Goal: Task Accomplishment & Management: Manage account settings

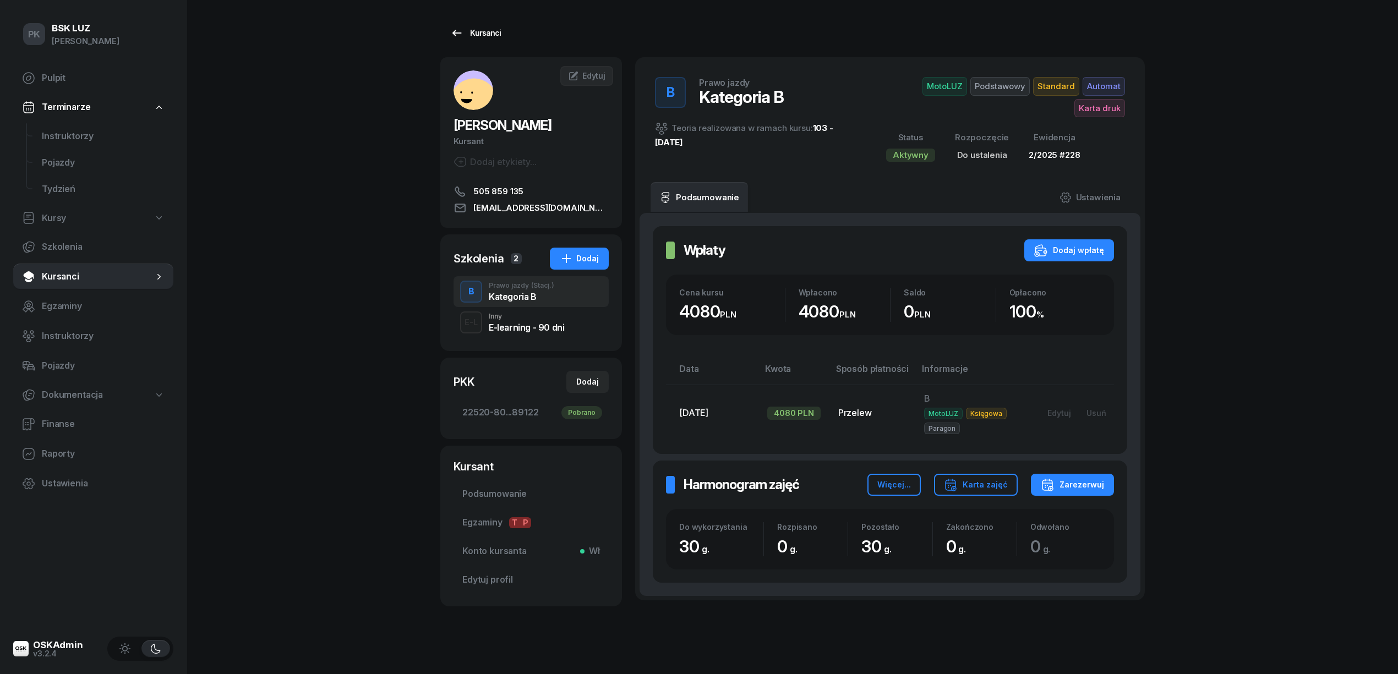
click at [479, 33] on div "Kursanci" at bounding box center [475, 32] width 51 height 13
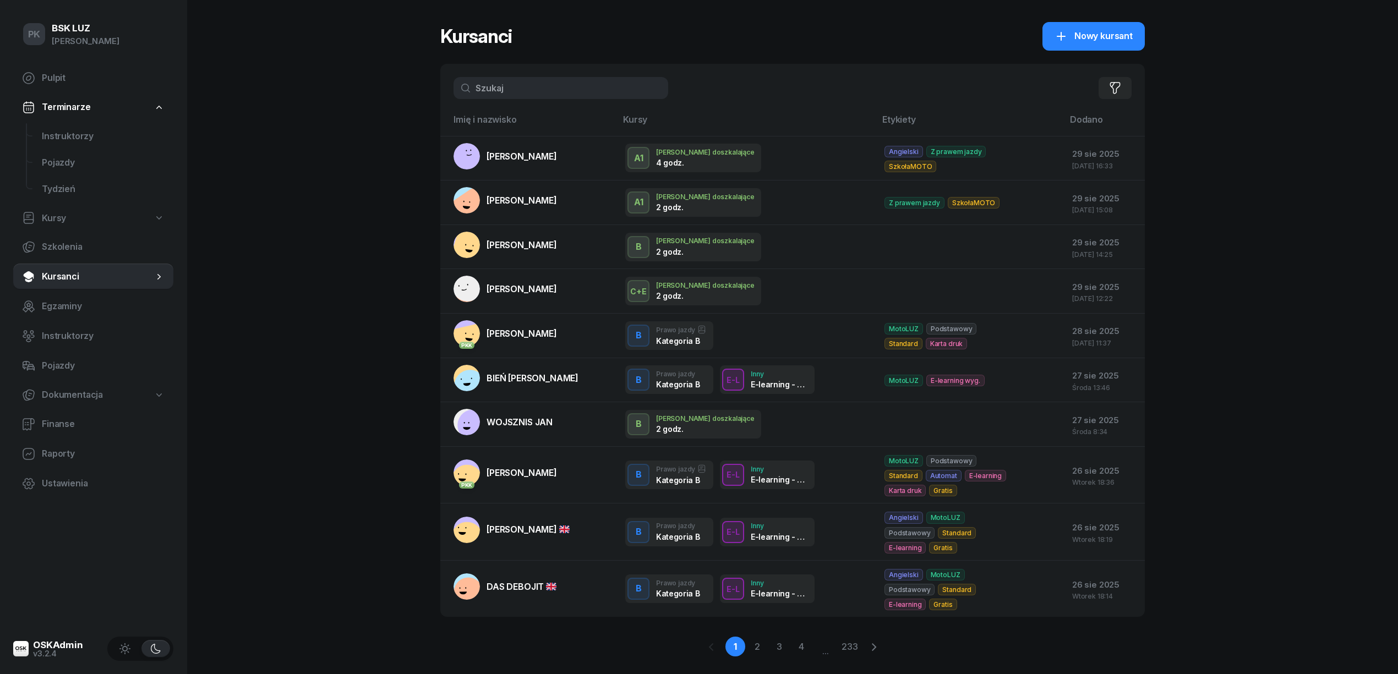
click at [557, 77] on input "text" at bounding box center [561, 88] width 215 height 22
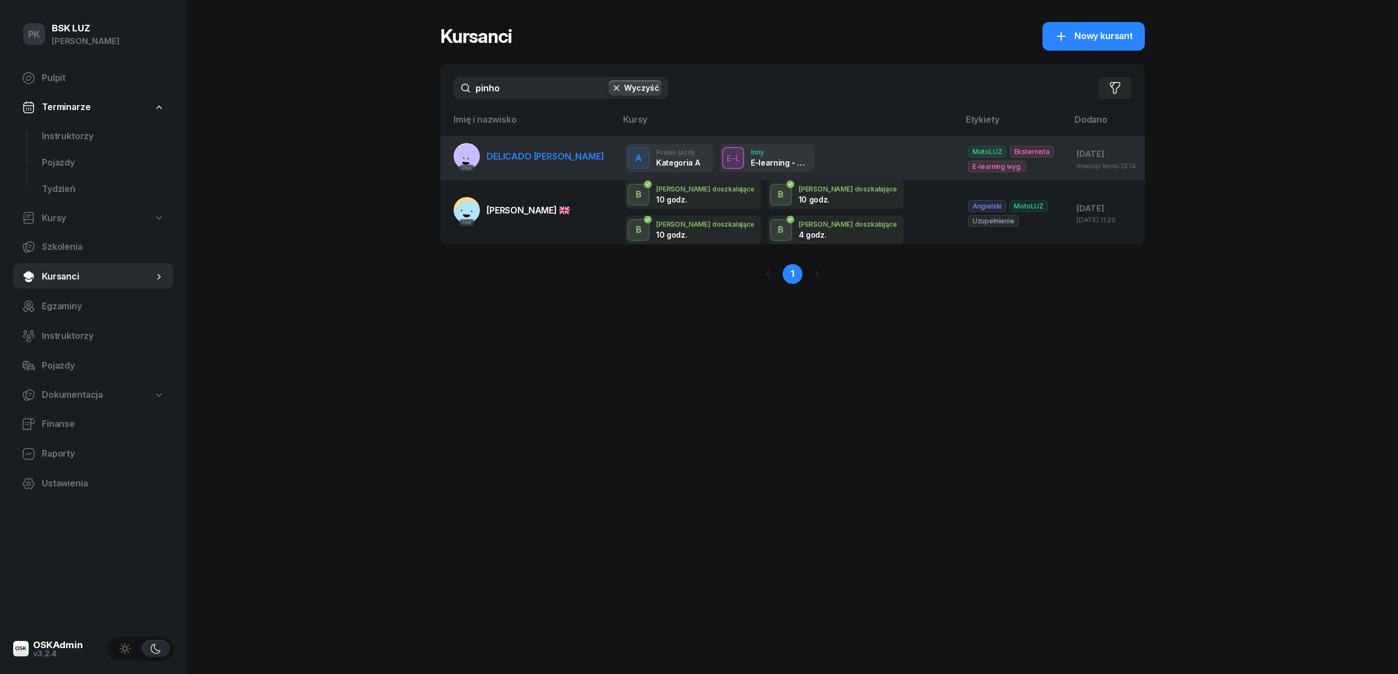
type input "pinho"
click at [578, 172] on td "PKK DELICADO [PERSON_NAME]" at bounding box center [528, 158] width 176 height 45
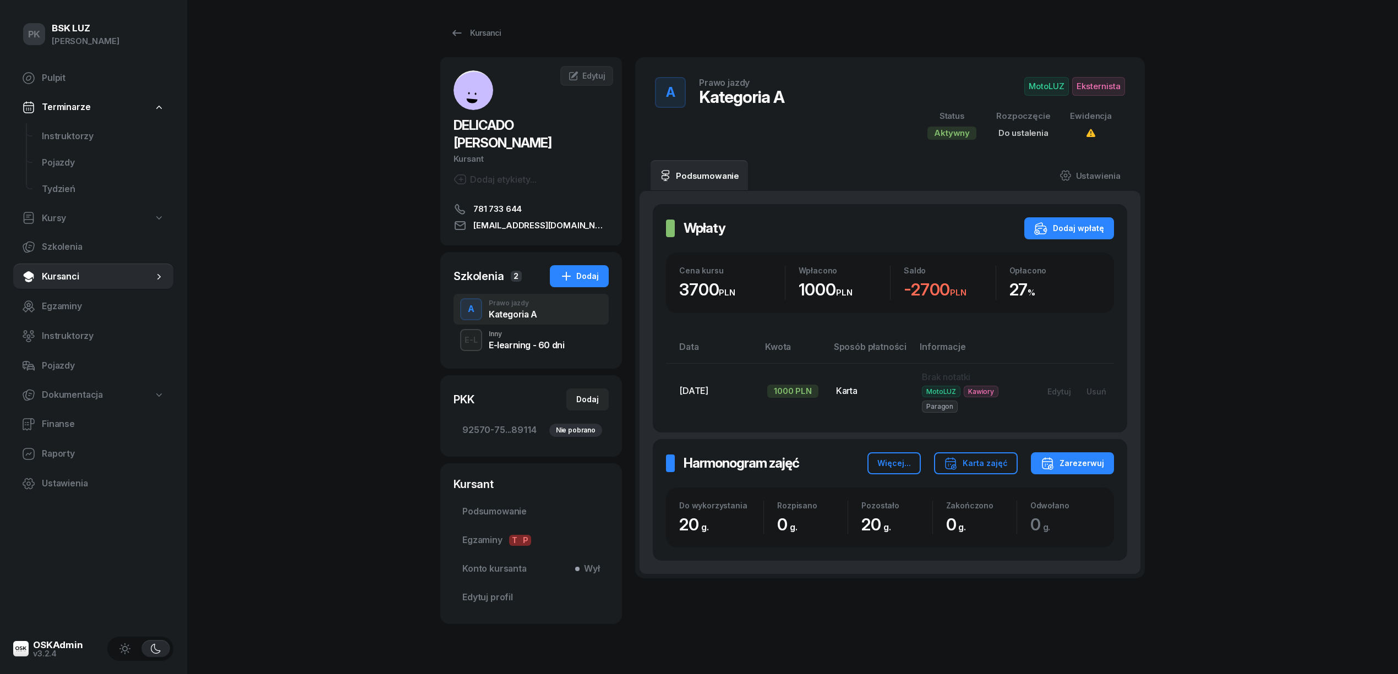
click at [1030, 83] on span "MotoLUZ" at bounding box center [1046, 86] width 45 height 19
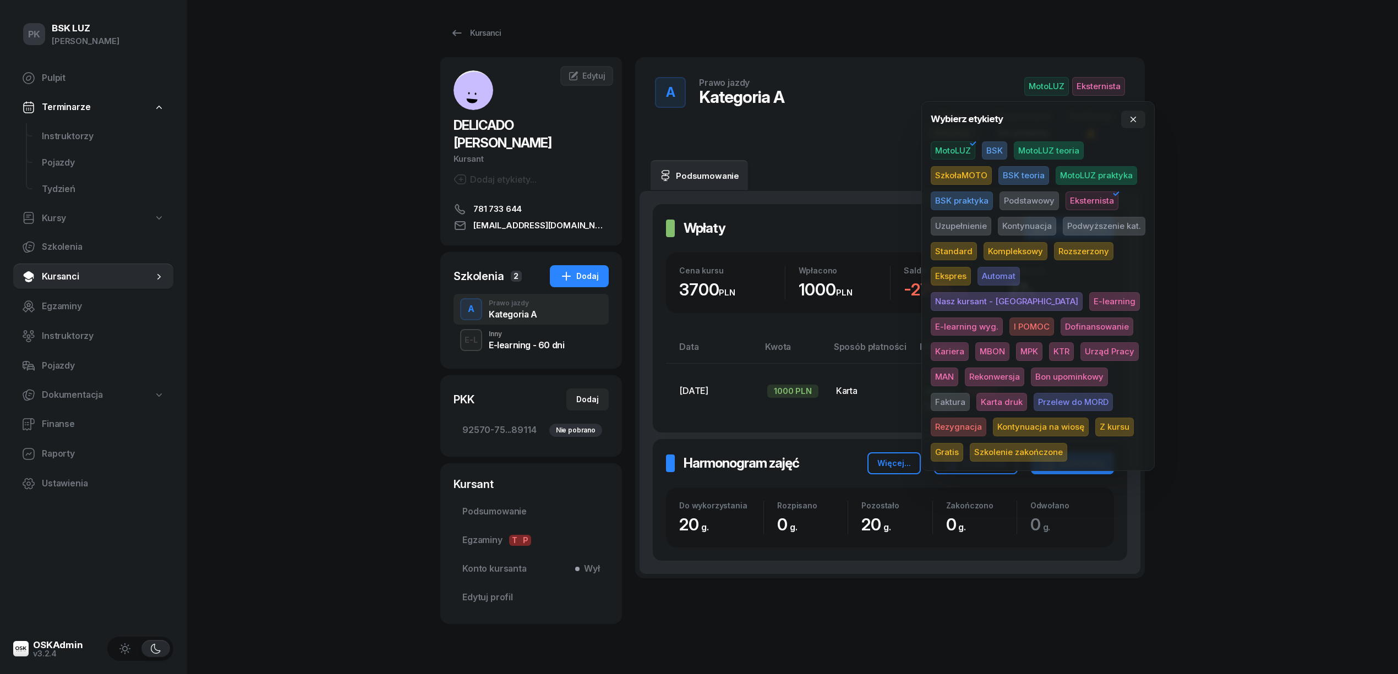
click at [971, 152] on span "MotoLUZ" at bounding box center [953, 150] width 45 height 19
click at [977, 174] on span "SzkołaMOTO" at bounding box center [961, 175] width 61 height 19
click at [1331, 154] on div "PK BSK [PERSON_NAME] Pulpit Terminarze Instruktorzy Pojazdy Tydzień Kursy Szkol…" at bounding box center [699, 349] width 1398 height 699
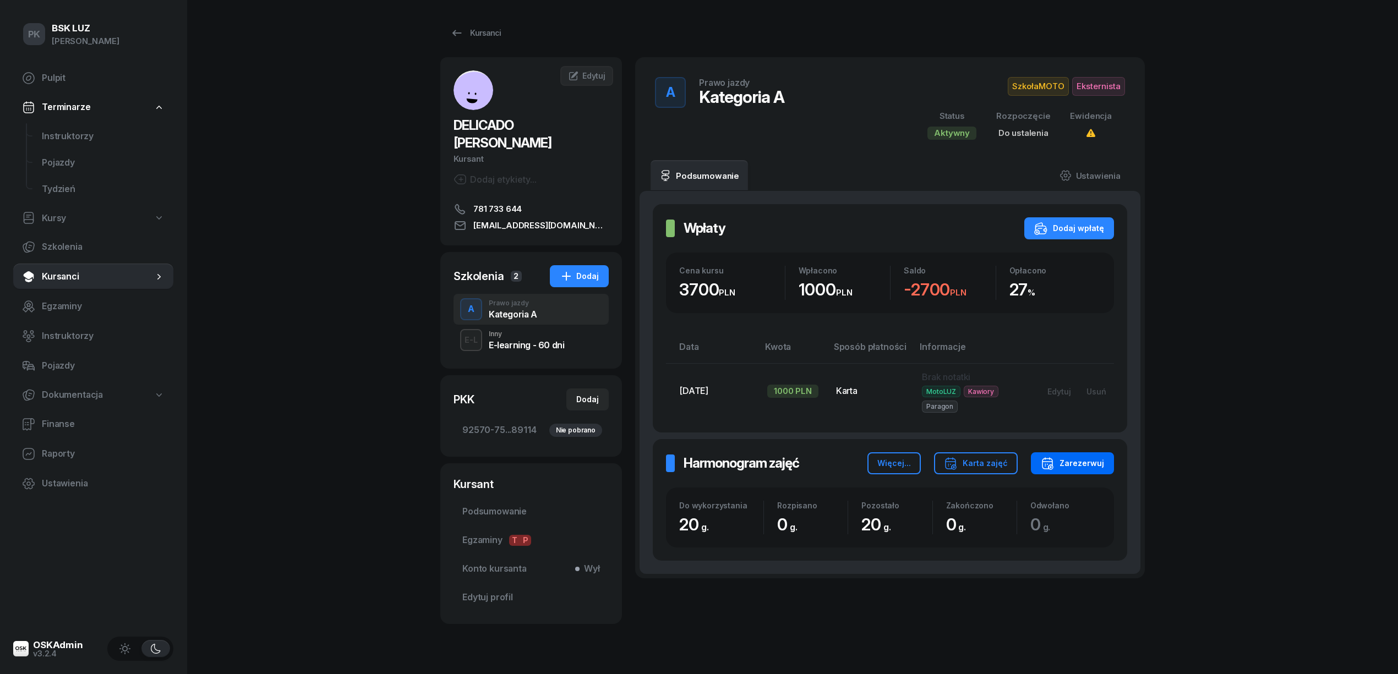
click at [1083, 470] on div "Zarezerwuj" at bounding box center [1072, 463] width 63 height 13
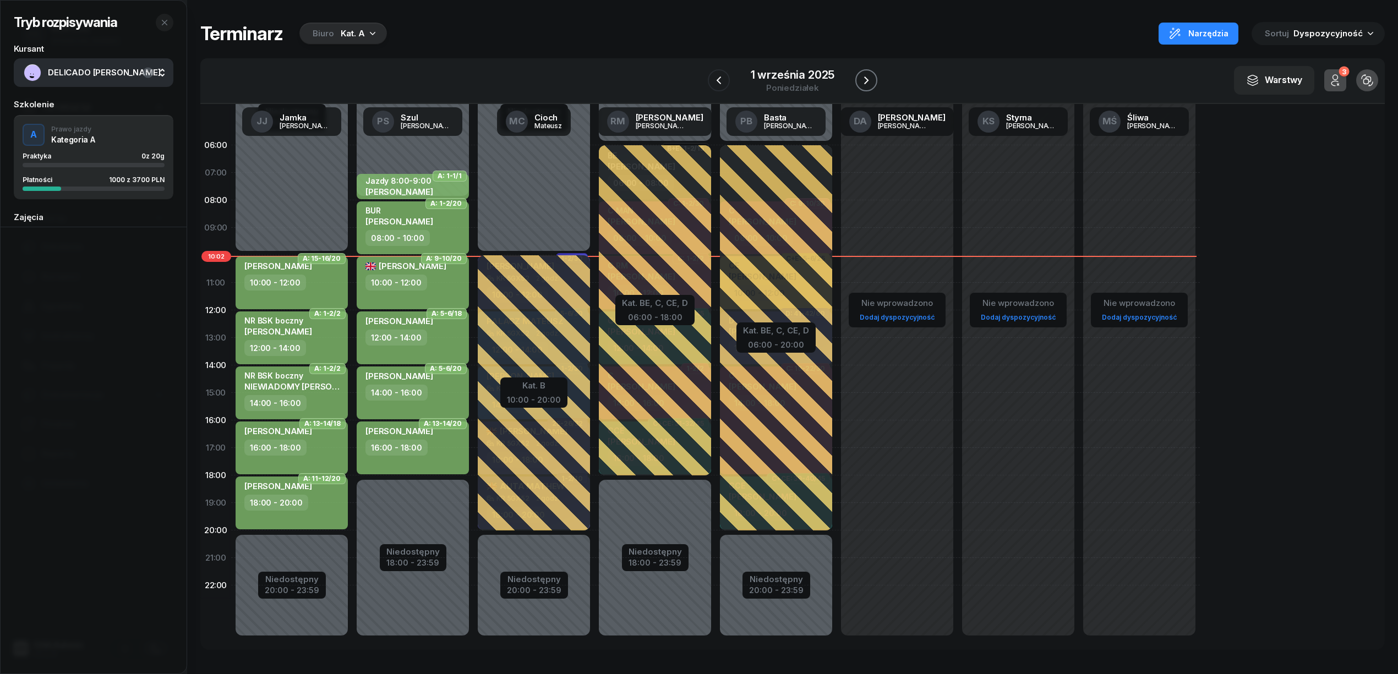
click at [865, 78] on icon "button" at bounding box center [866, 80] width 13 height 13
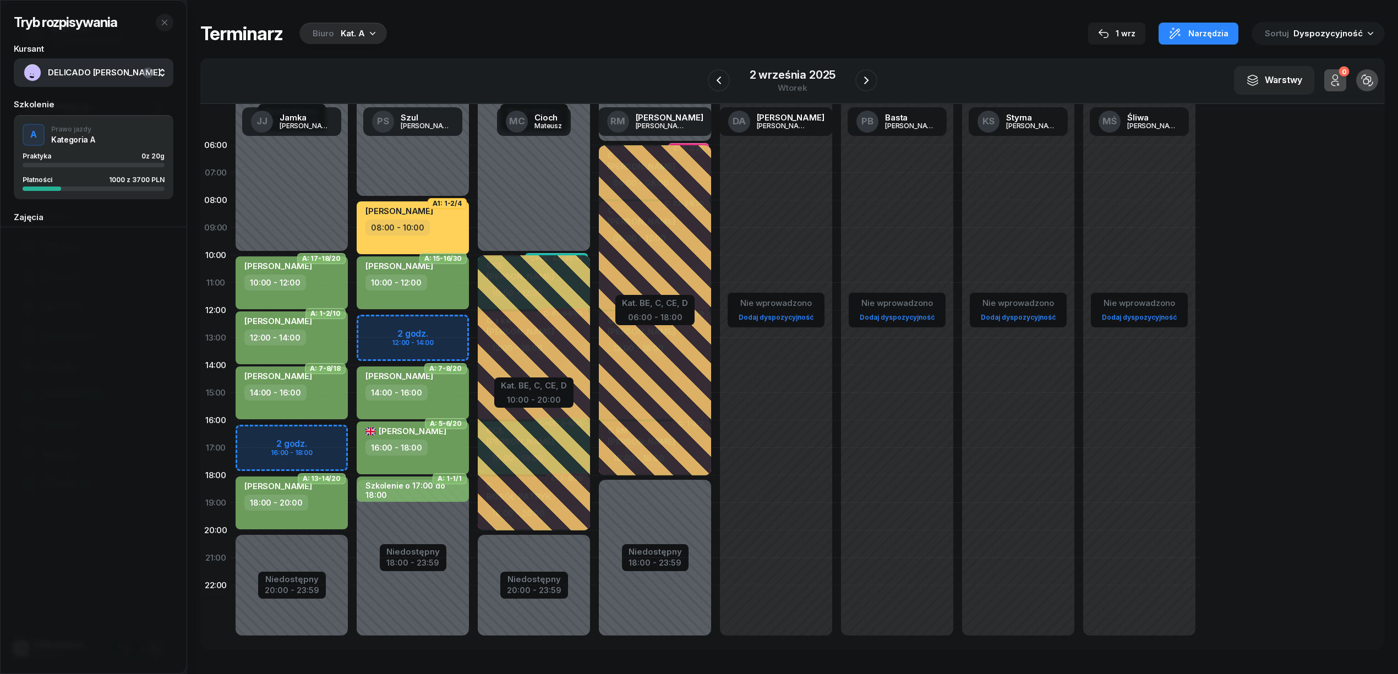
click at [445, 320] on div "Niedostępny 00:00 - 08:00 Niedostępny 18:00 - 23:59 2 godz. 12:00 - 14:00 A1: 1…" at bounding box center [412, 393] width 121 height 523
select select "12"
select select "14"
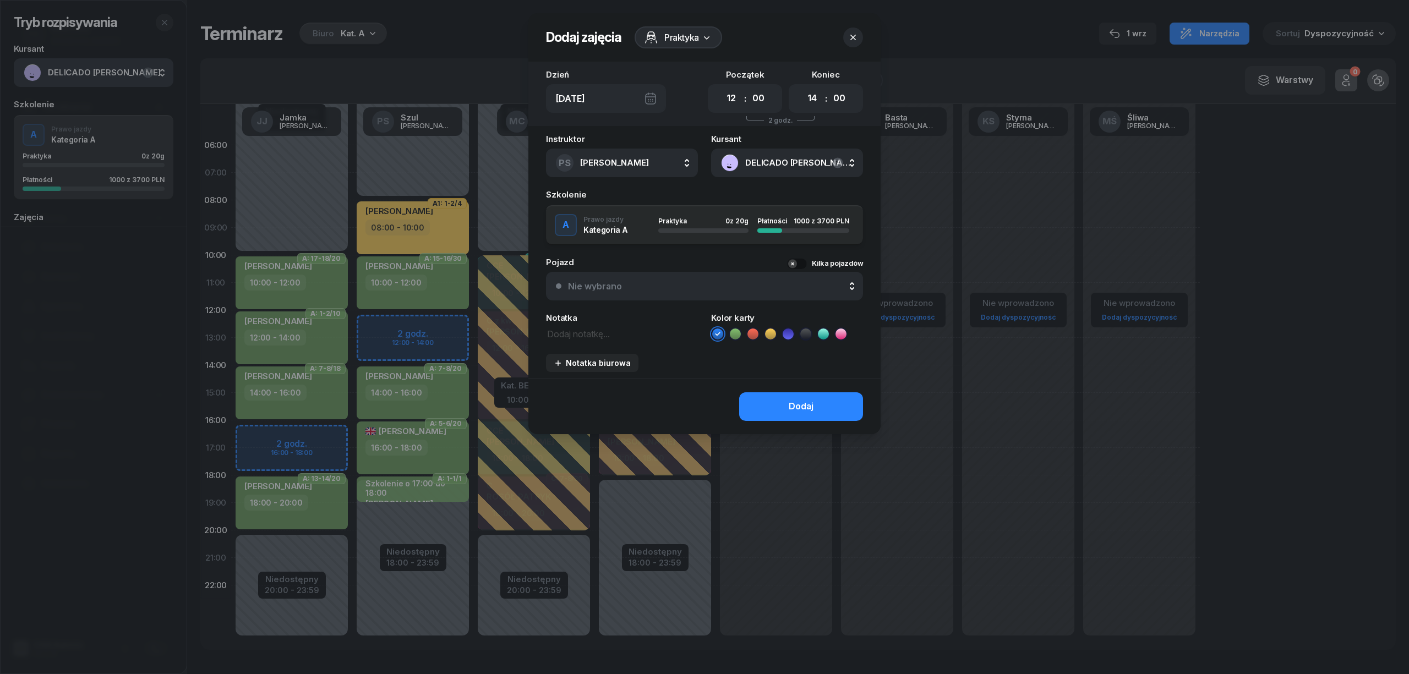
click at [733, 336] on icon at bounding box center [735, 334] width 11 height 11
click at [764, 401] on button "Dodaj" at bounding box center [801, 406] width 124 height 29
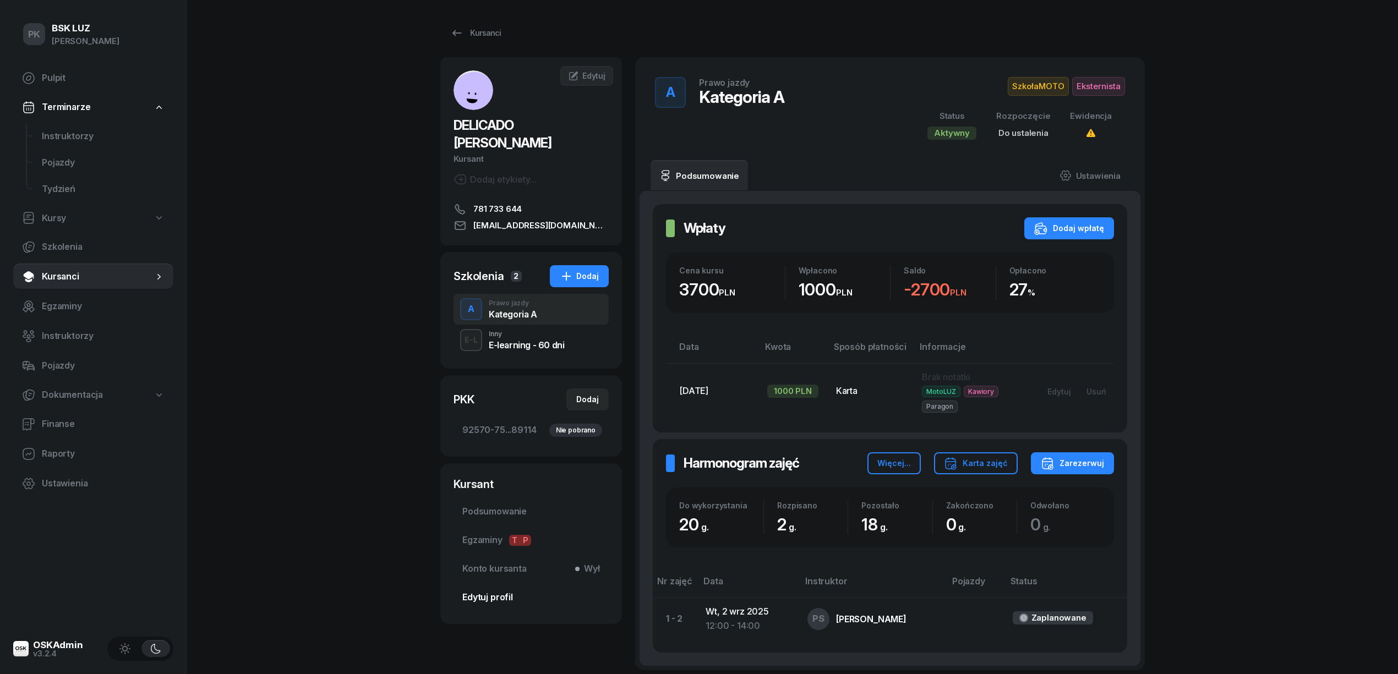
click at [494, 593] on span "Edytuj profil" at bounding box center [531, 598] width 138 height 14
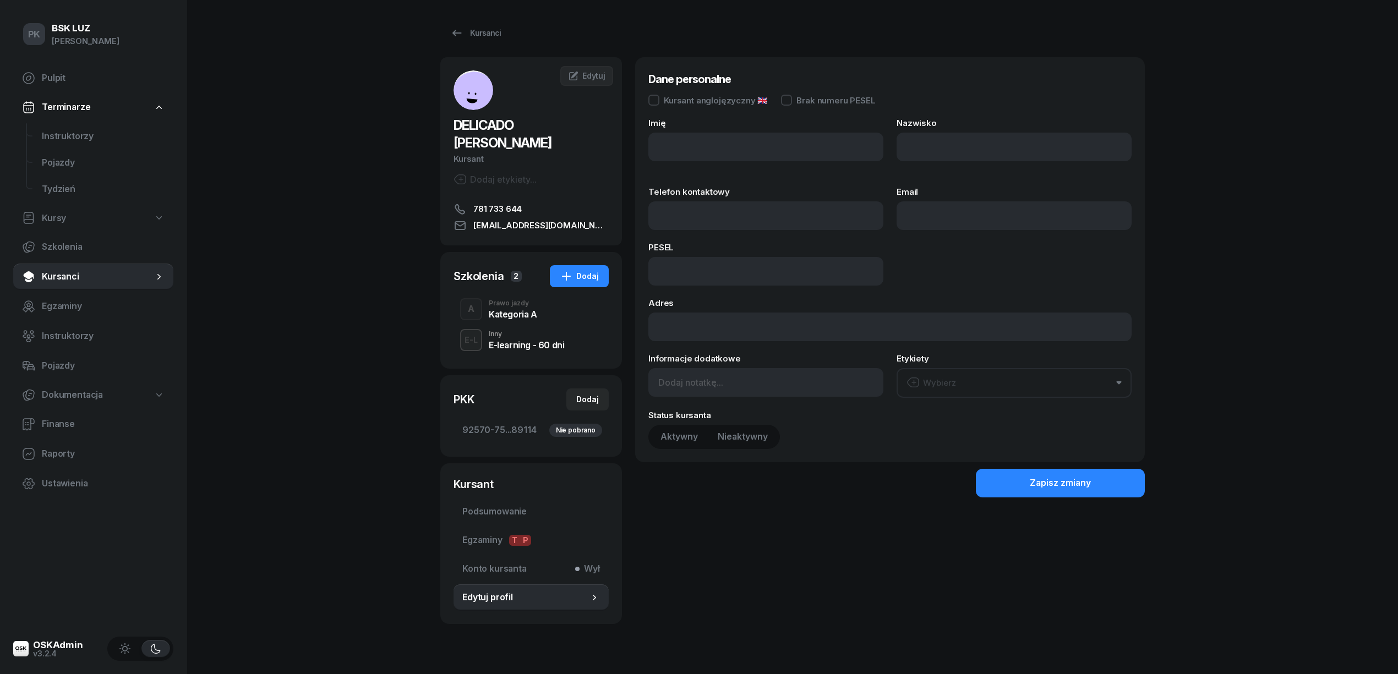
type input "[PERSON_NAME]"
type input "DELICADO PINHO"
type input "781733644"
type input "[EMAIL_ADDRESS][DOMAIN_NAME]"
type input "94041013435"
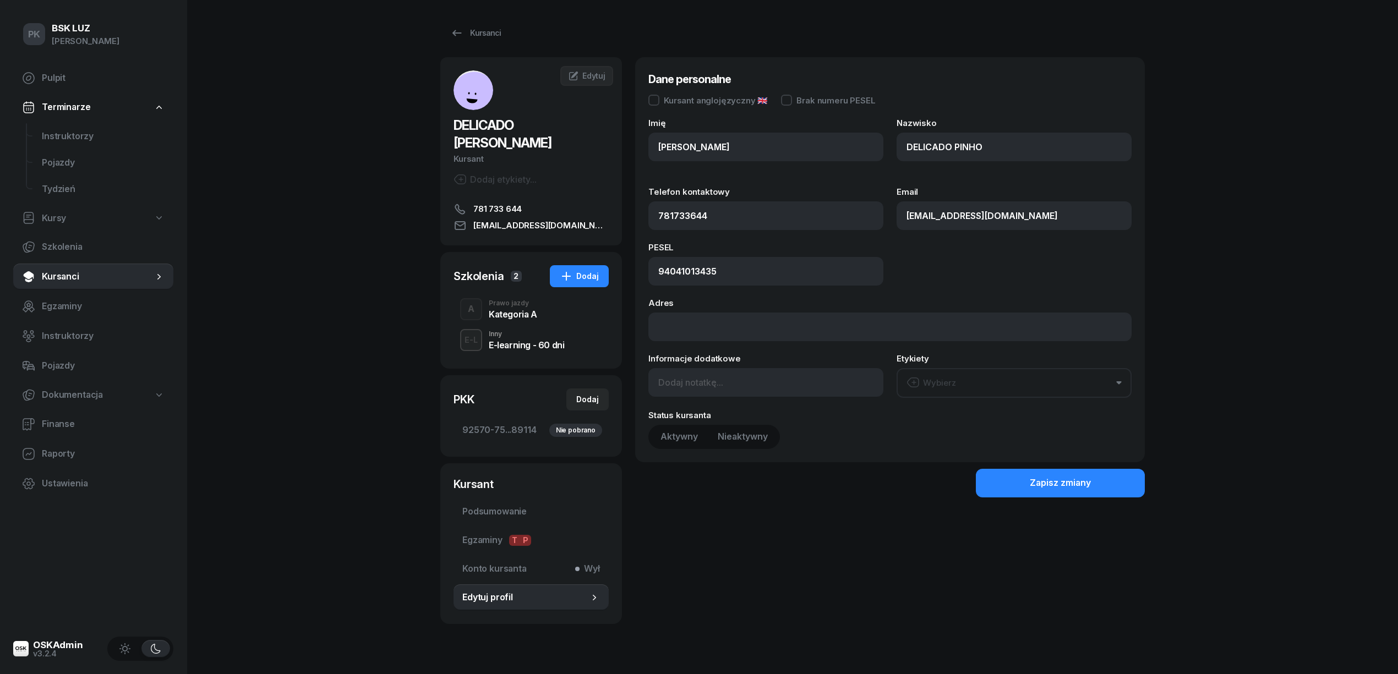
type input "781 733 644"
click at [706, 93] on div "Dane personalne Kursant anglojęzyczny 🇬🇧 Imię [PERSON_NAME] DELICADO PINHO Tele…" at bounding box center [889, 259] width 483 height 379
click at [652, 101] on div at bounding box center [653, 100] width 11 height 11
click at [1008, 478] on button "Zapisz zmiany" at bounding box center [1060, 483] width 169 height 29
click at [1052, 489] on div "Zapisz zmiany" at bounding box center [1060, 483] width 61 height 14
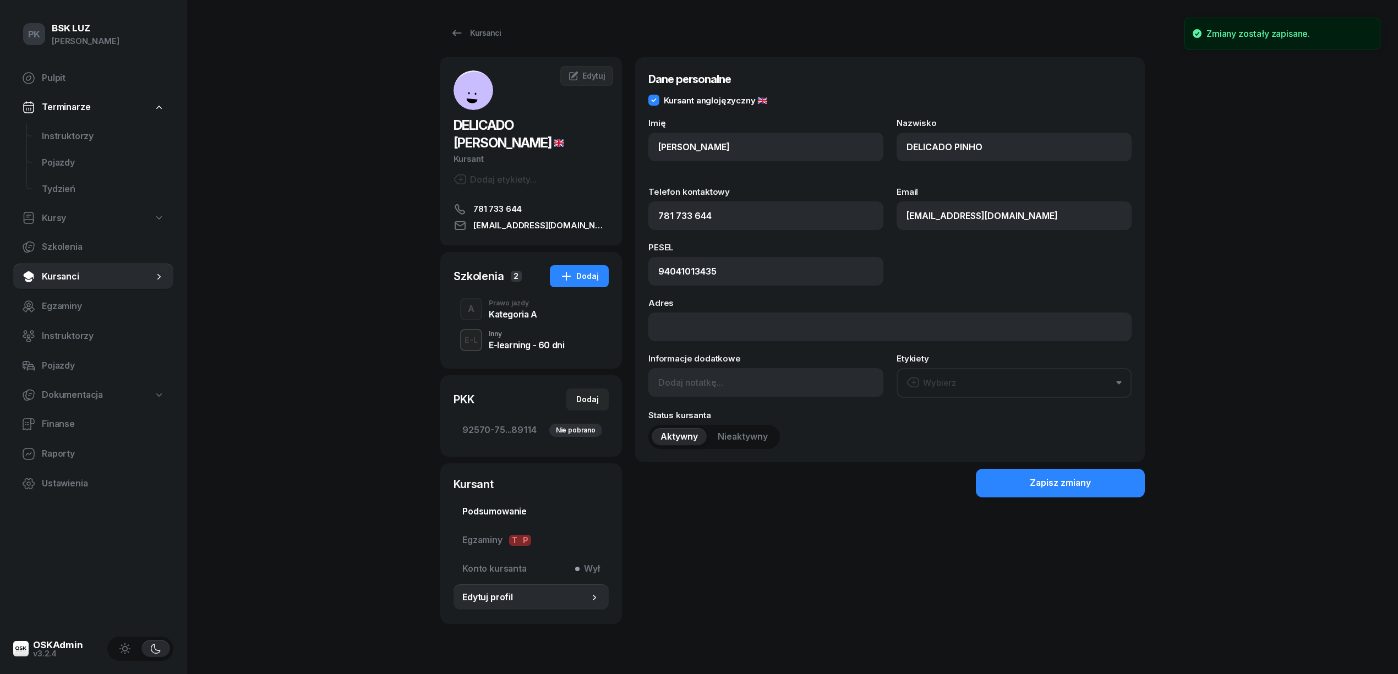
click at [503, 511] on span "Podsumowanie" at bounding box center [531, 512] width 138 height 14
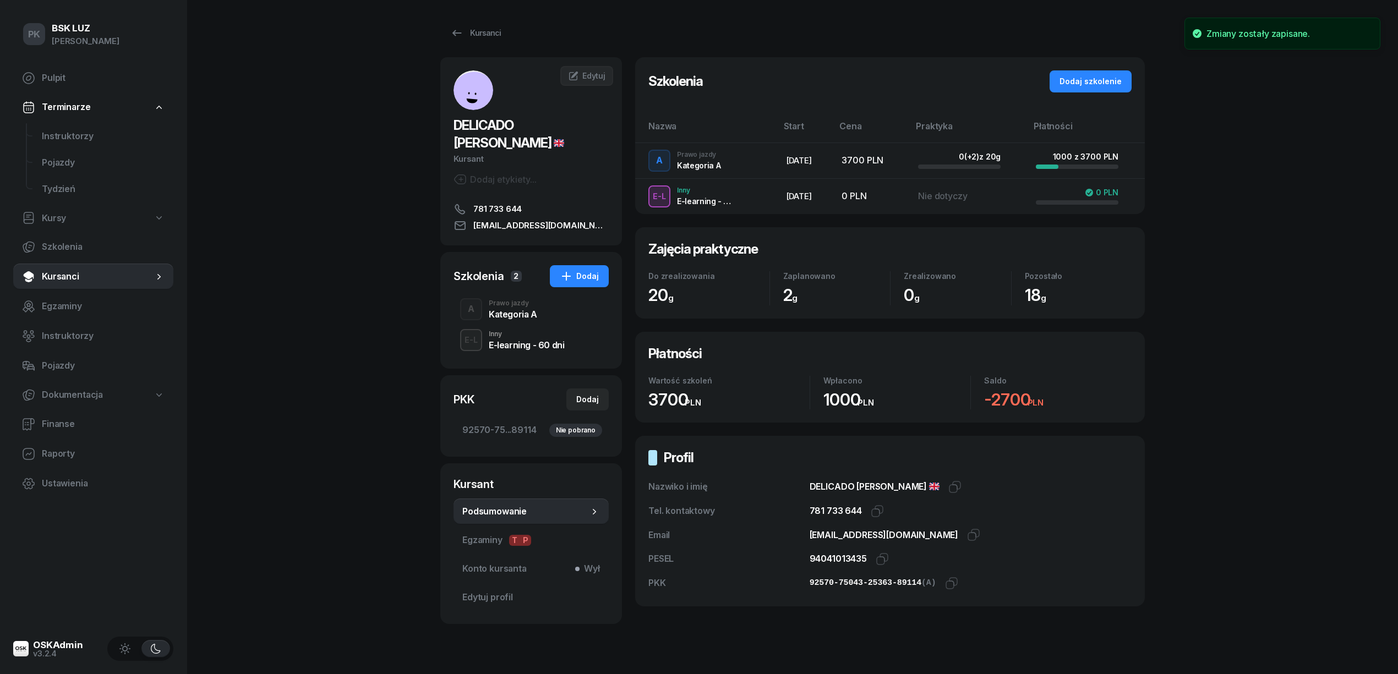
click at [499, 308] on div "Kategoria A" at bounding box center [513, 313] width 48 height 12
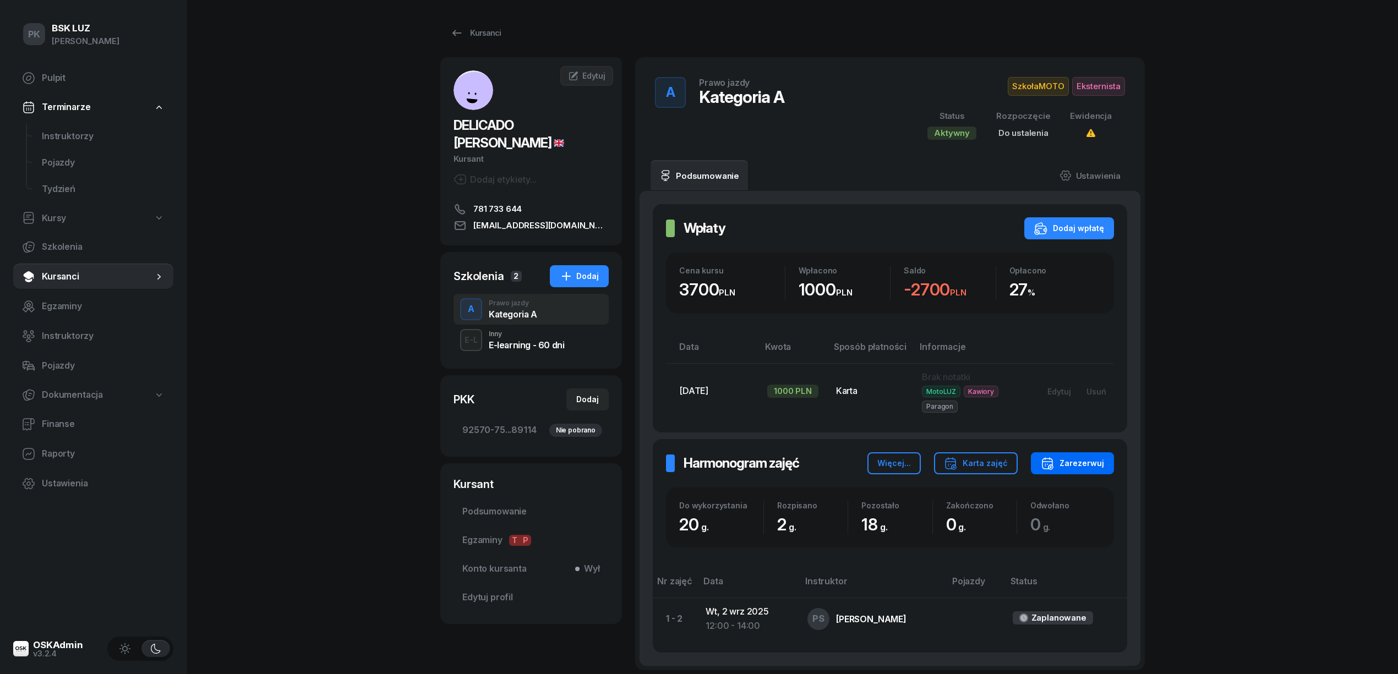
click at [1081, 462] on div "Zarezerwuj" at bounding box center [1072, 463] width 63 height 13
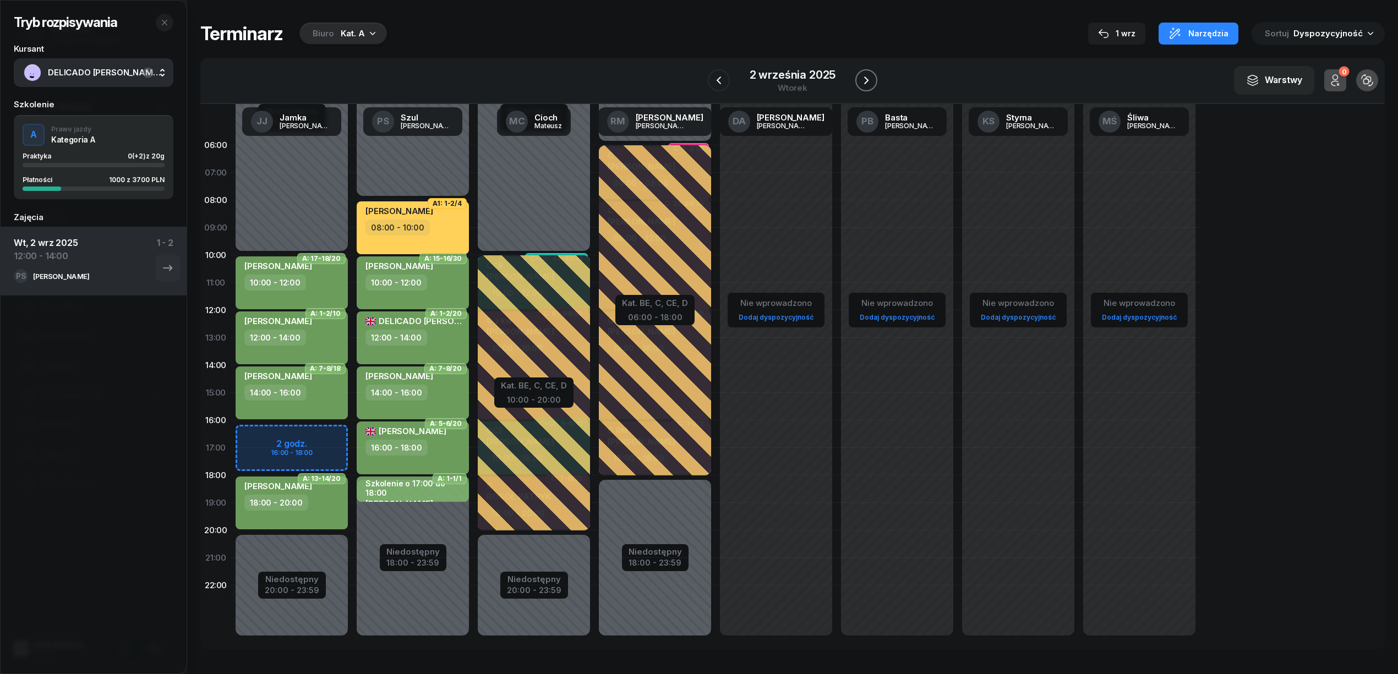
click at [870, 81] on icon "button" at bounding box center [866, 80] width 13 height 13
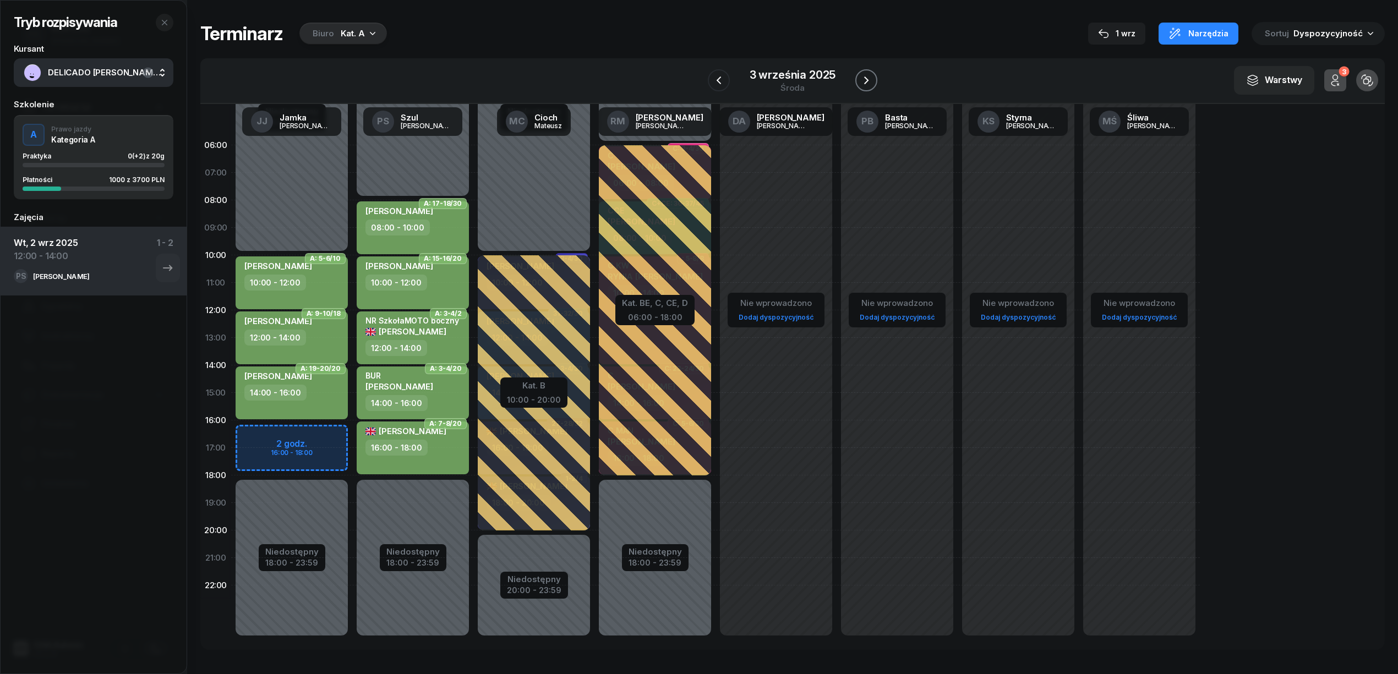
click at [870, 81] on icon "button" at bounding box center [866, 80] width 13 height 13
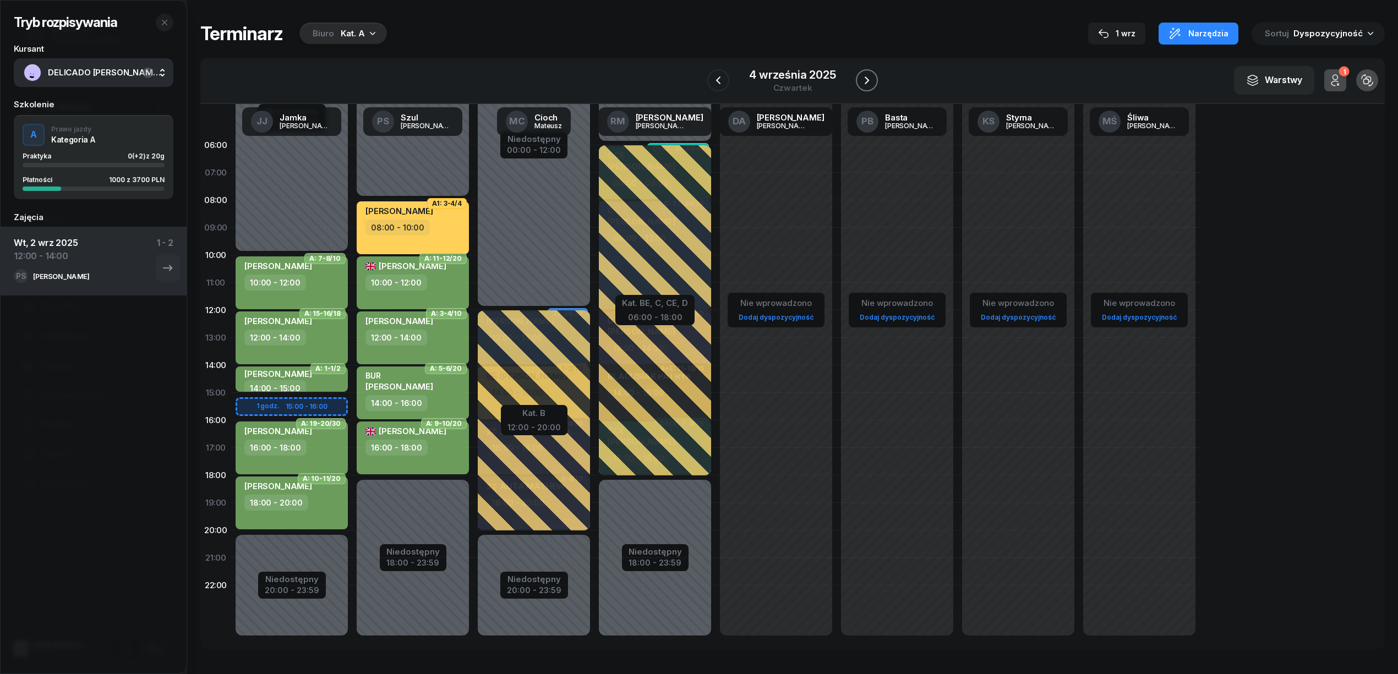
click at [870, 81] on icon "button" at bounding box center [866, 80] width 13 height 13
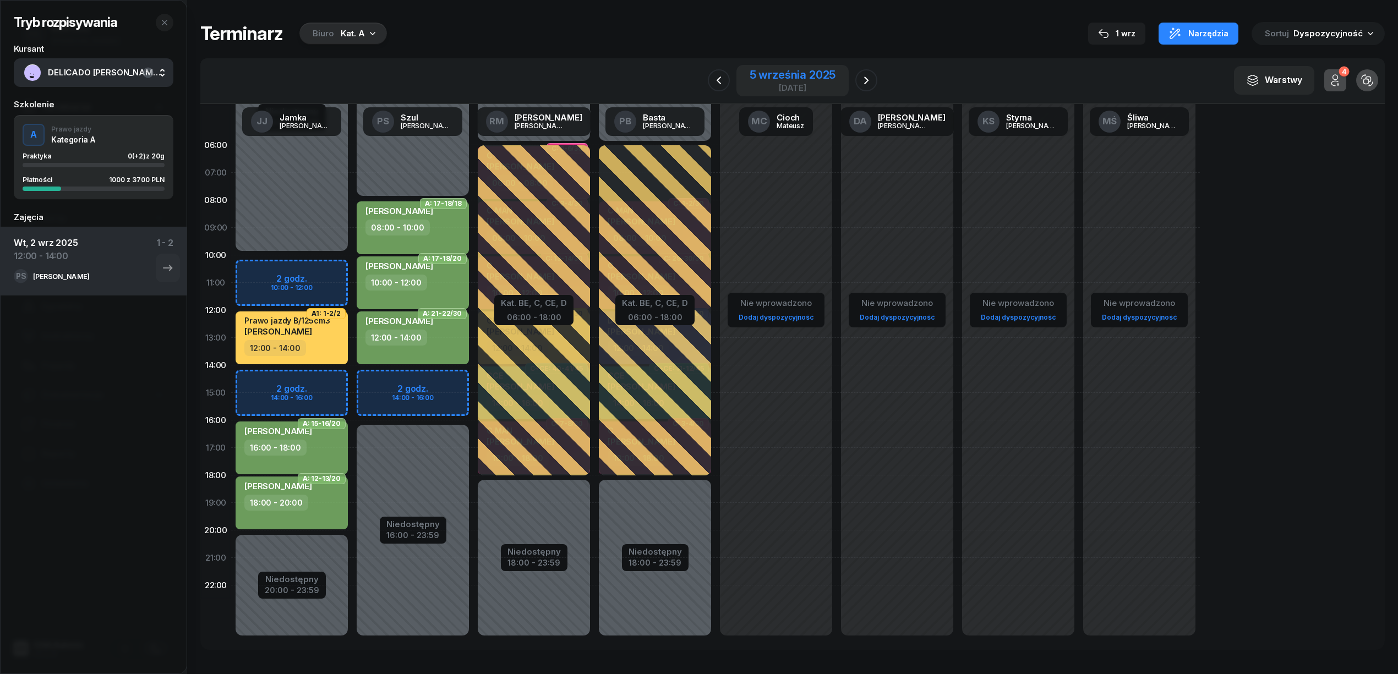
click at [745, 83] on div "[DATE]" at bounding box center [792, 80] width 113 height 31
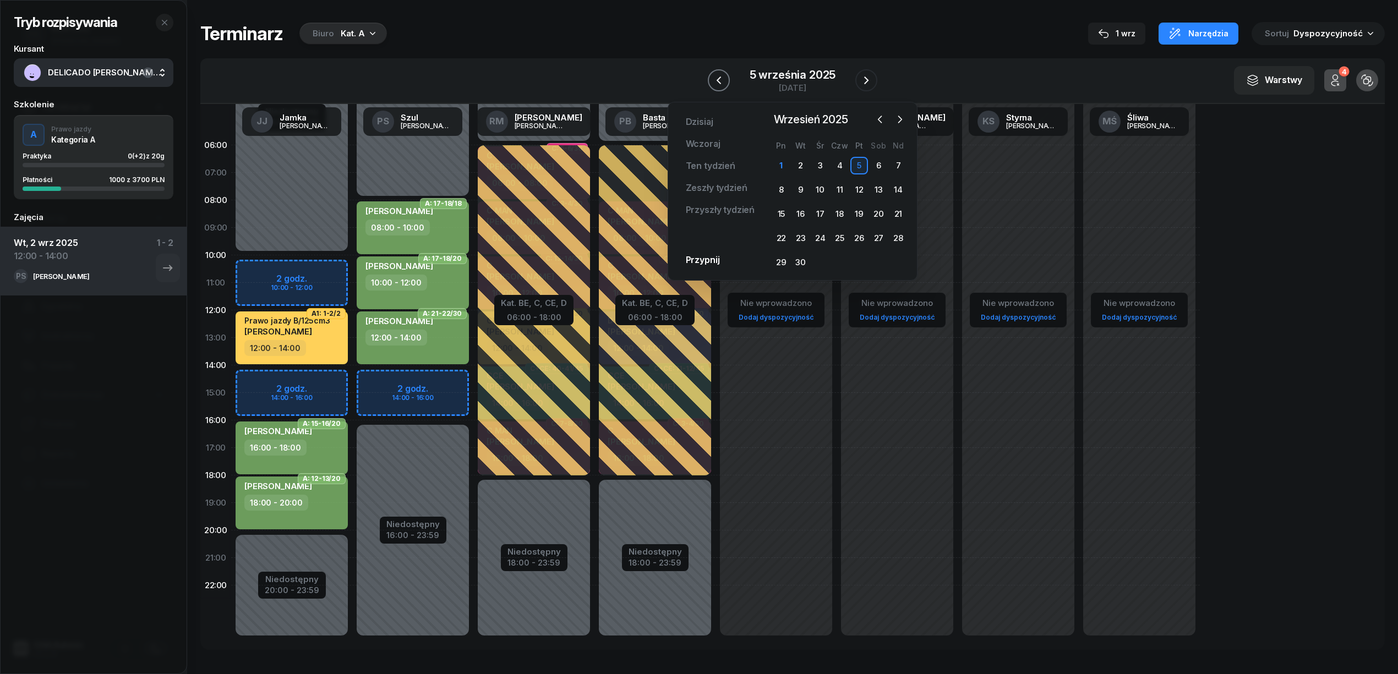
click at [719, 77] on icon "button" at bounding box center [718, 80] width 13 height 13
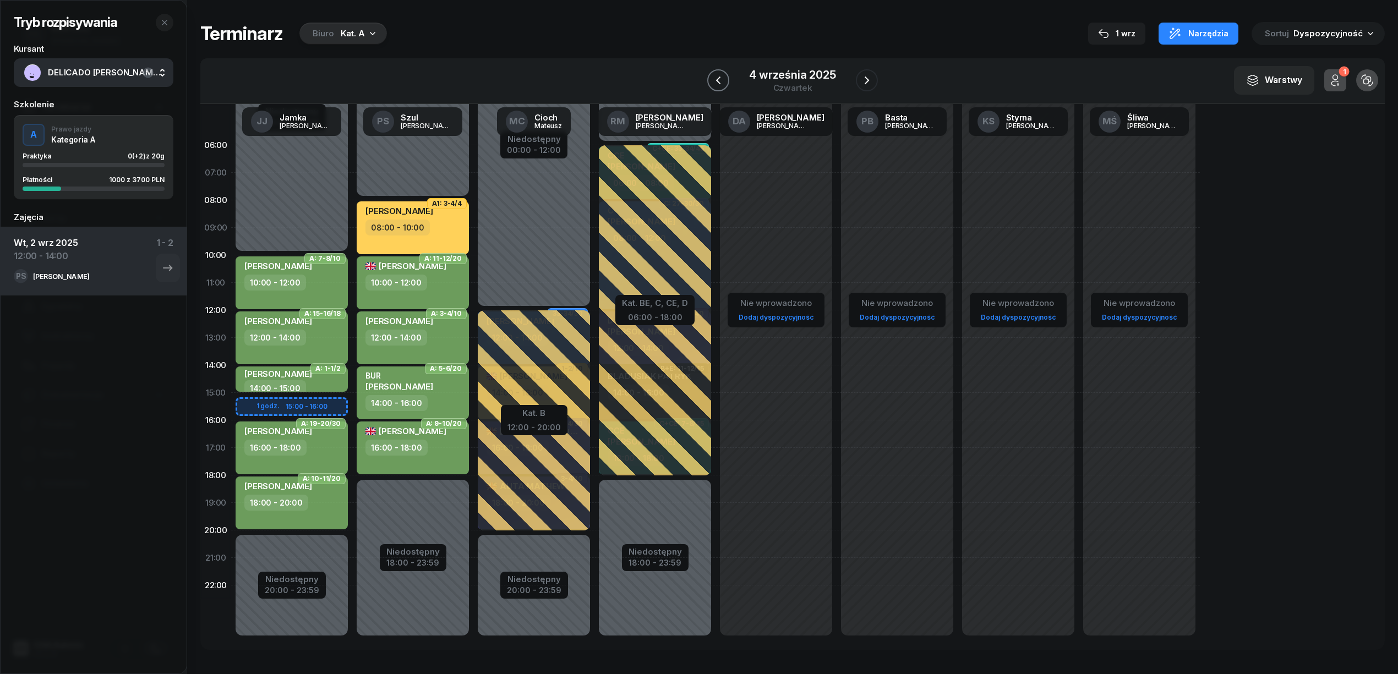
click at [719, 77] on icon "button" at bounding box center [718, 80] width 13 height 13
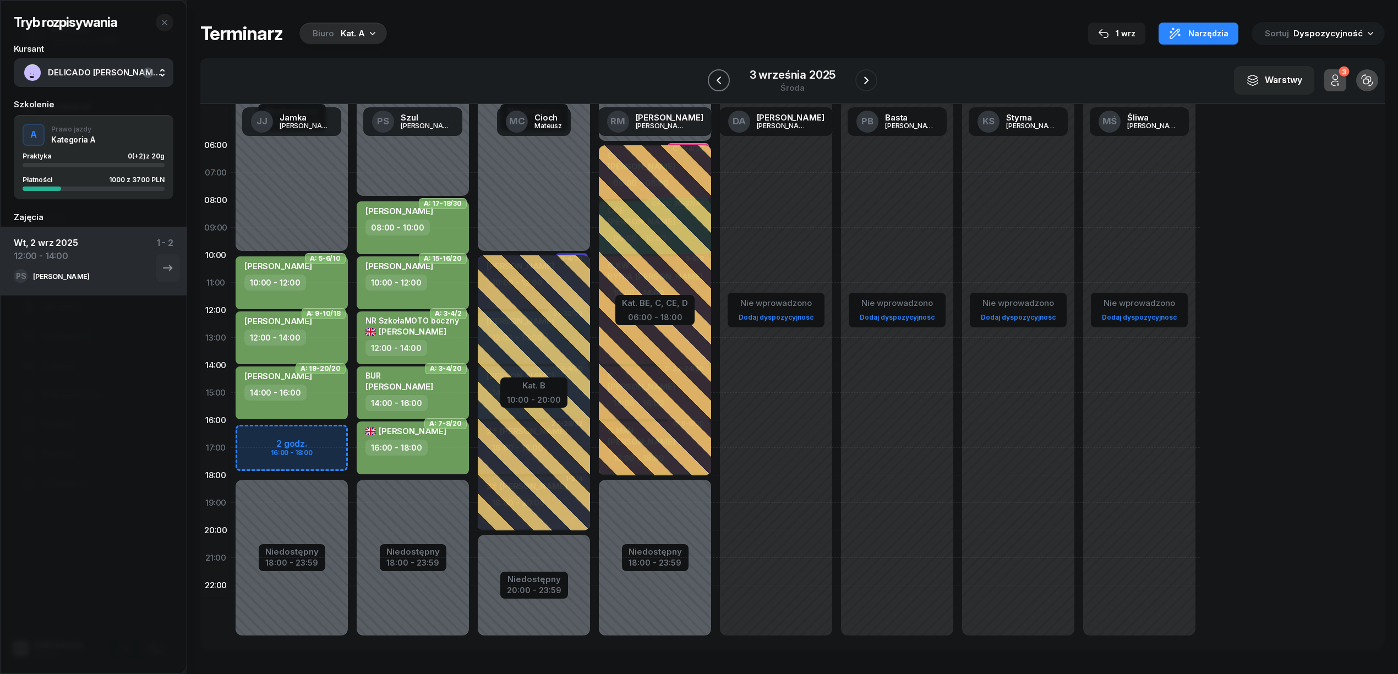
click at [719, 77] on icon "button" at bounding box center [718, 80] width 13 height 13
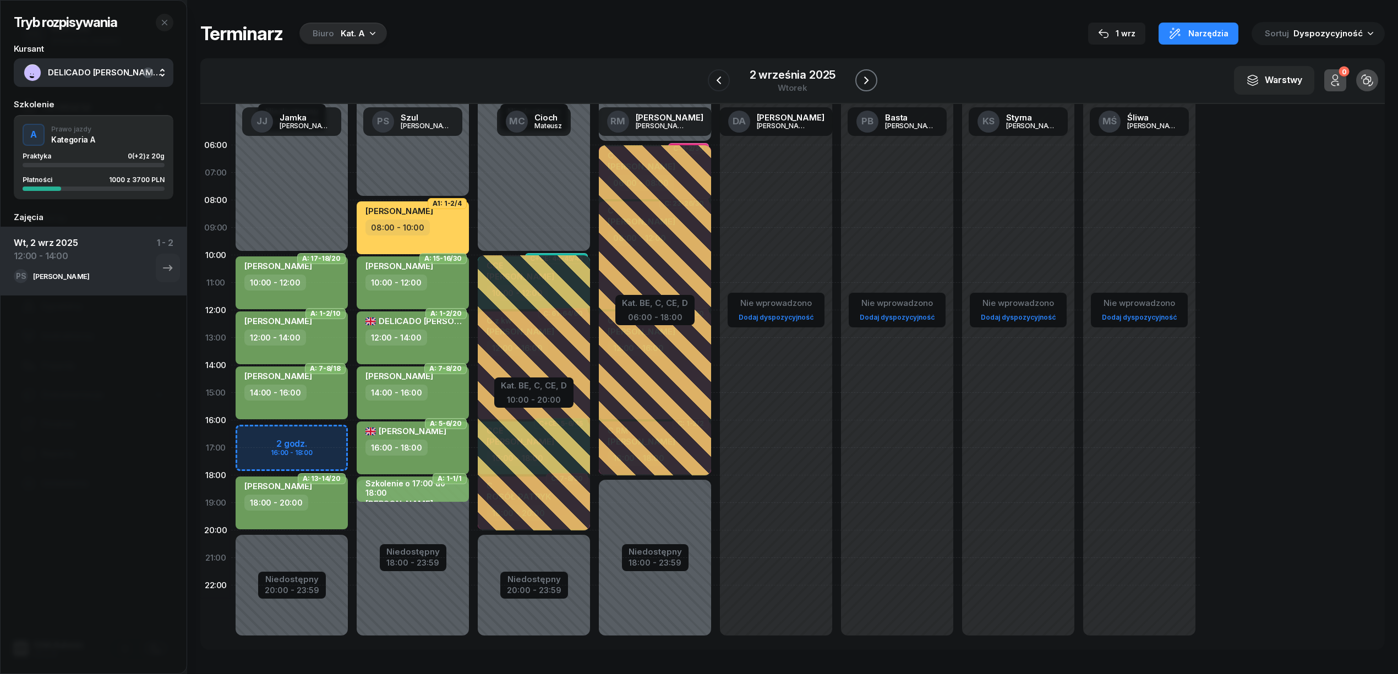
click at [871, 80] on icon "button" at bounding box center [866, 80] width 13 height 13
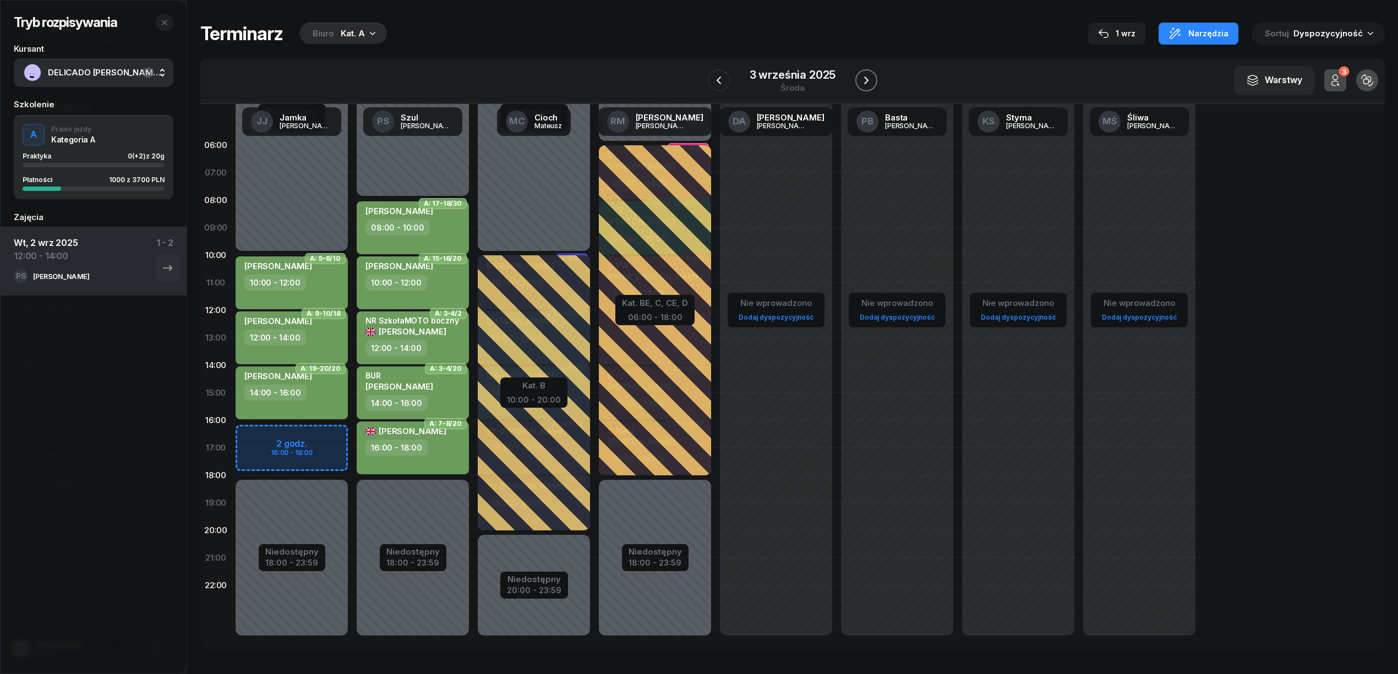
click at [871, 80] on icon "button" at bounding box center [866, 80] width 13 height 13
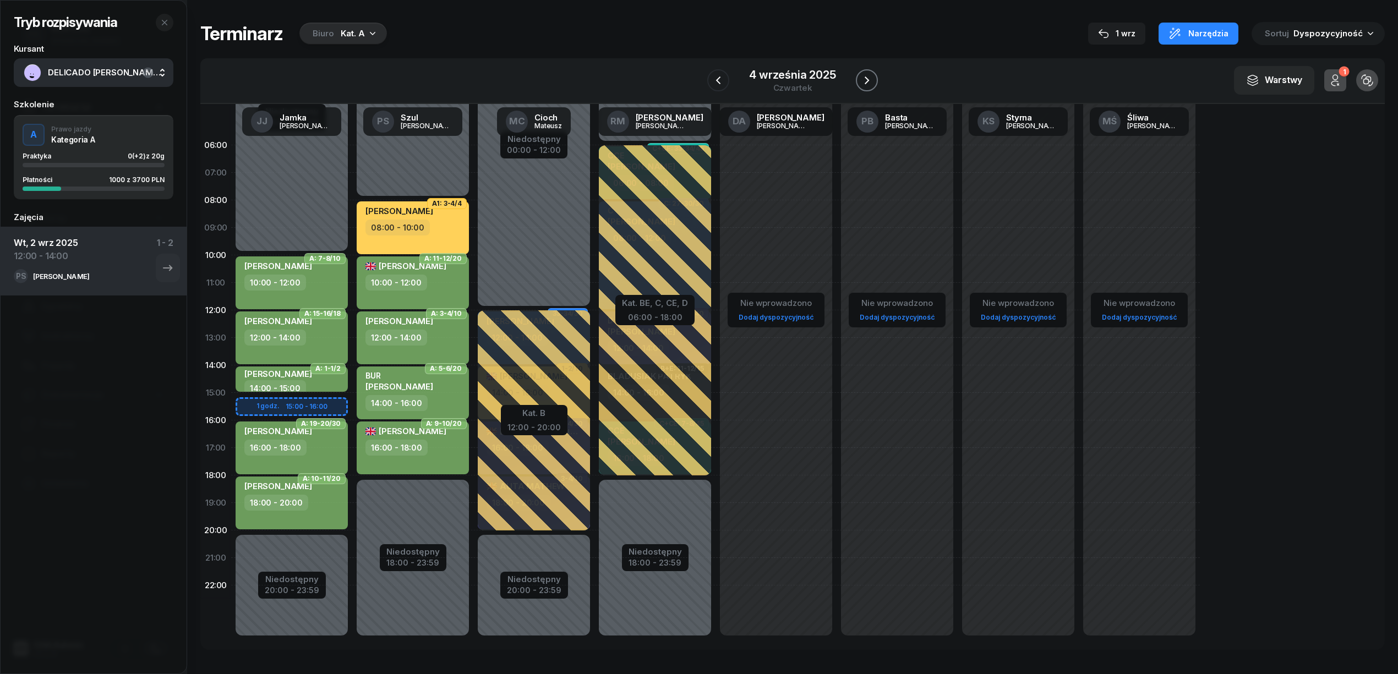
click at [871, 80] on icon "button" at bounding box center [866, 80] width 13 height 13
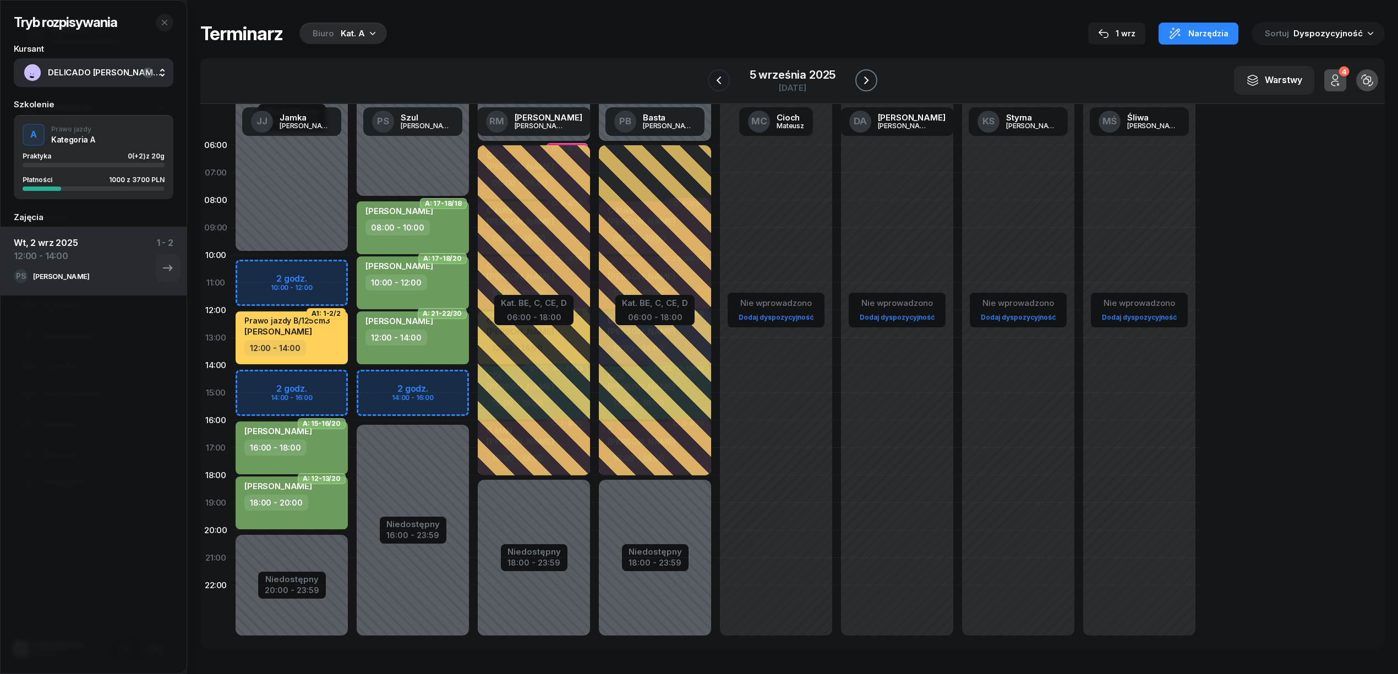
click at [871, 80] on icon "button" at bounding box center [866, 80] width 13 height 13
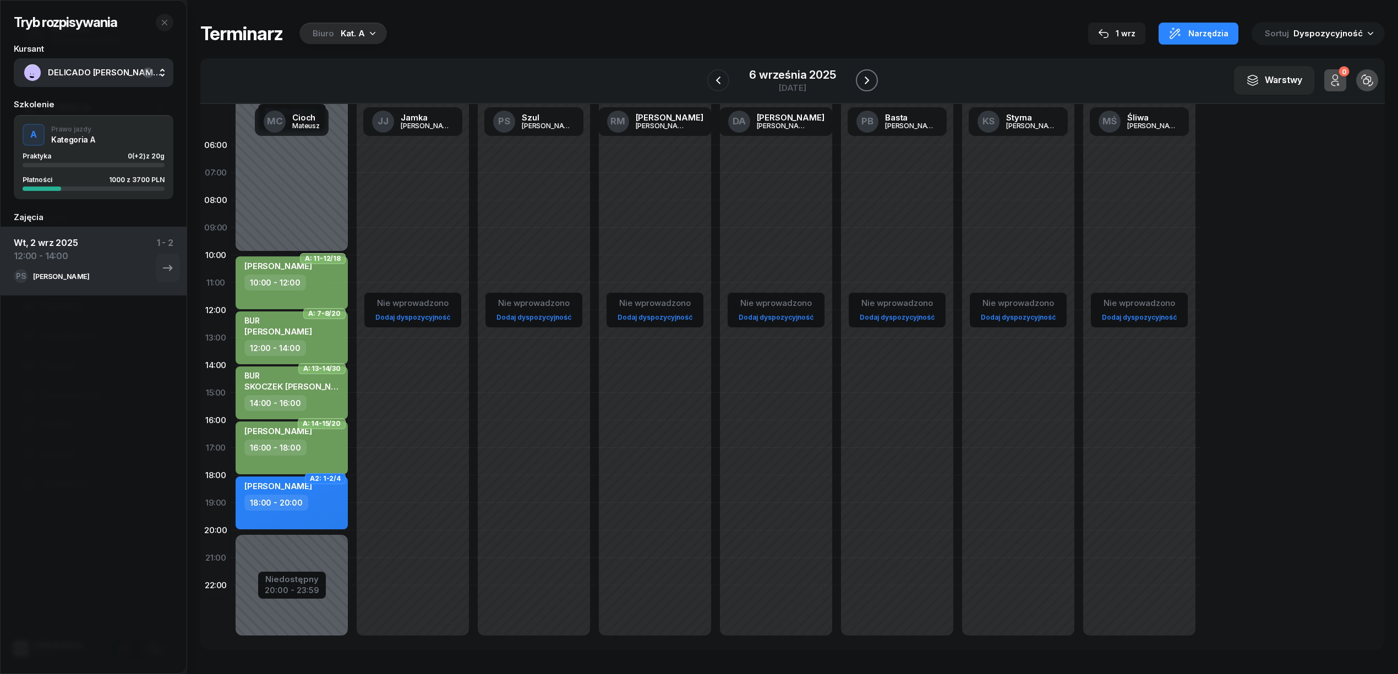
click at [871, 80] on icon "button" at bounding box center [866, 80] width 13 height 13
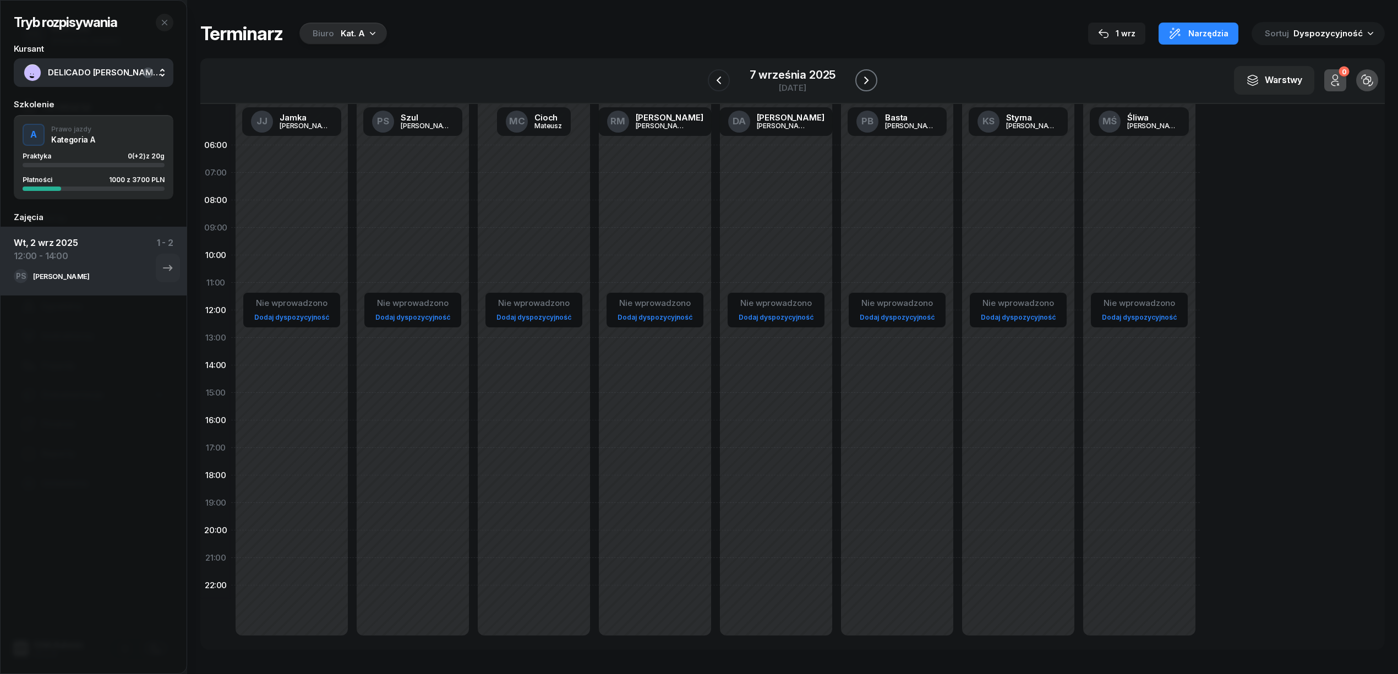
click at [871, 80] on icon "button" at bounding box center [866, 80] width 13 height 13
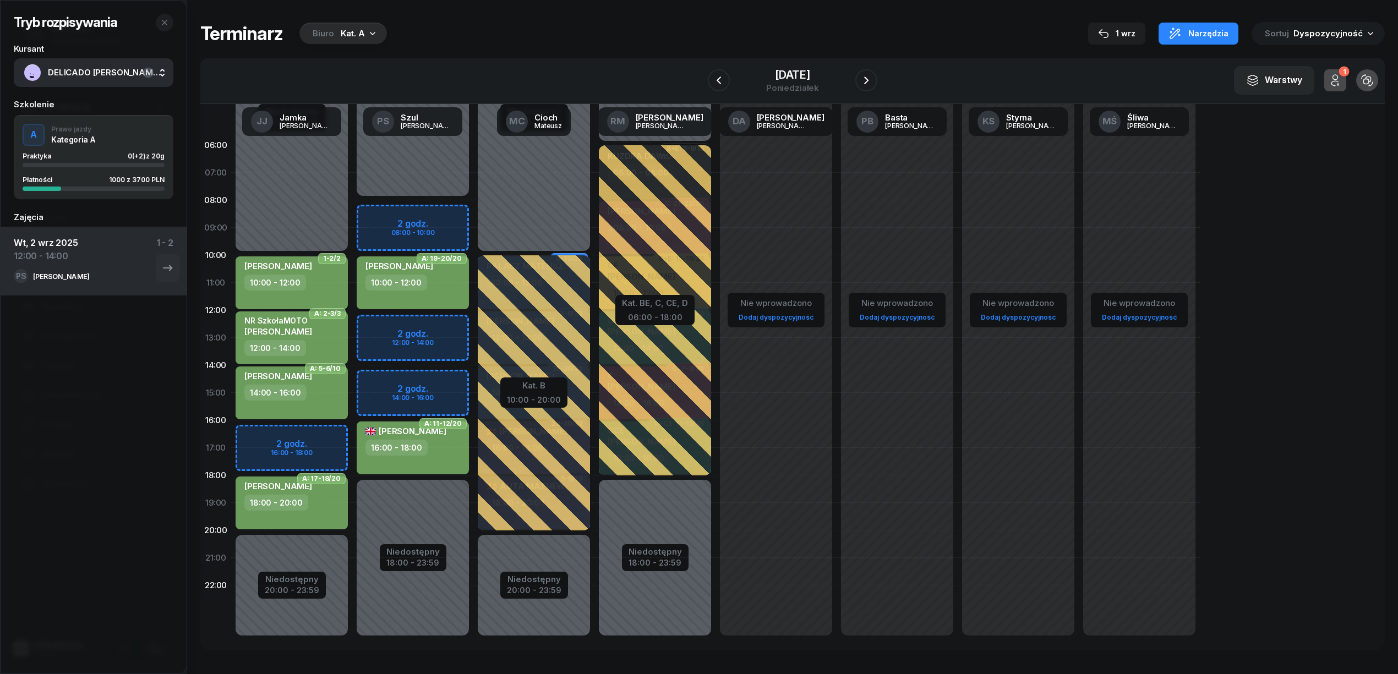
click at [436, 324] on div "Niedostępny 00:00 - 08:00 Niedostępny 18:00 - 23:59 2 godz. 08:00 - 10:00 2 god…" at bounding box center [412, 393] width 121 height 523
select select "12"
select select "14"
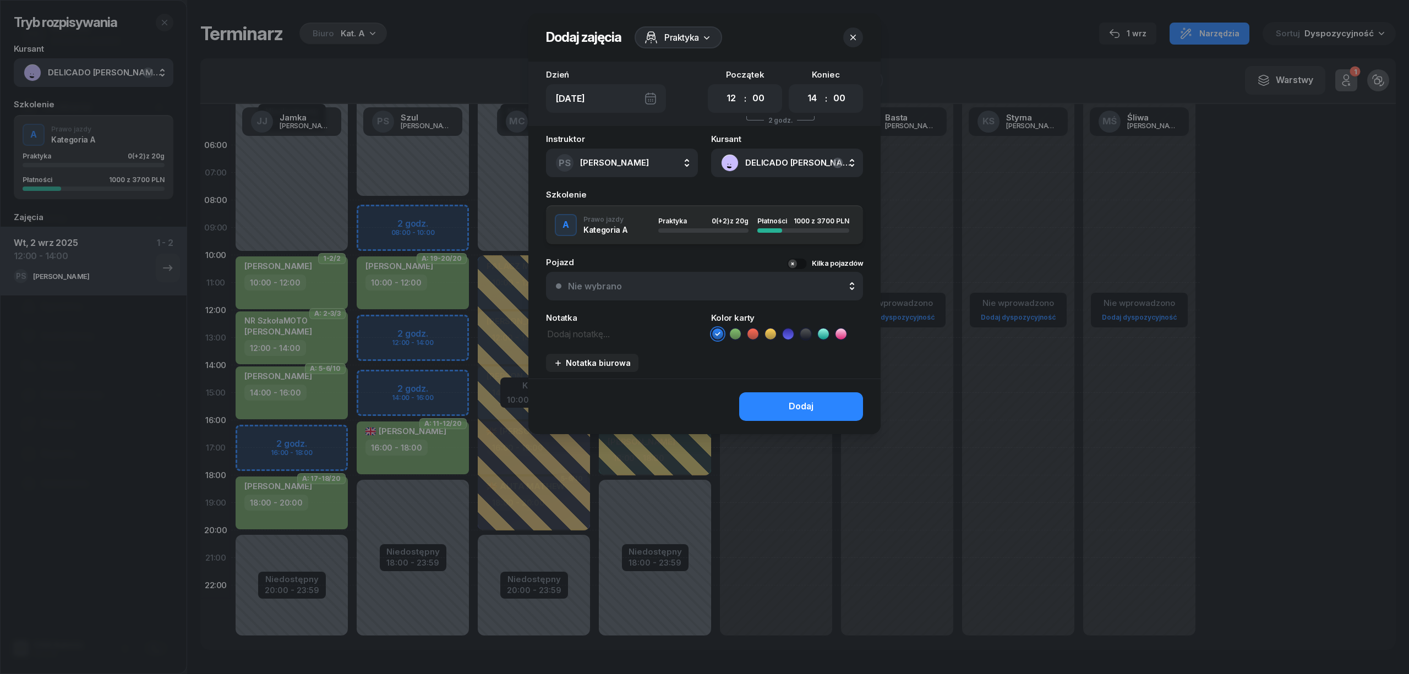
click at [736, 334] on icon at bounding box center [735, 334] width 11 height 11
click at [753, 398] on button "Dodaj" at bounding box center [801, 406] width 124 height 29
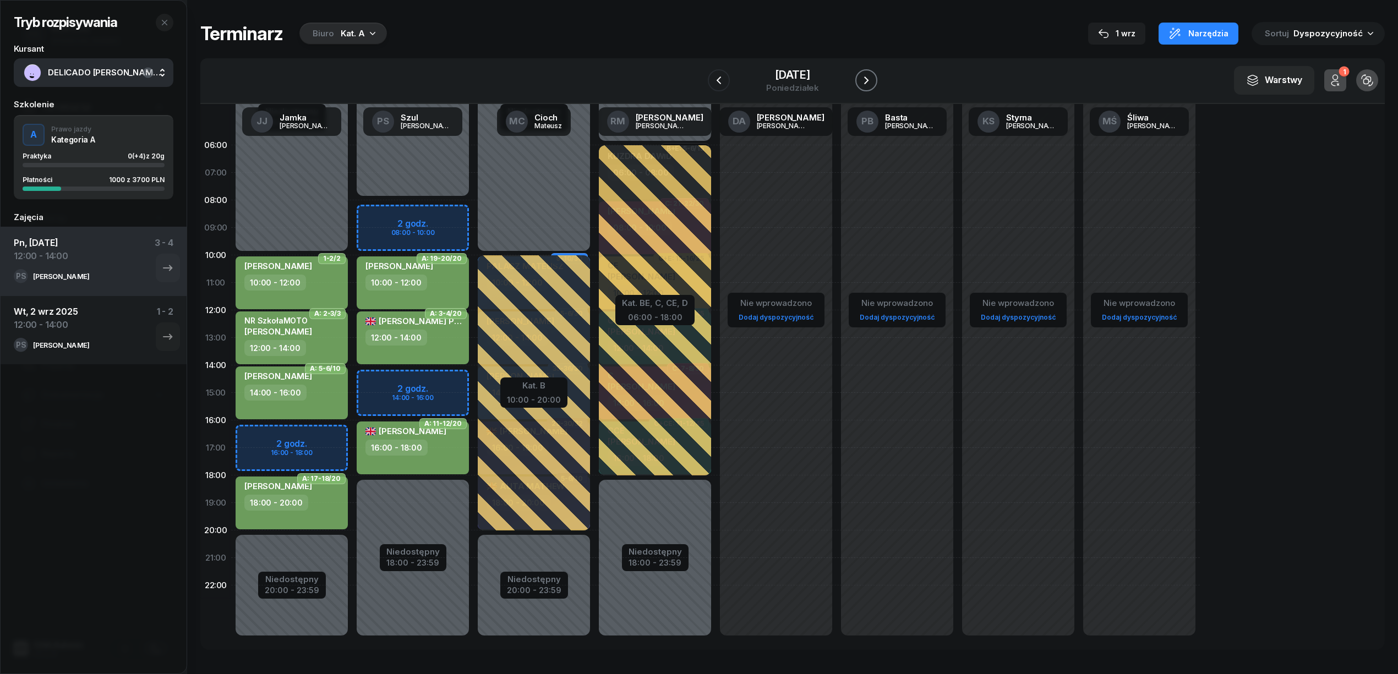
click at [866, 84] on icon "button" at bounding box center [866, 80] width 13 height 13
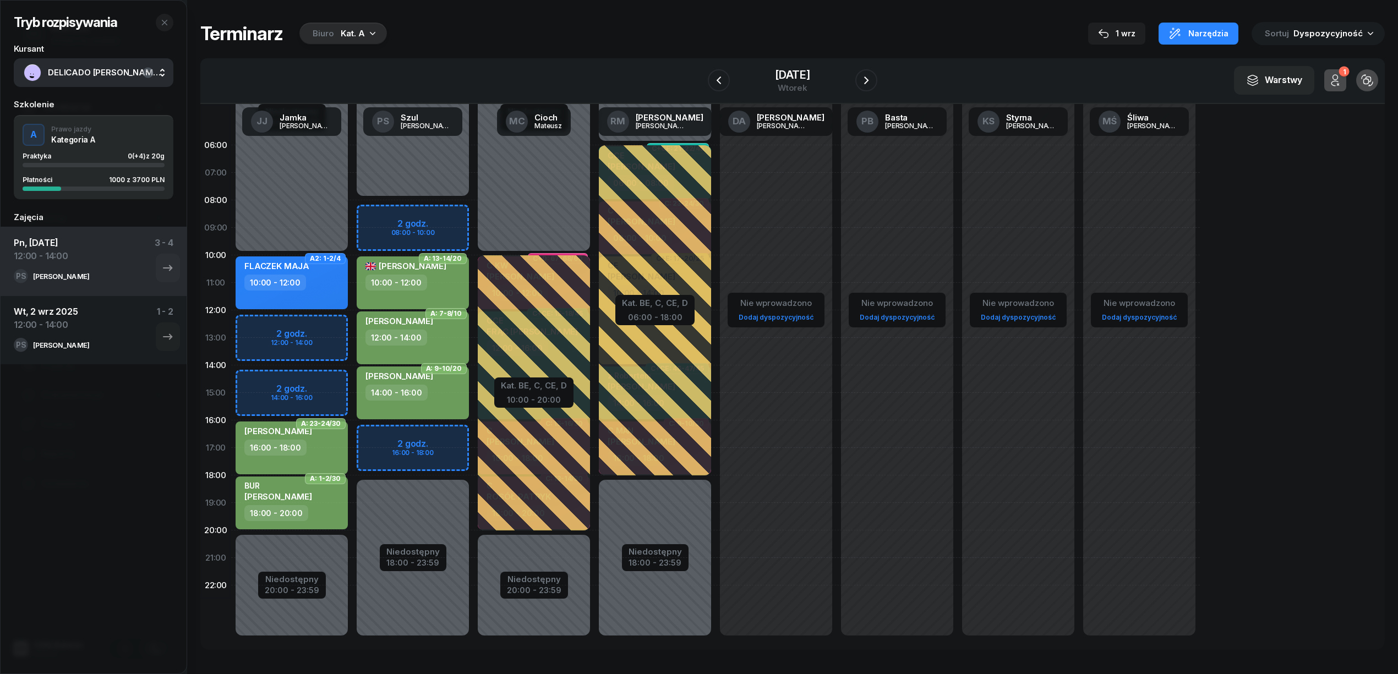
click at [443, 204] on div "Niedostępny 00:00 - 08:00 Niedostępny 18:00 - 23:59 2 godz. 08:00 - 10:00 2 god…" at bounding box center [412, 393] width 121 height 523
select select "08"
select select "10"
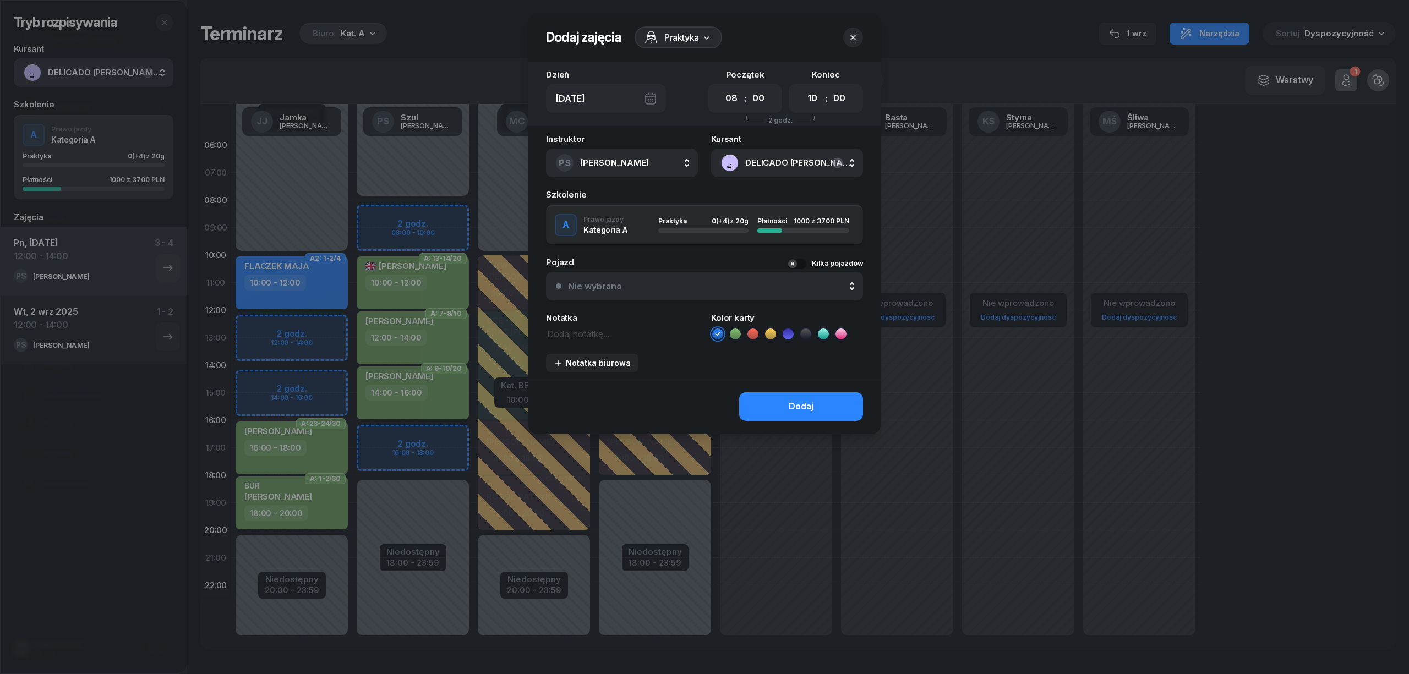
click at [735, 337] on icon at bounding box center [735, 334] width 11 height 11
click at [769, 395] on button "Dodaj" at bounding box center [801, 406] width 124 height 29
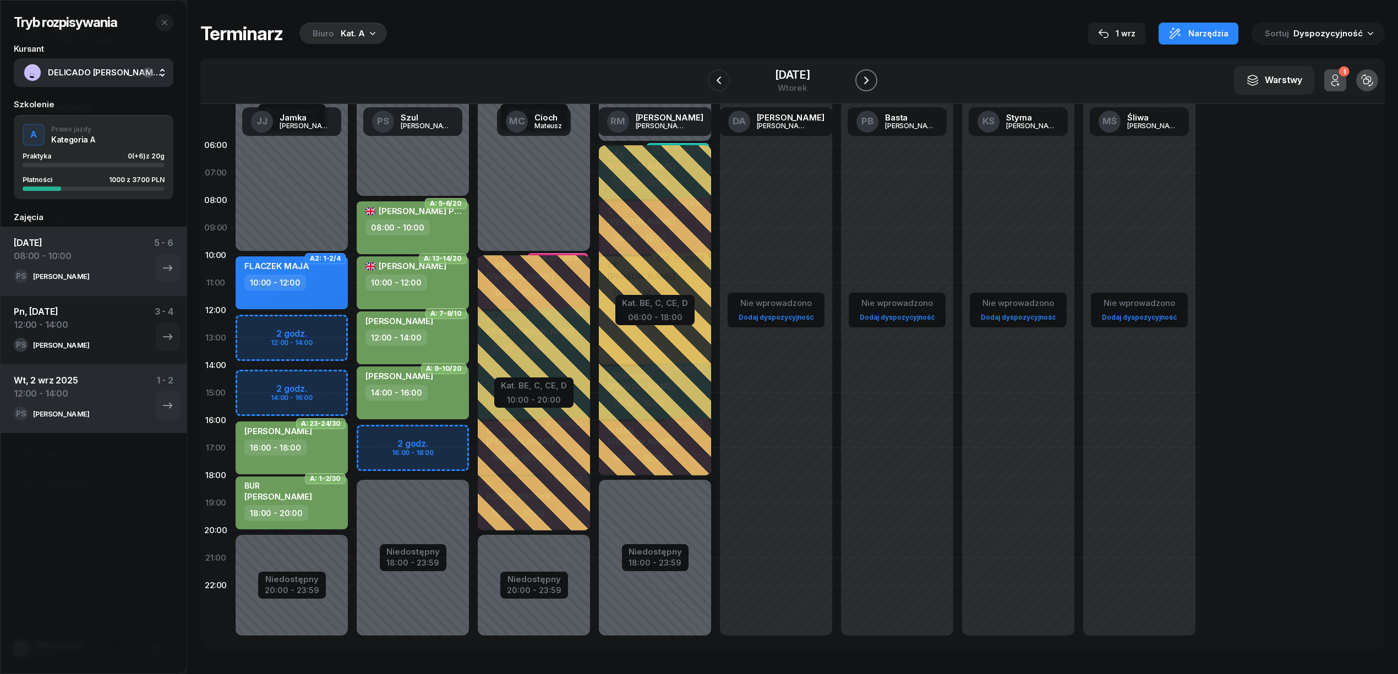
click at [866, 84] on icon "button" at bounding box center [866, 80] width 13 height 13
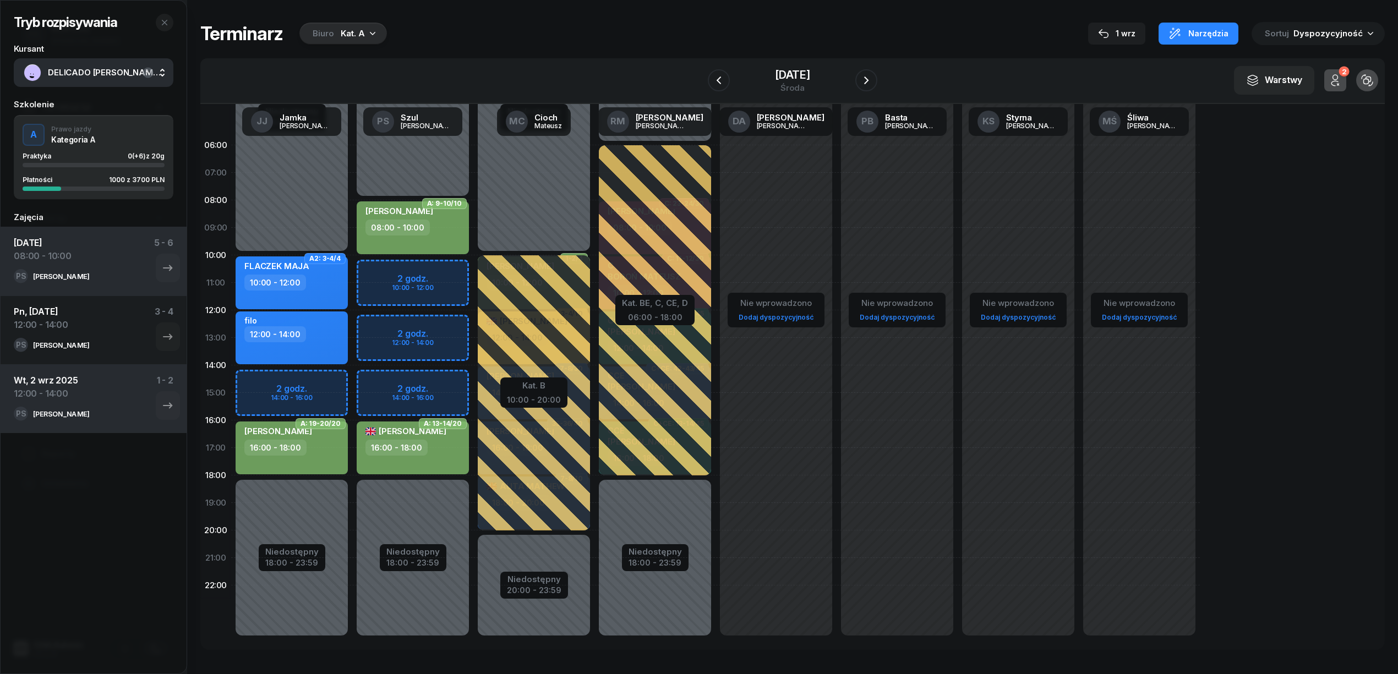
click at [455, 272] on div "Niedostępny 00:00 - 08:00 Niedostępny 18:00 - 23:59 2 godz. 10:00 - 12:00 2 god…" at bounding box center [412, 393] width 121 height 523
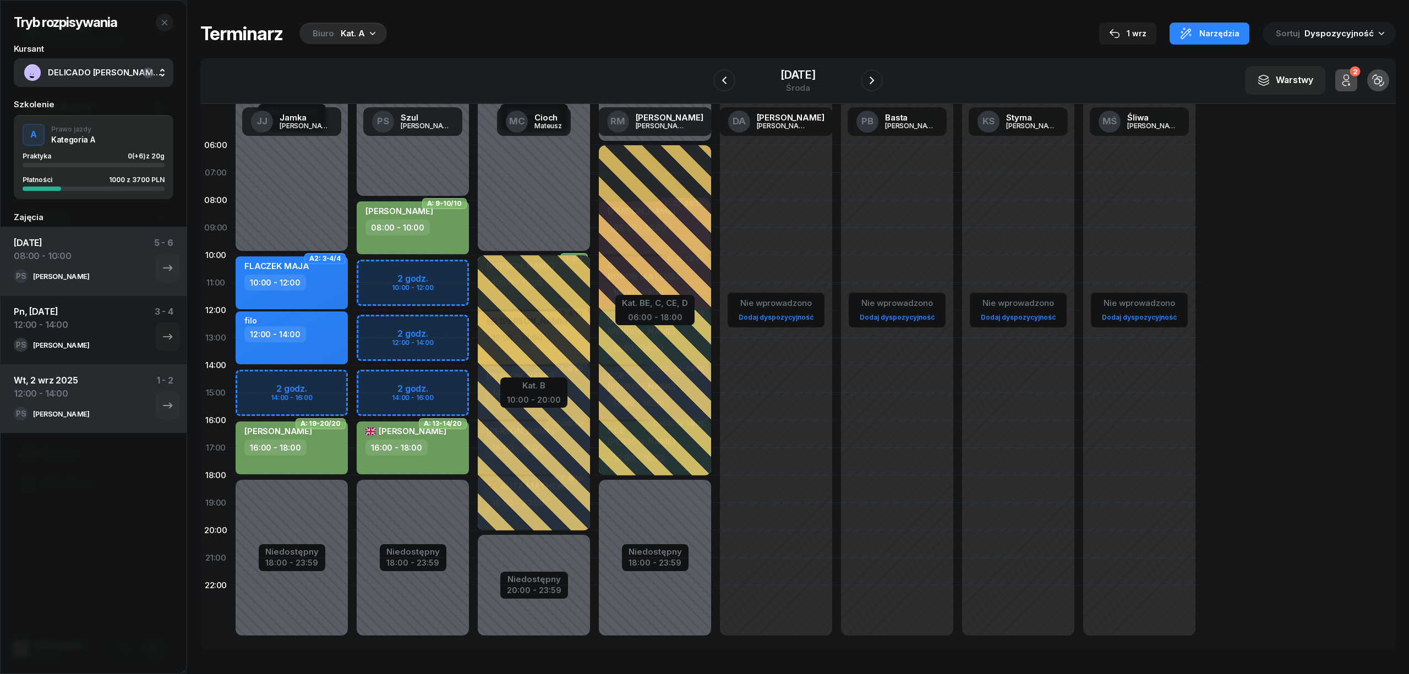
select select "10"
select select "12"
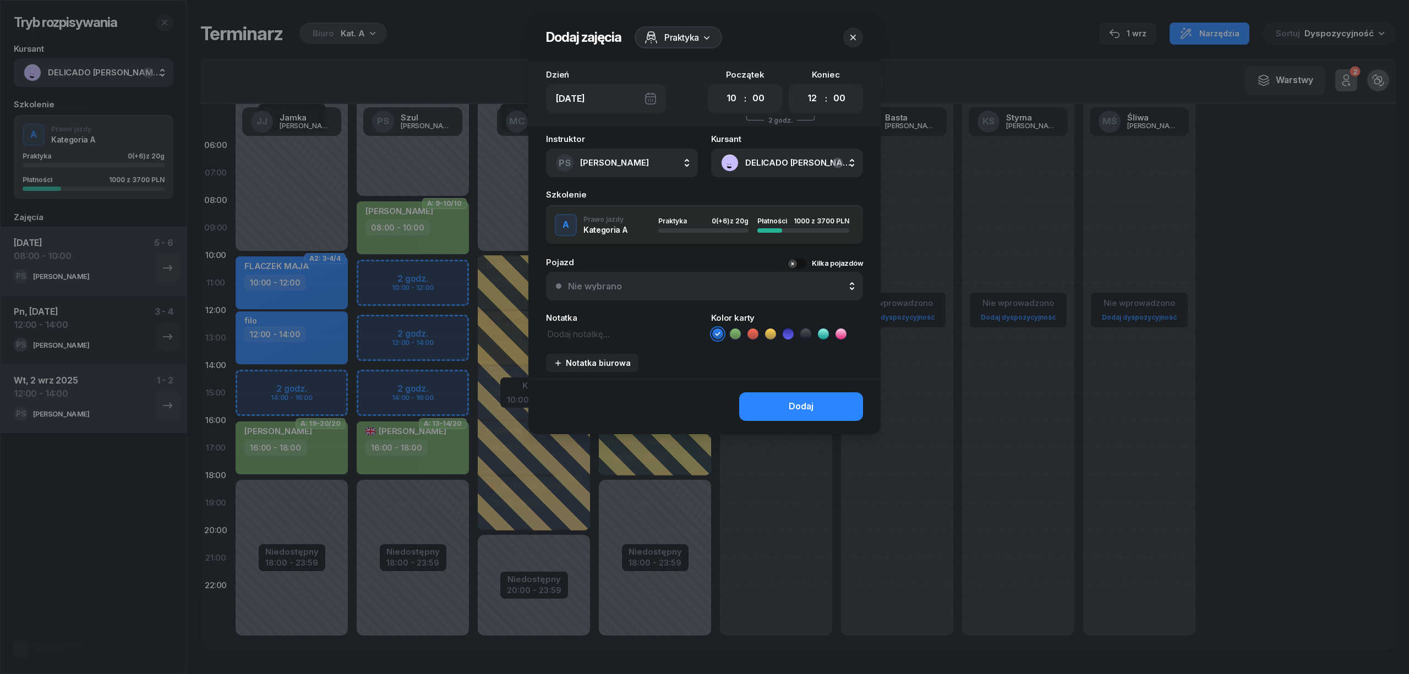
click at [734, 331] on icon at bounding box center [735, 334] width 11 height 11
click at [768, 397] on button "Dodaj" at bounding box center [801, 406] width 124 height 29
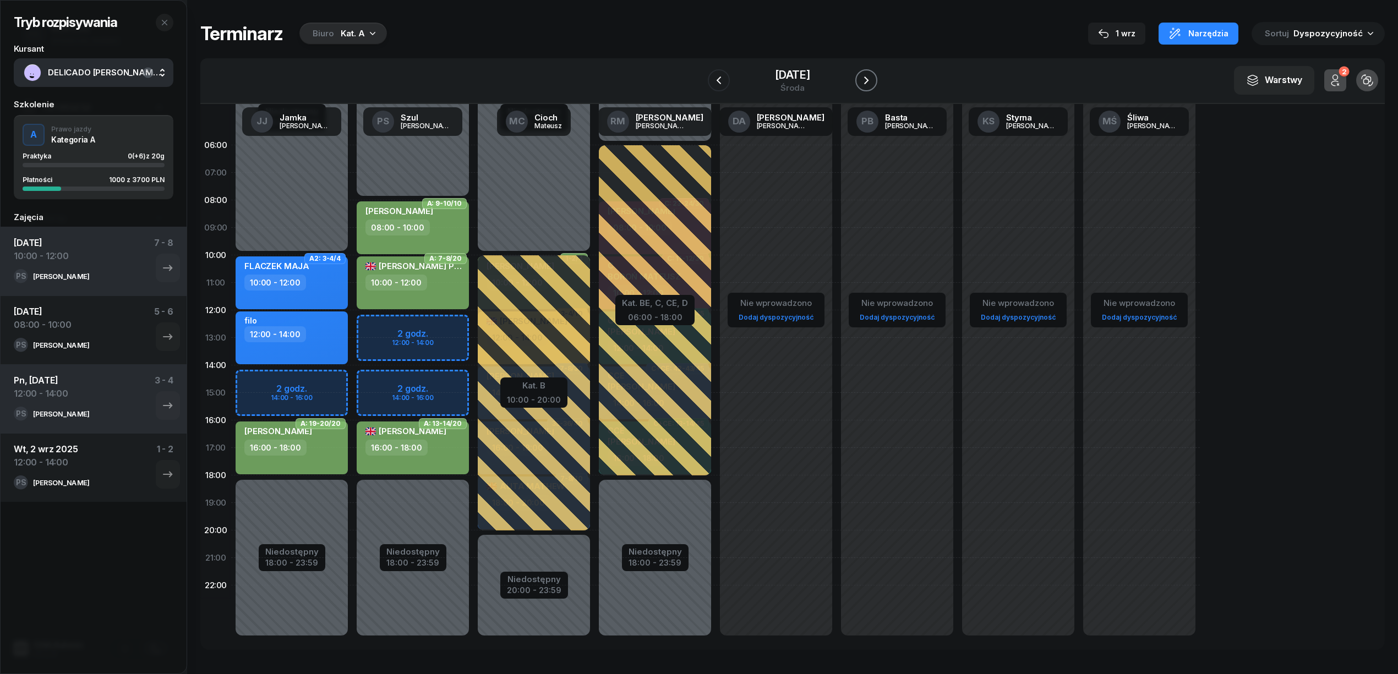
click at [868, 79] on icon "button" at bounding box center [866, 81] width 4 height 8
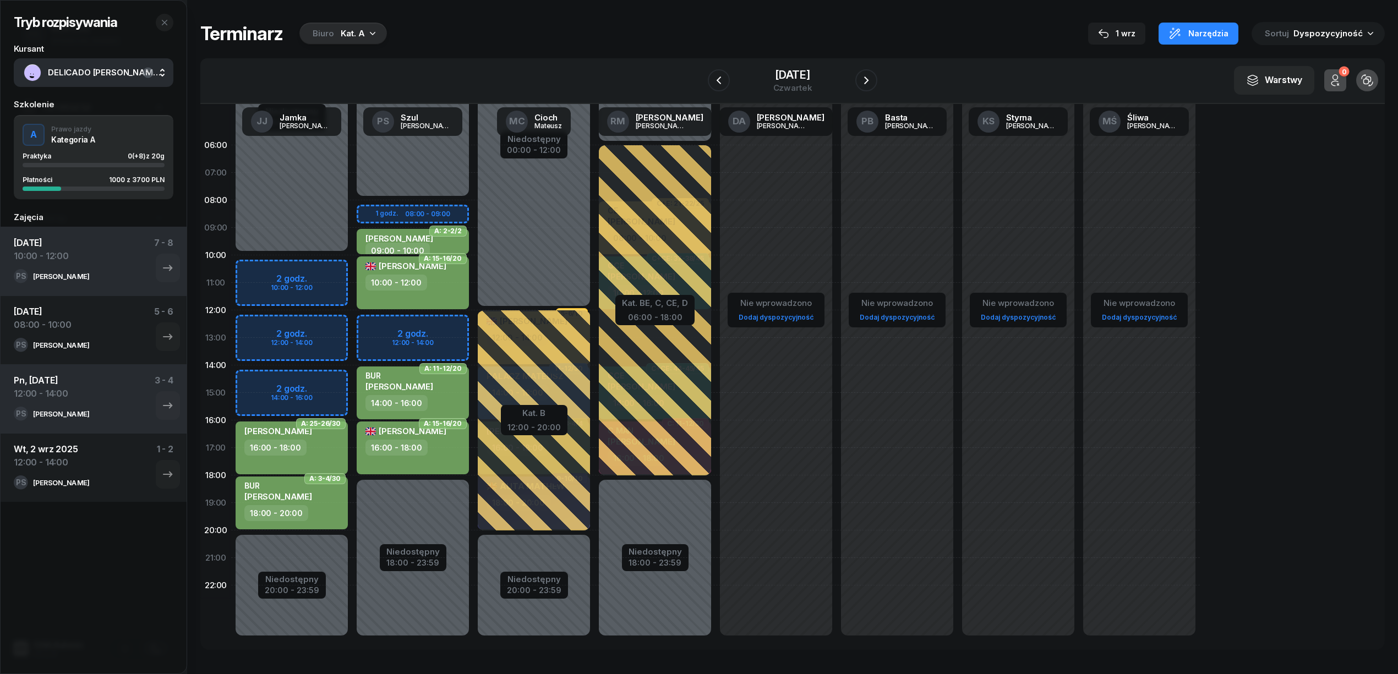
click at [458, 331] on div "Niedostępny 00:00 - 08:00 Niedostępny 18:00 - 23:59 1 godz. 08:00 - 09:00 2 god…" at bounding box center [412, 393] width 121 height 523
select select "12"
select select "14"
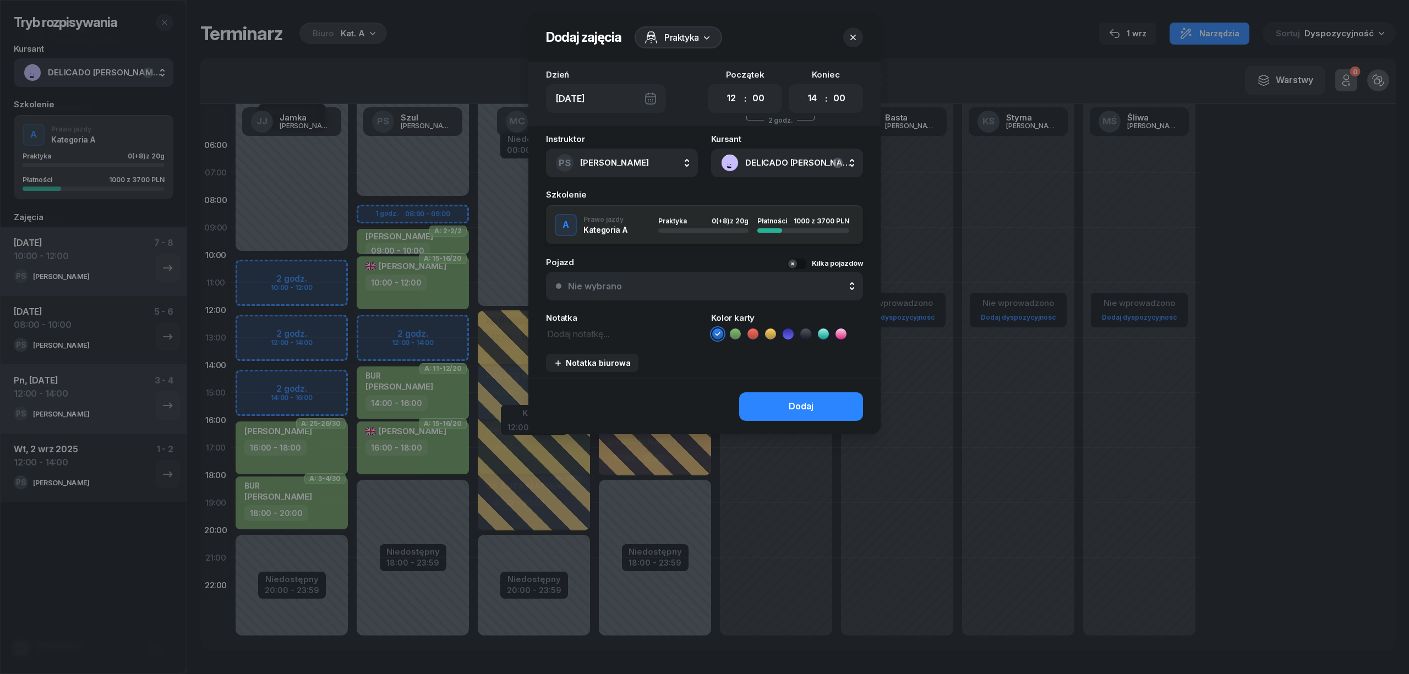
click at [734, 265] on div "Pojazd Kilka pojazdów" at bounding box center [704, 262] width 317 height 8
click at [734, 335] on icon at bounding box center [735, 334] width 11 height 11
click at [758, 406] on button "Dodaj" at bounding box center [801, 406] width 124 height 29
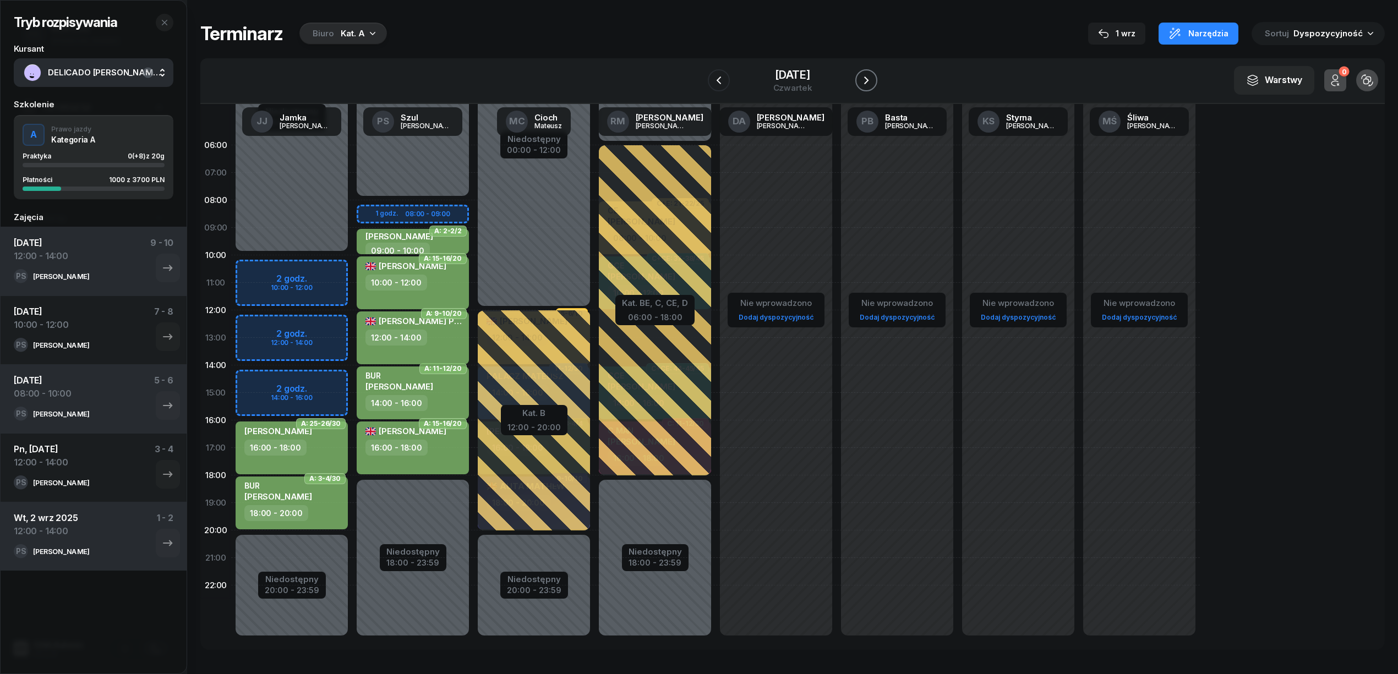
click at [865, 75] on icon "button" at bounding box center [866, 80] width 13 height 13
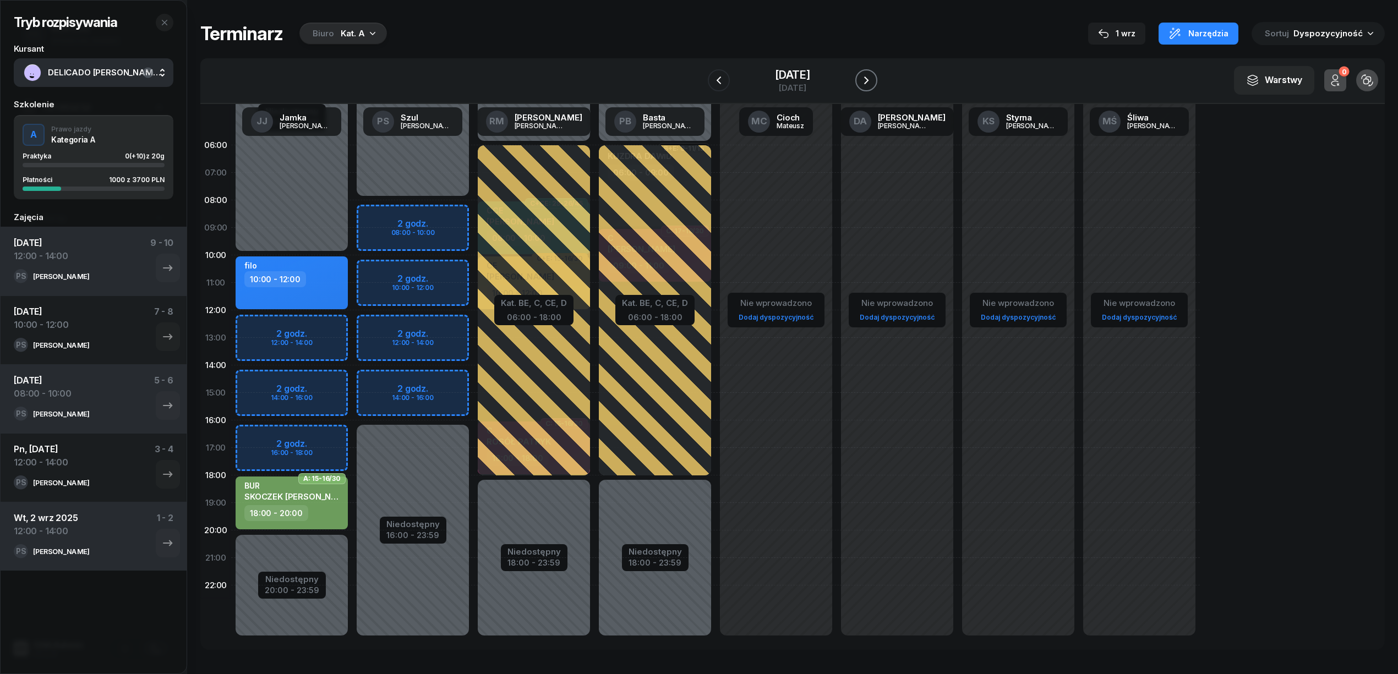
click at [865, 75] on icon "button" at bounding box center [866, 80] width 13 height 13
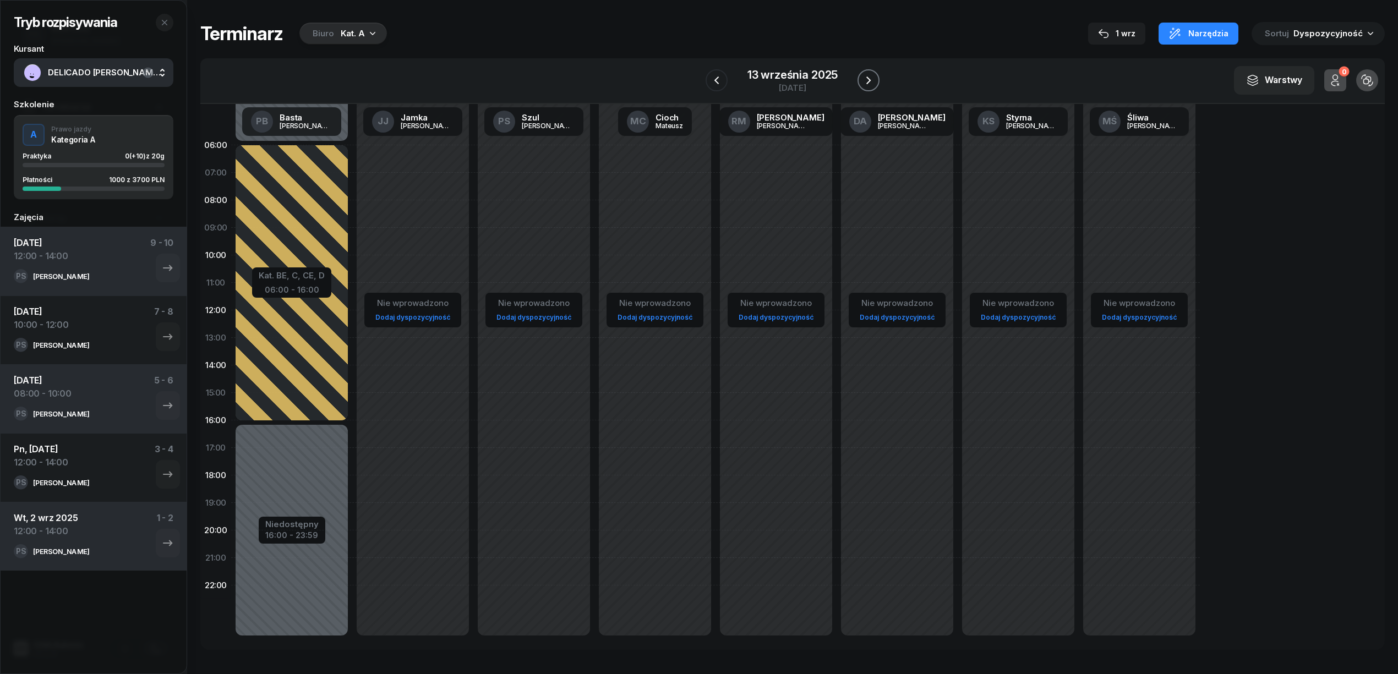
click at [865, 75] on icon "button" at bounding box center [868, 80] width 13 height 13
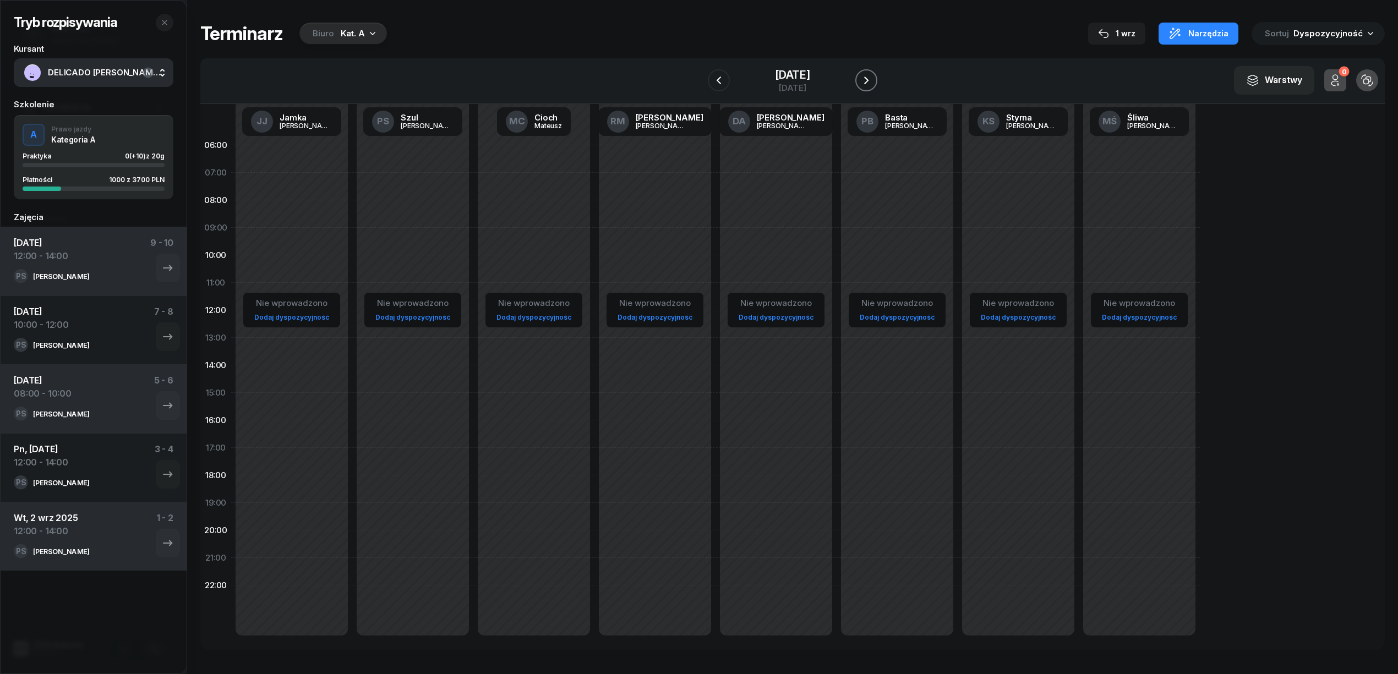
click at [865, 75] on icon "button" at bounding box center [866, 80] width 13 height 13
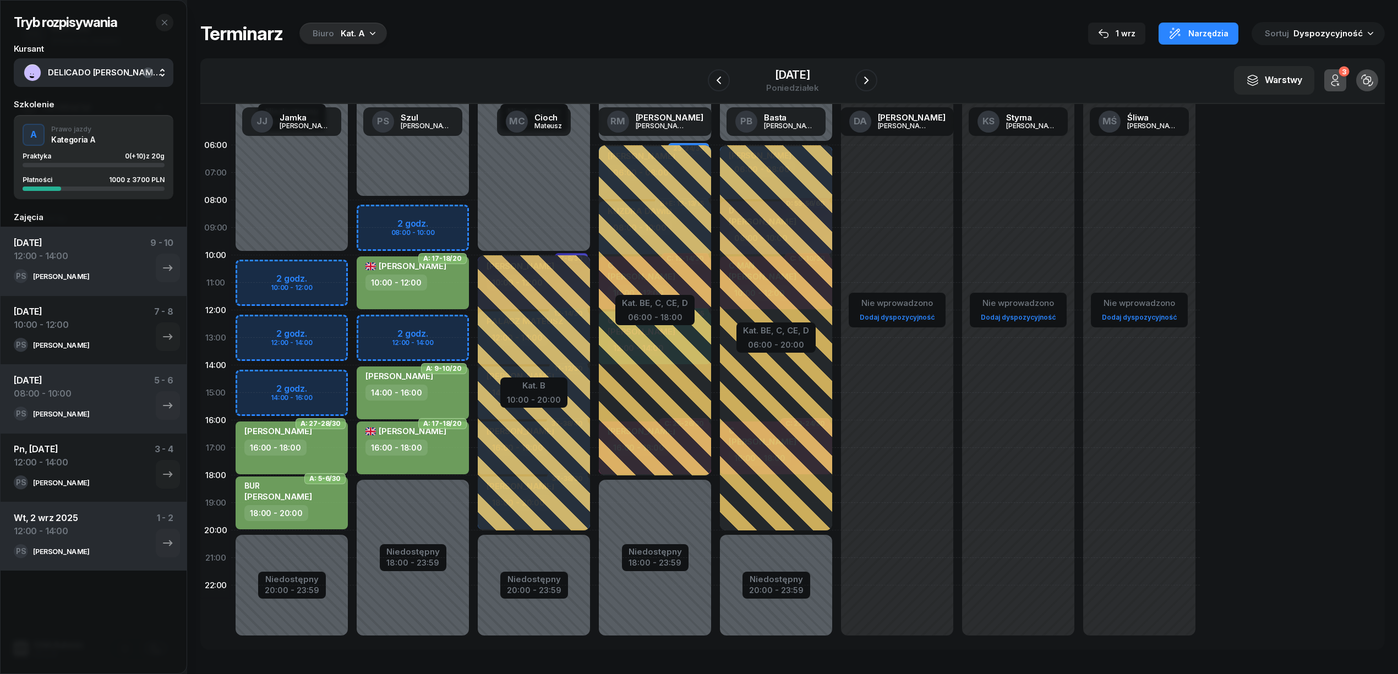
click at [450, 330] on div "Niedostępny 00:00 - 08:00 Niedostępny 18:00 - 23:59 2 godz. 08:00 - 10:00 2 god…" at bounding box center [412, 393] width 121 height 523
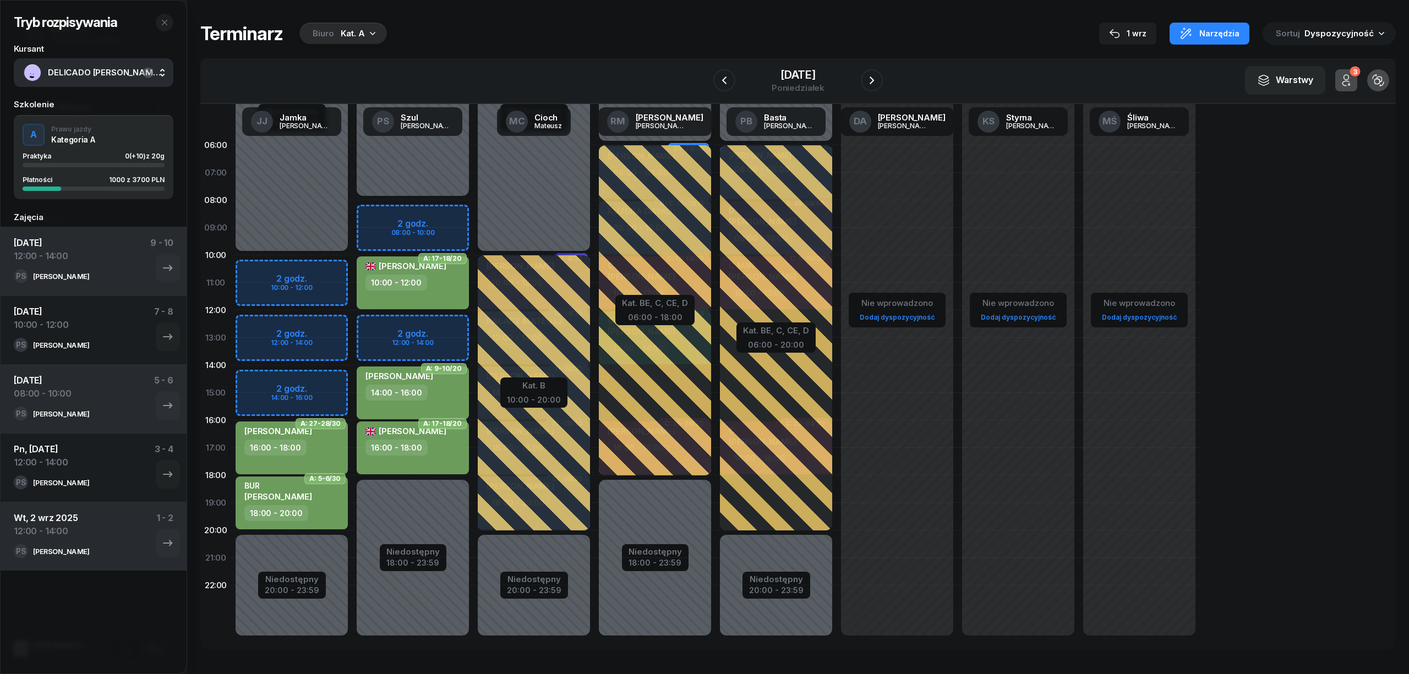
select select "12"
select select "14"
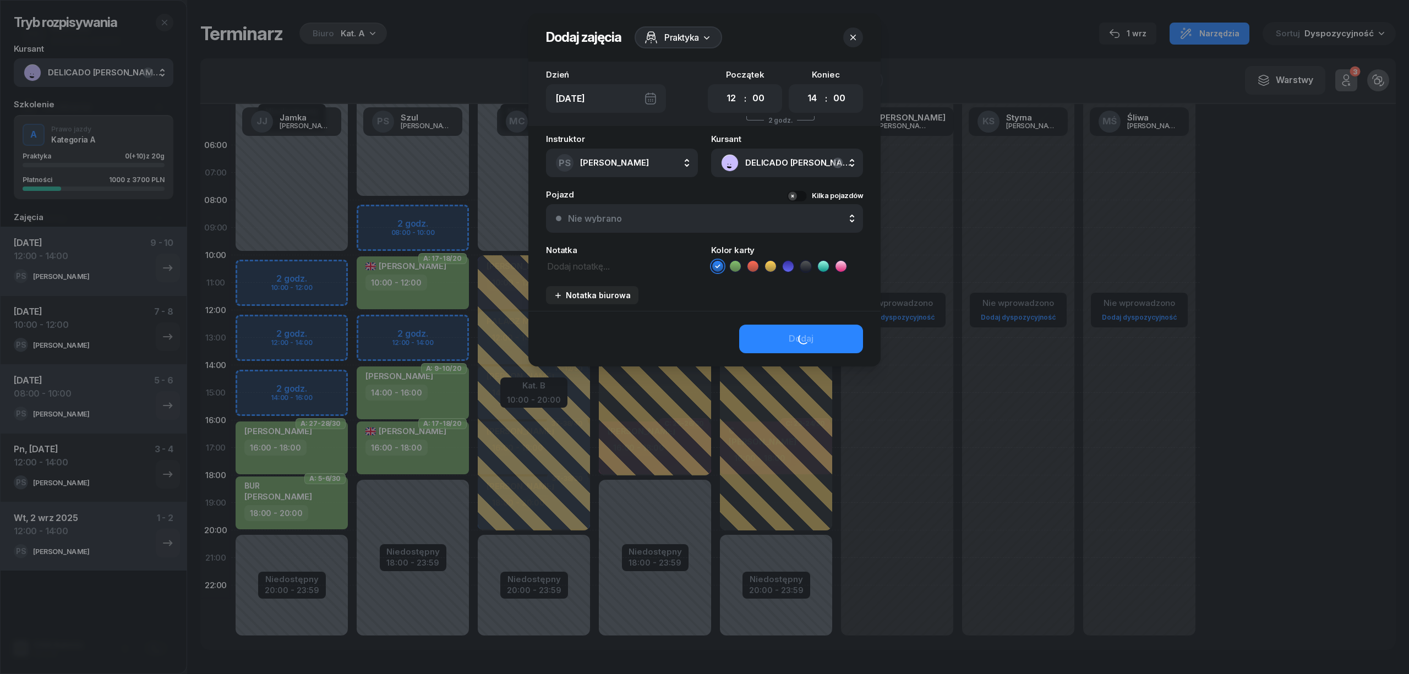
click at [734, 266] on div "Instruktor PS [PERSON_NAME] AK [PERSON_NAME] BP [PERSON_NAME] DP [PERSON_NAME] …" at bounding box center [704, 223] width 352 height 176
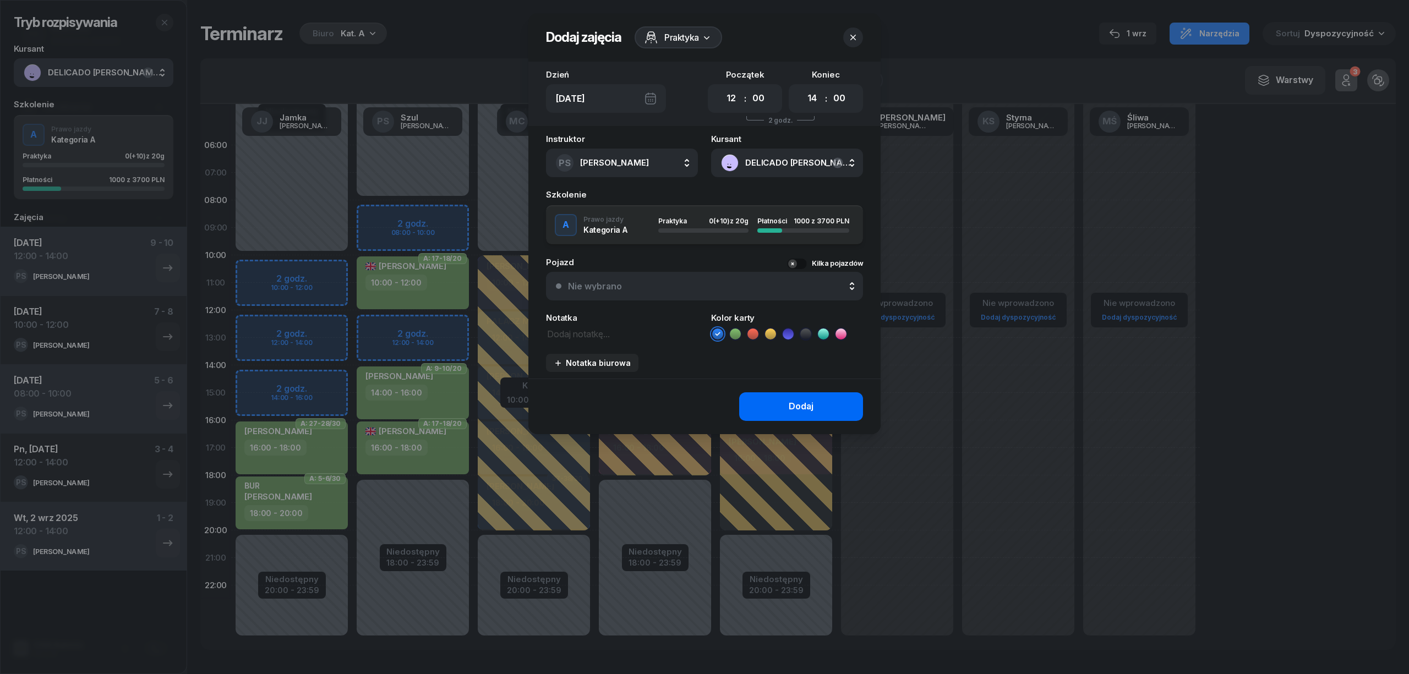
click at [772, 396] on button "Dodaj" at bounding box center [801, 406] width 124 height 29
click at [733, 331] on icon at bounding box center [735, 334] width 11 height 11
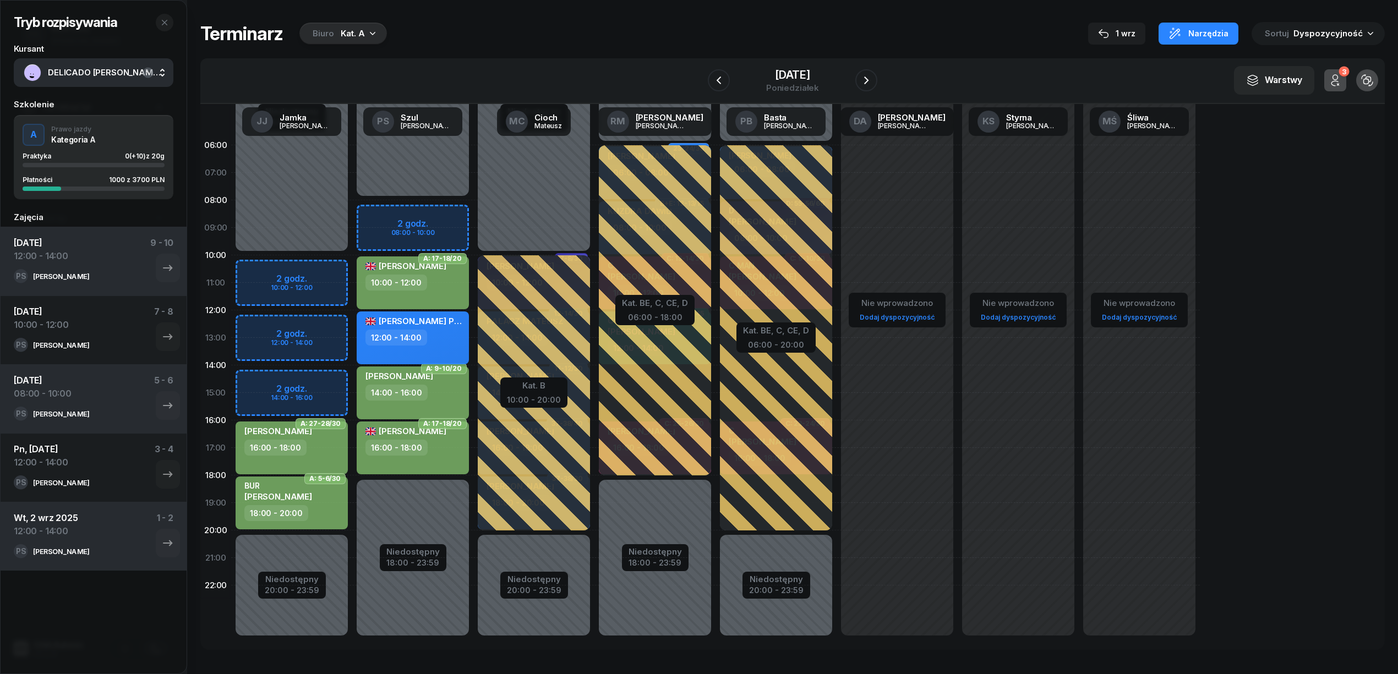
click at [760, 400] on div at bounding box center [776, 337] width 112 height 385
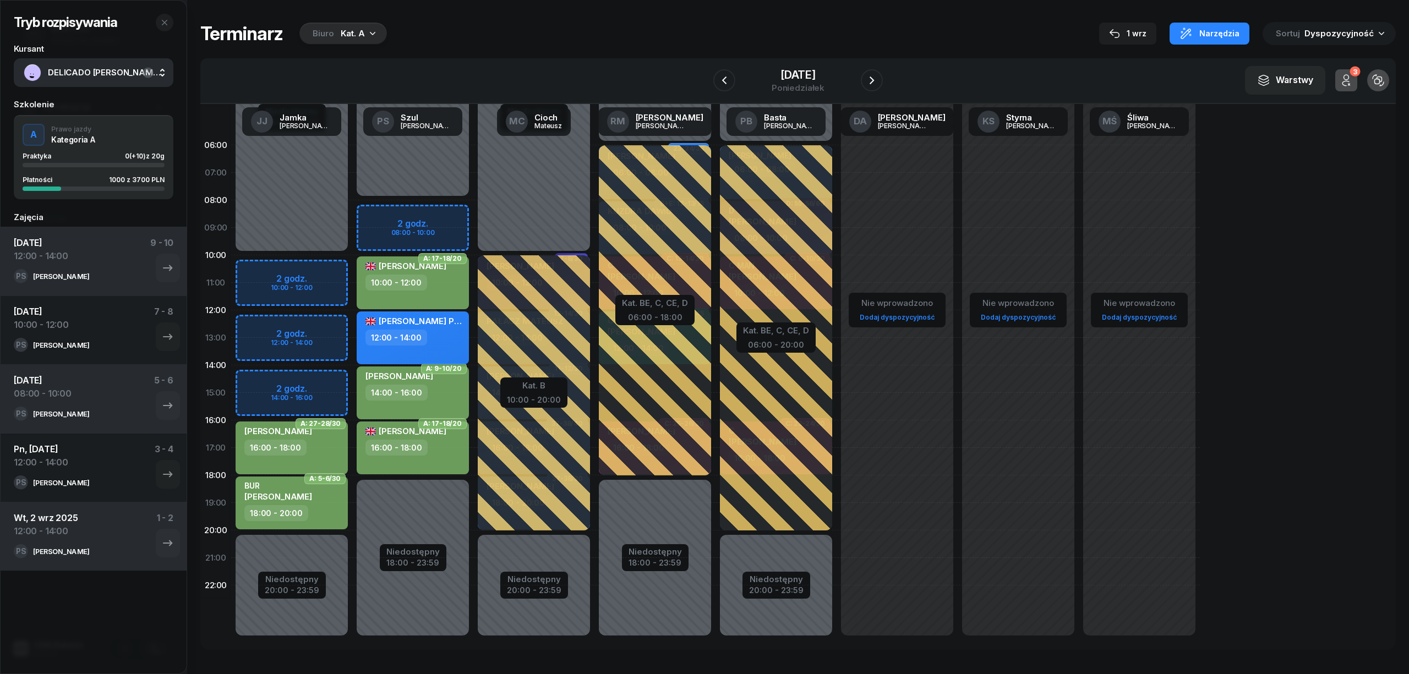
select select "06"
select select "20"
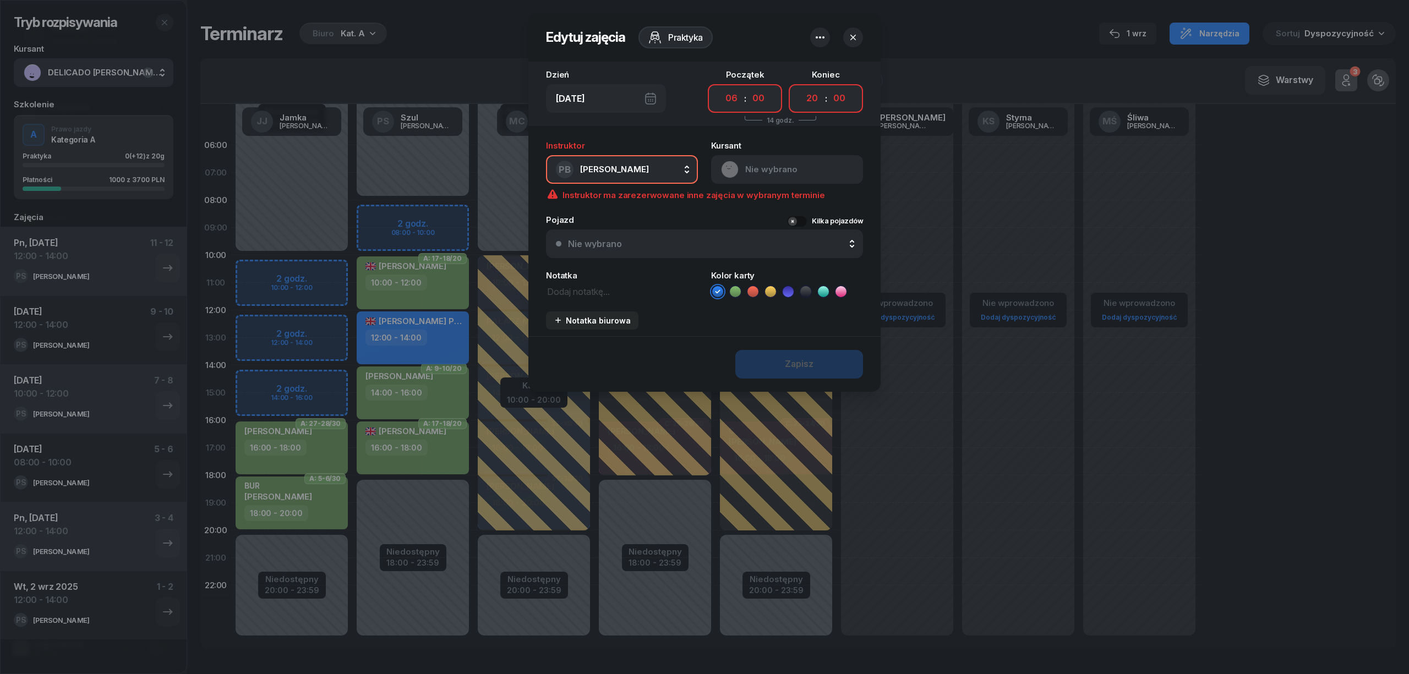
click at [850, 35] on icon "button" at bounding box center [853, 38] width 6 height 6
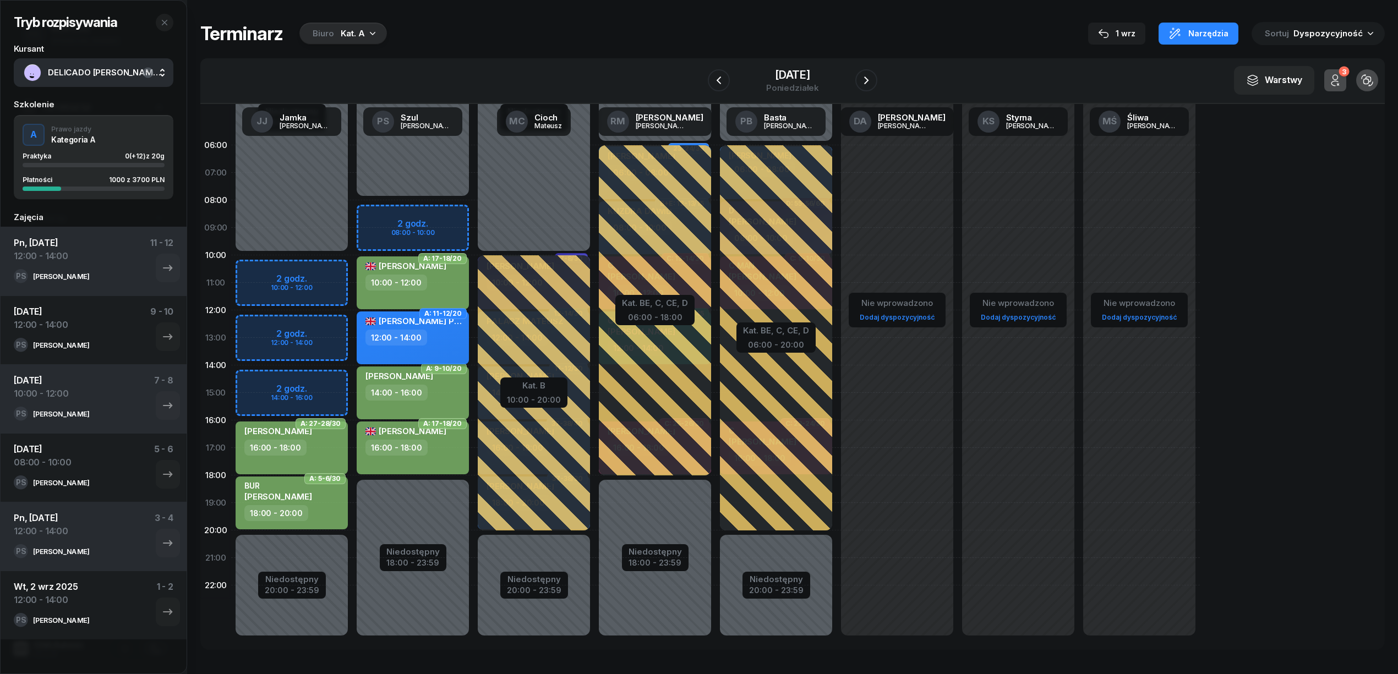
click at [454, 333] on div "12:00 - 14:00" at bounding box center [413, 338] width 97 height 16
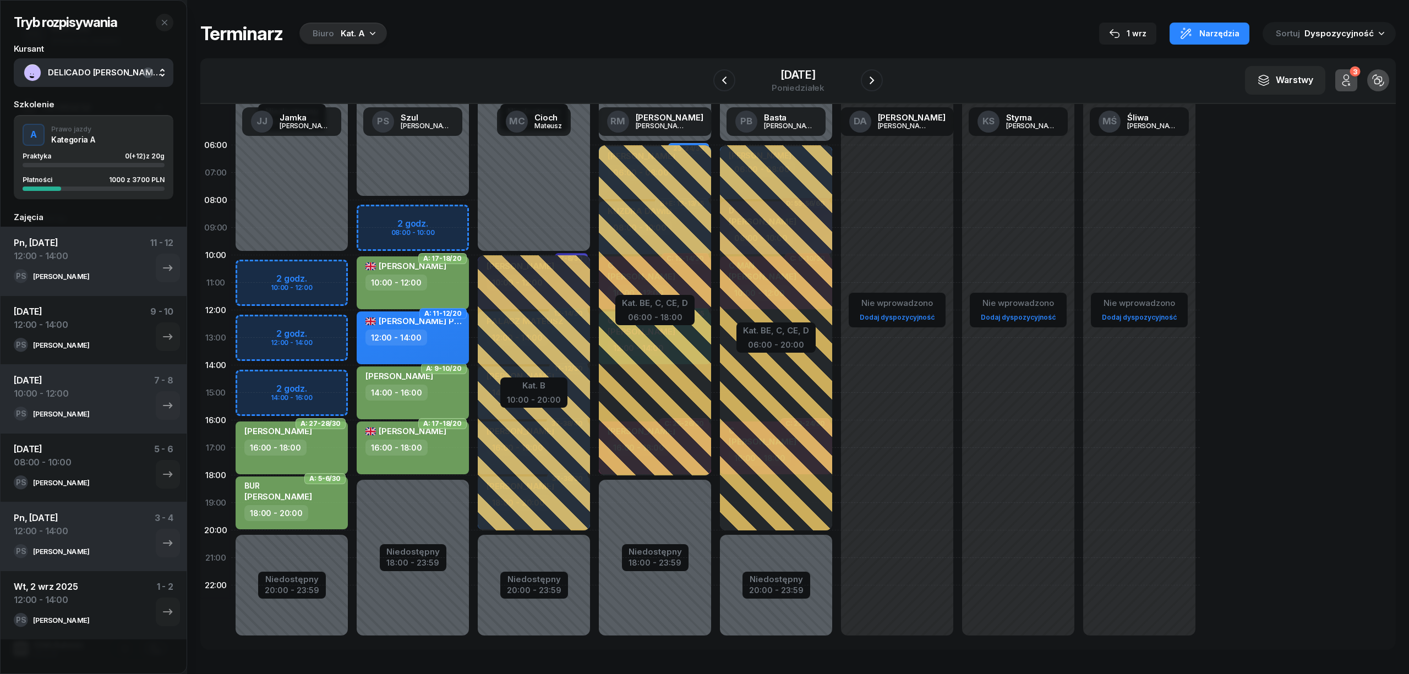
select select "12"
select select "14"
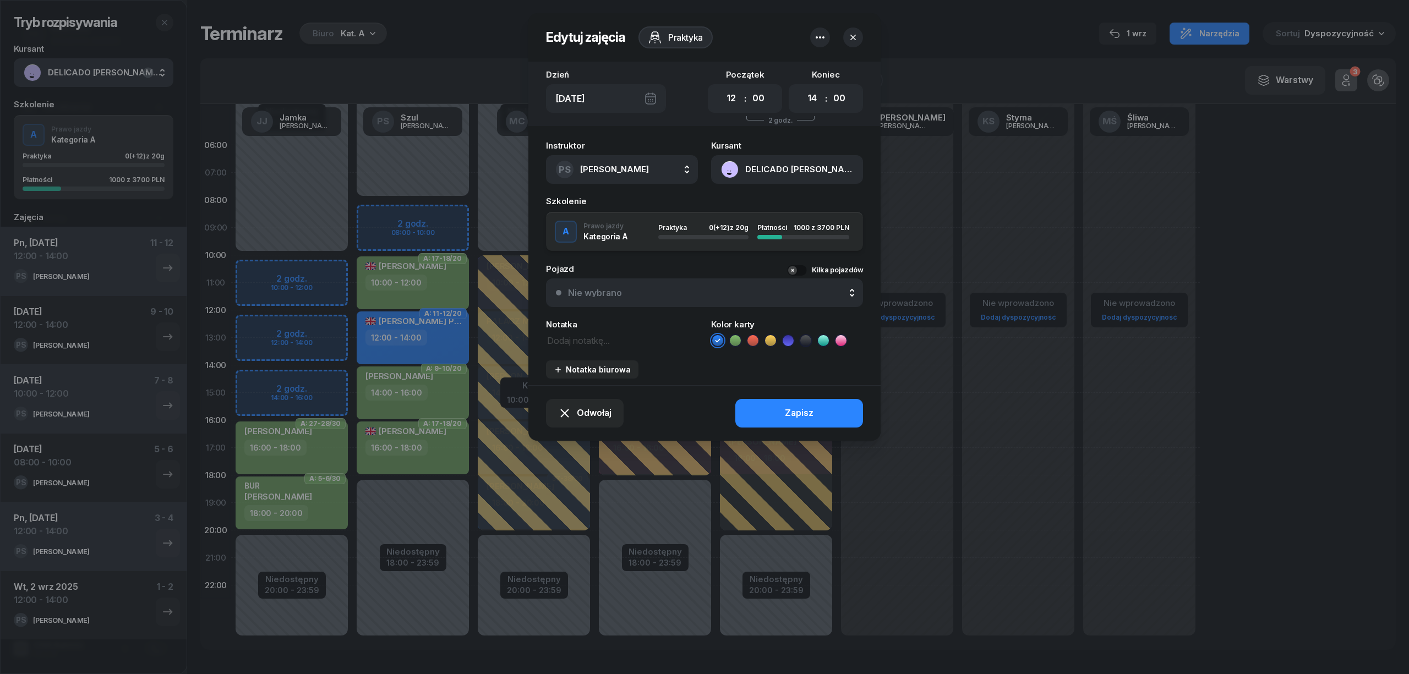
click at [735, 340] on icon at bounding box center [735, 340] width 5 height 4
click at [755, 407] on button "Zapisz" at bounding box center [799, 413] width 128 height 29
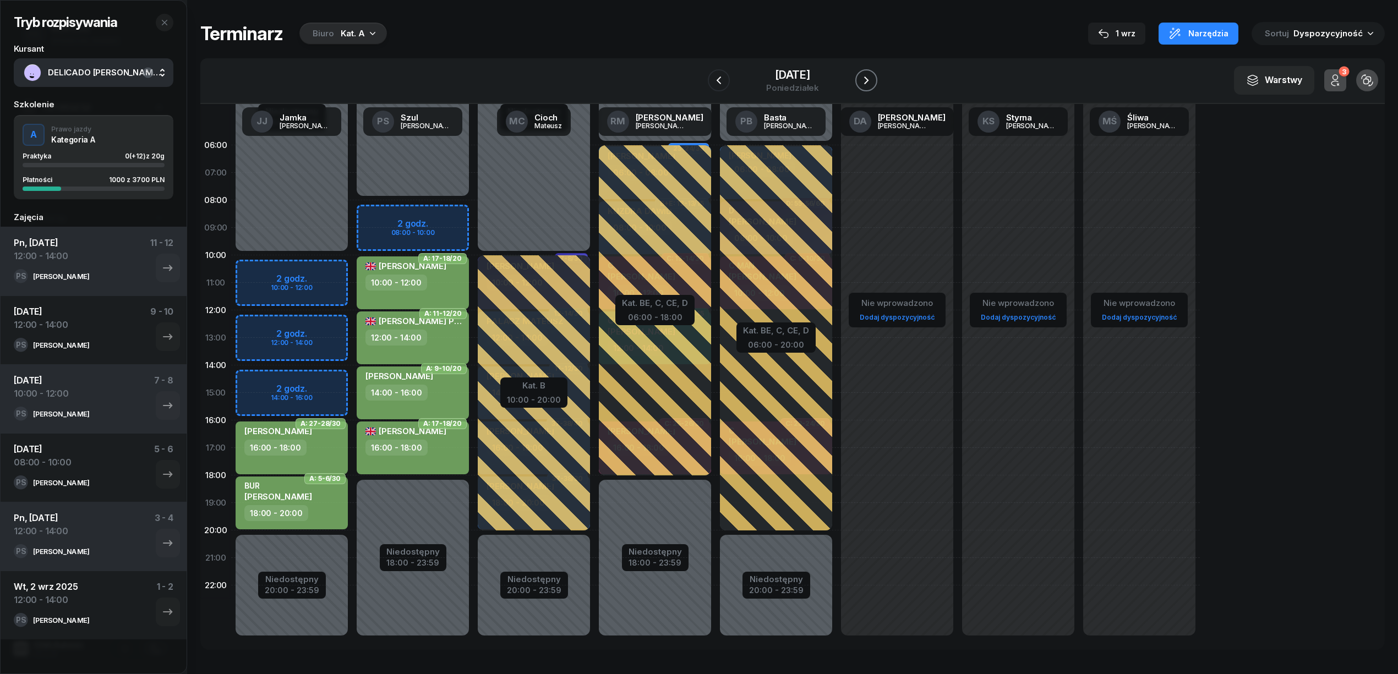
click at [865, 83] on icon "button" at bounding box center [866, 80] width 13 height 13
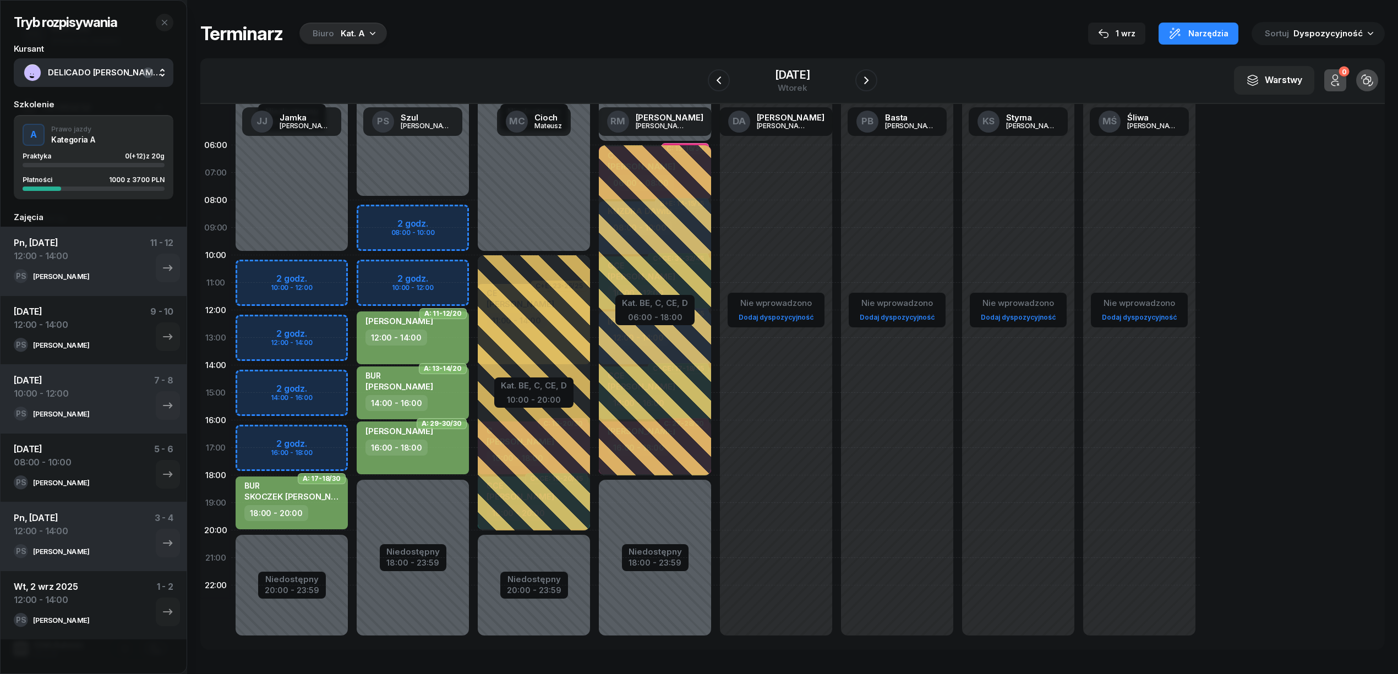
click at [448, 269] on div "Niedostępny 00:00 - 08:00 Niedostępny 18:00 - 23:59 2 godz. 08:00 - 10:00 2 god…" at bounding box center [412, 393] width 121 height 523
select select "10"
select select "12"
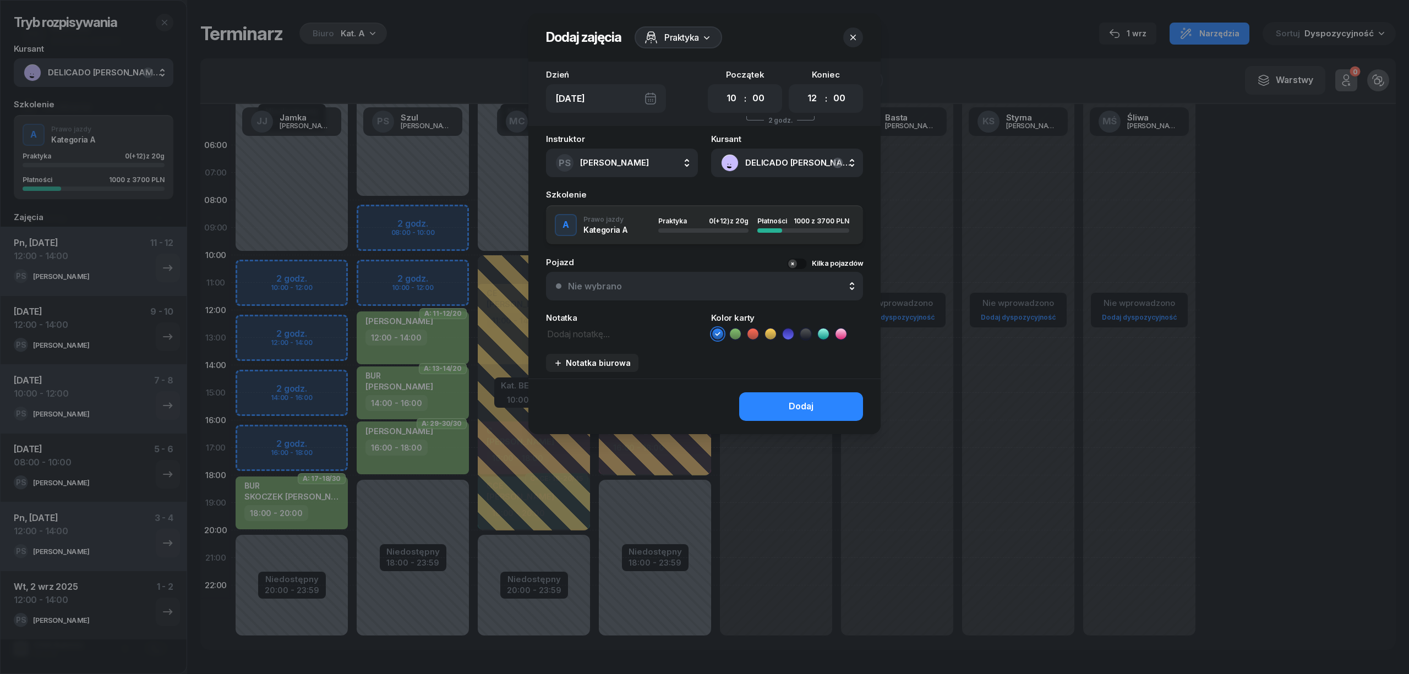
click at [734, 327] on li at bounding box center [735, 333] width 13 height 13
click at [775, 406] on button "Dodaj" at bounding box center [801, 406] width 124 height 29
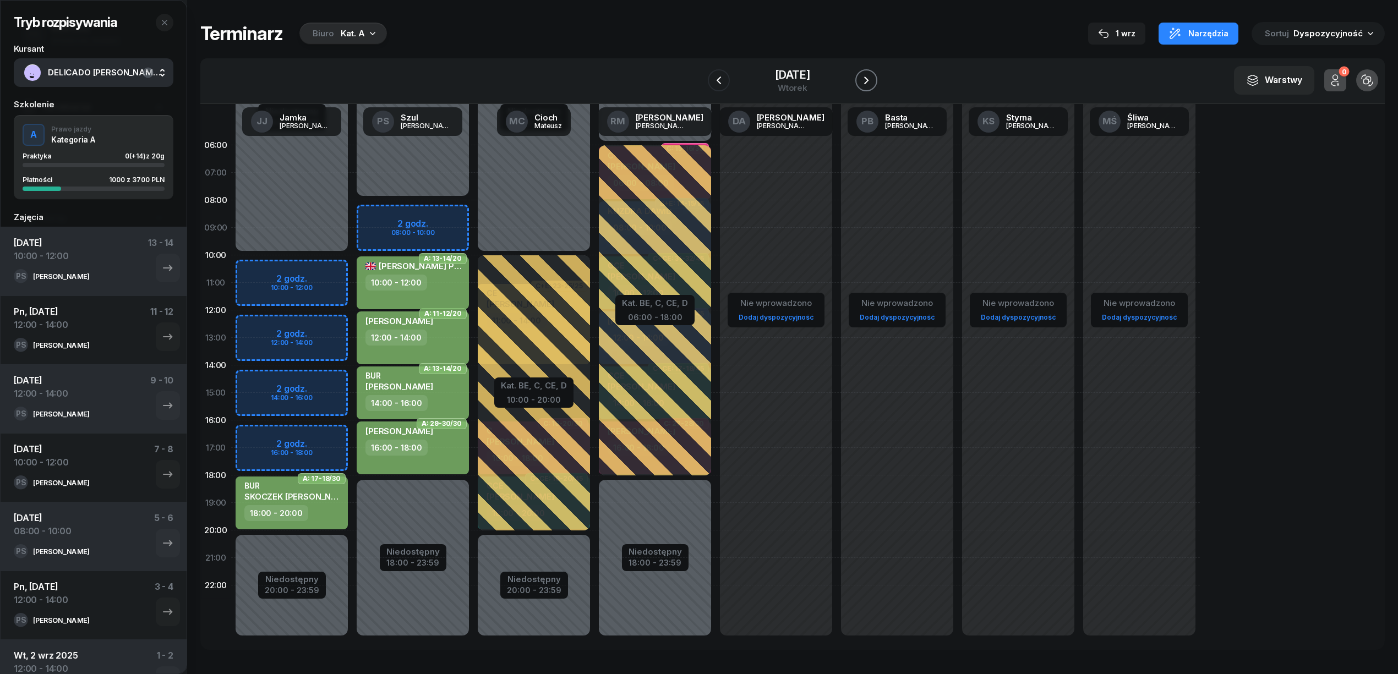
click at [864, 79] on icon "button" at bounding box center [866, 80] width 13 height 13
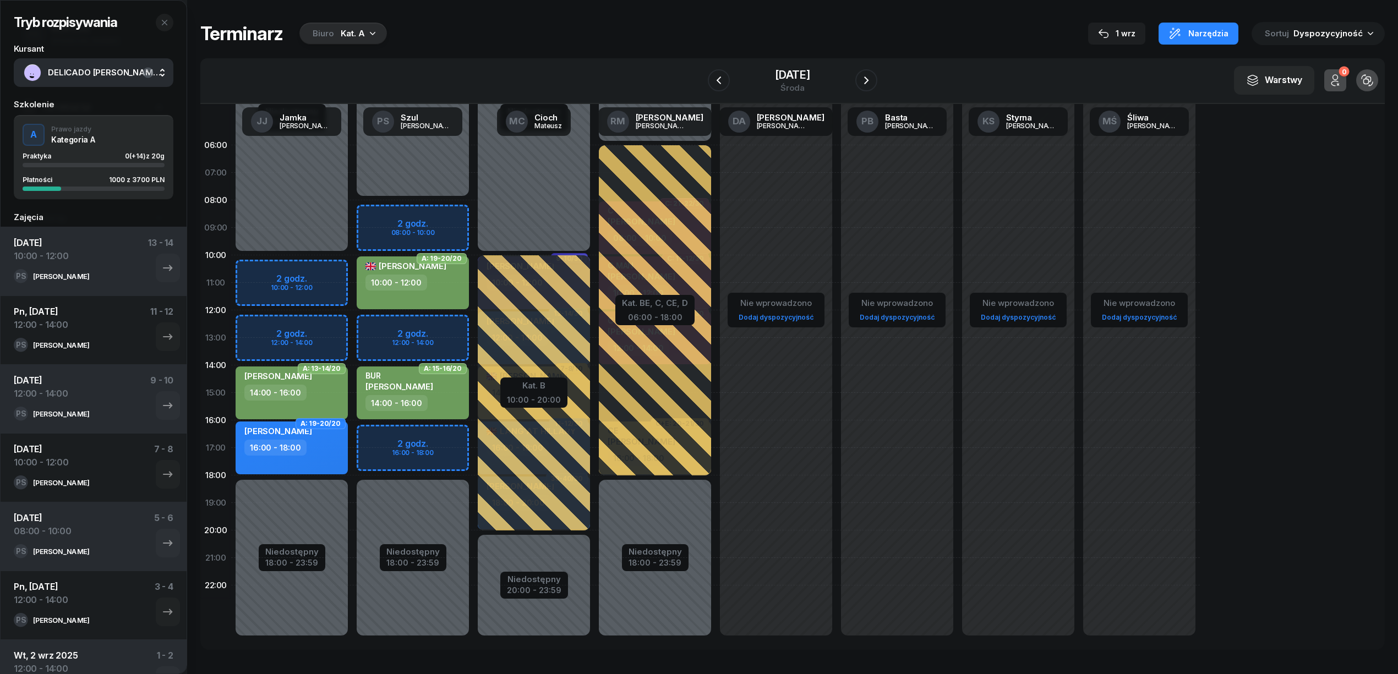
click at [456, 326] on div "Niedostępny 00:00 - 08:00 Niedostępny 18:00 - 23:59 2 godz. 08:00 - 10:00 2 god…" at bounding box center [412, 393] width 121 height 523
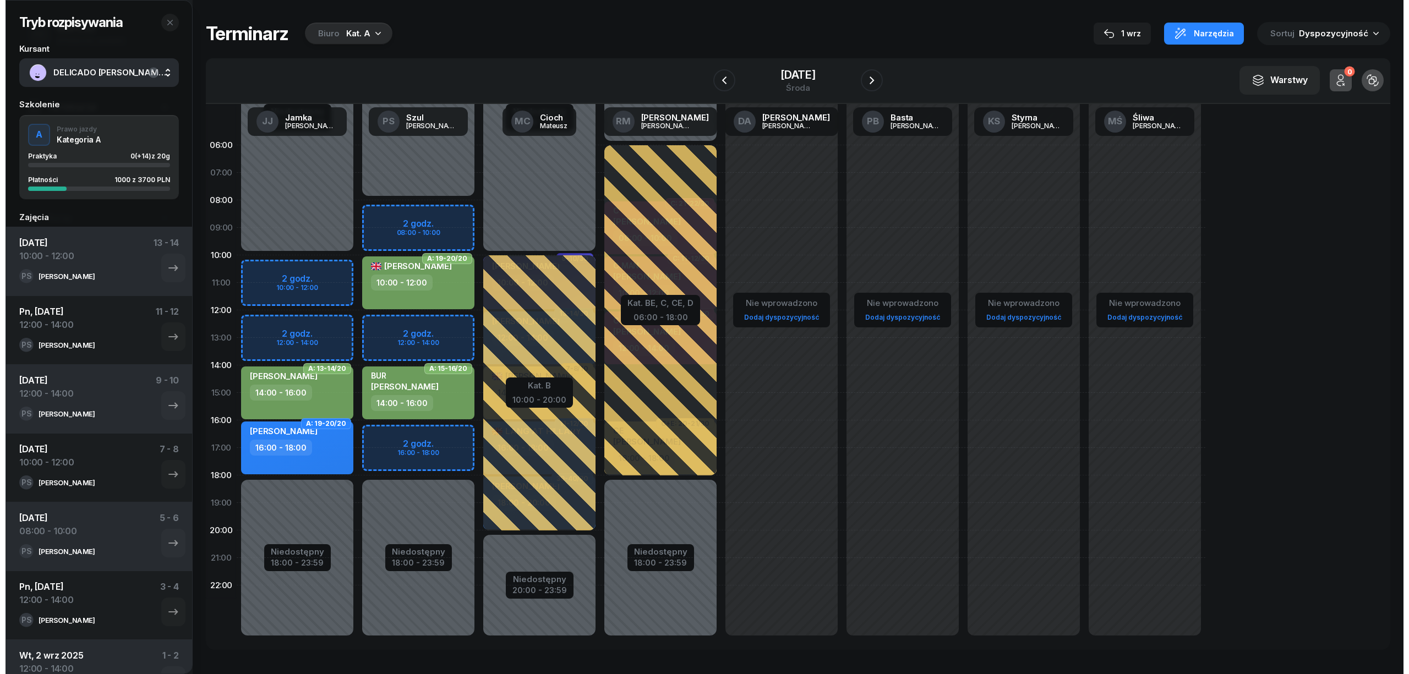
select select "12"
select select "14"
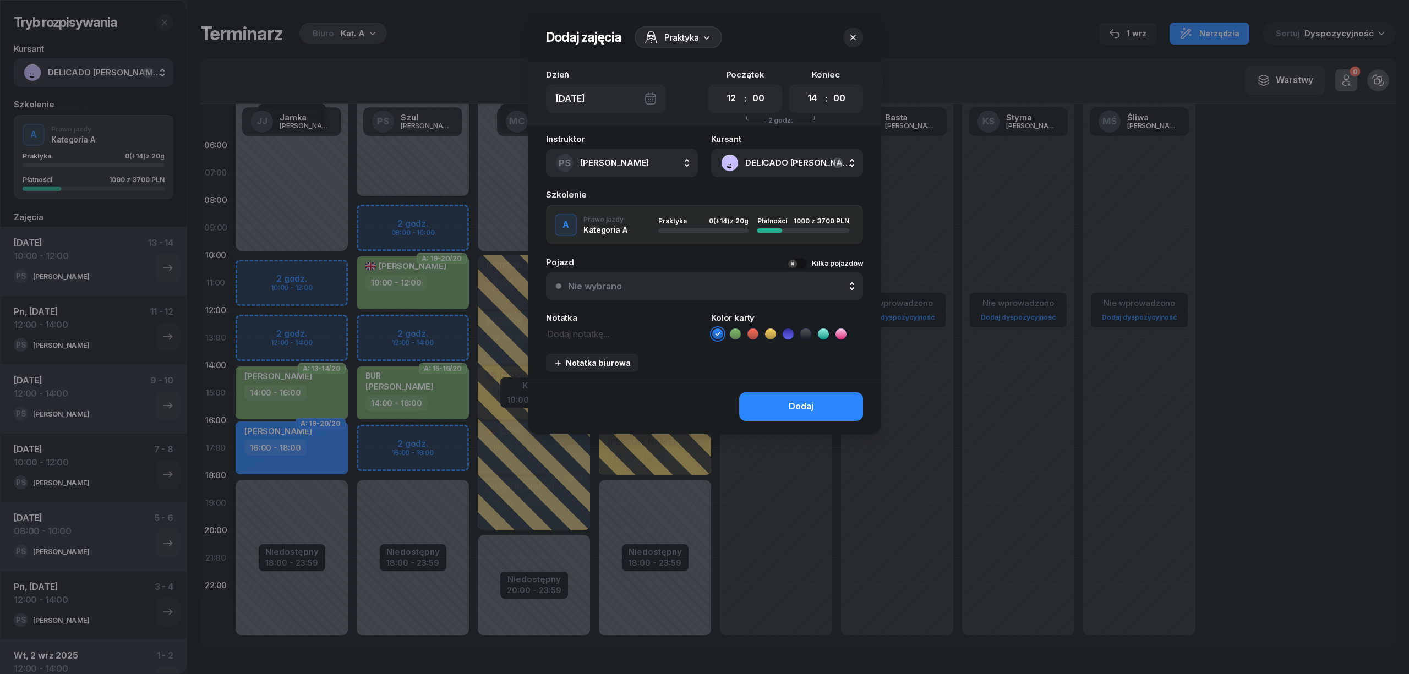
click at [736, 335] on icon at bounding box center [735, 334] width 11 height 11
click at [763, 392] on button "Dodaj" at bounding box center [801, 406] width 124 height 29
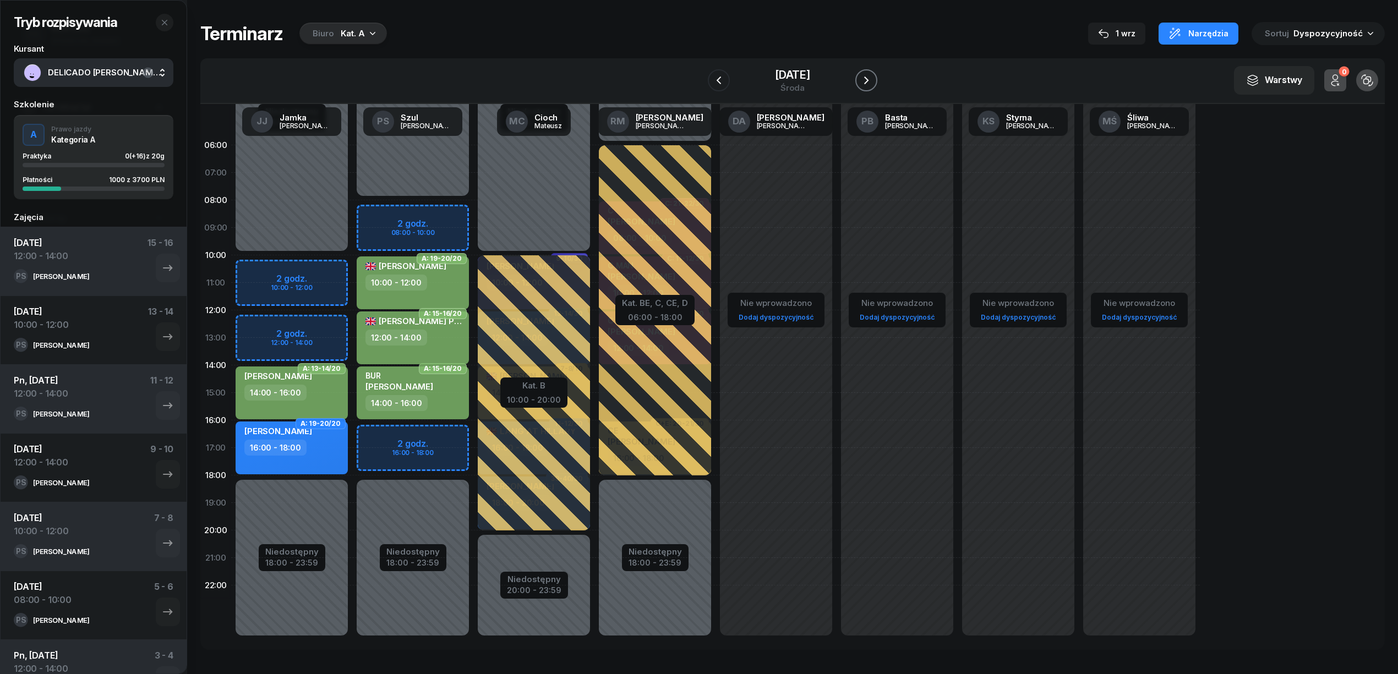
click at [875, 80] on button "button" at bounding box center [866, 80] width 22 height 22
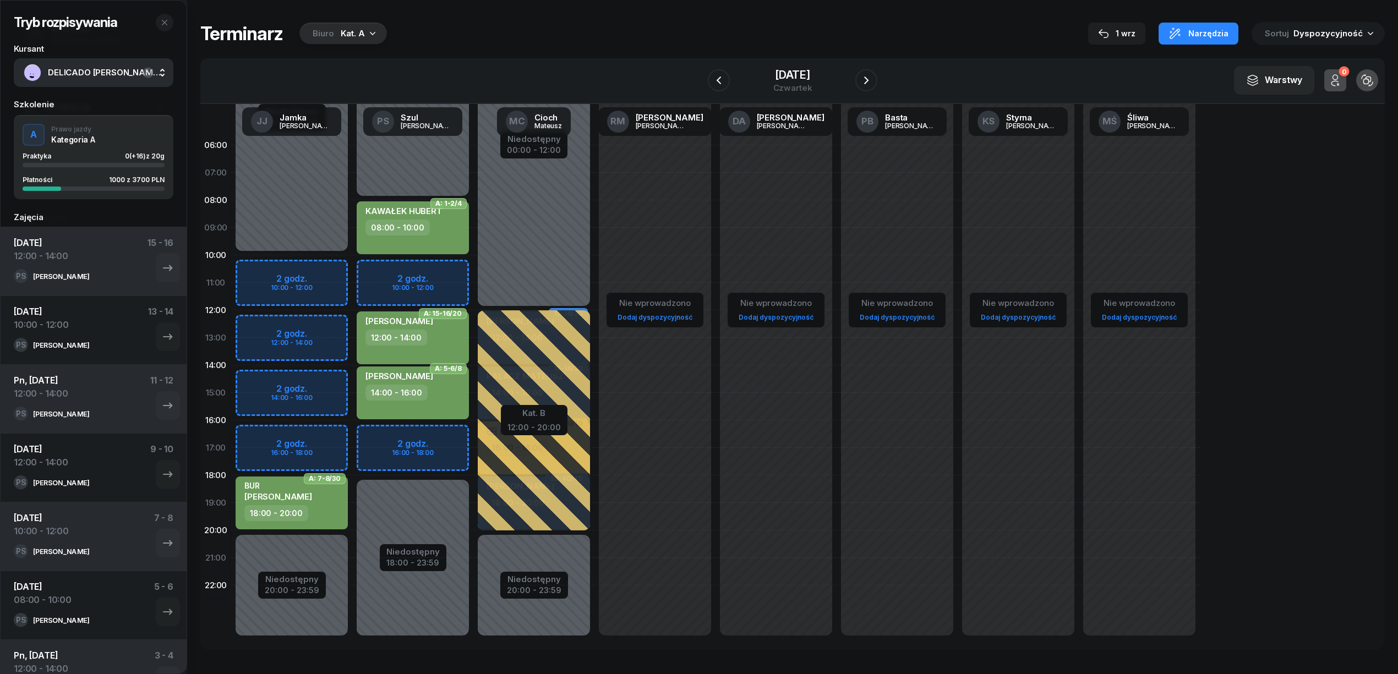
click at [443, 267] on div "Niedostępny 00:00 - 08:00 Niedostępny 18:00 - 23:59 2 godz. 10:00 - 12:00 2 god…" at bounding box center [412, 393] width 121 height 523
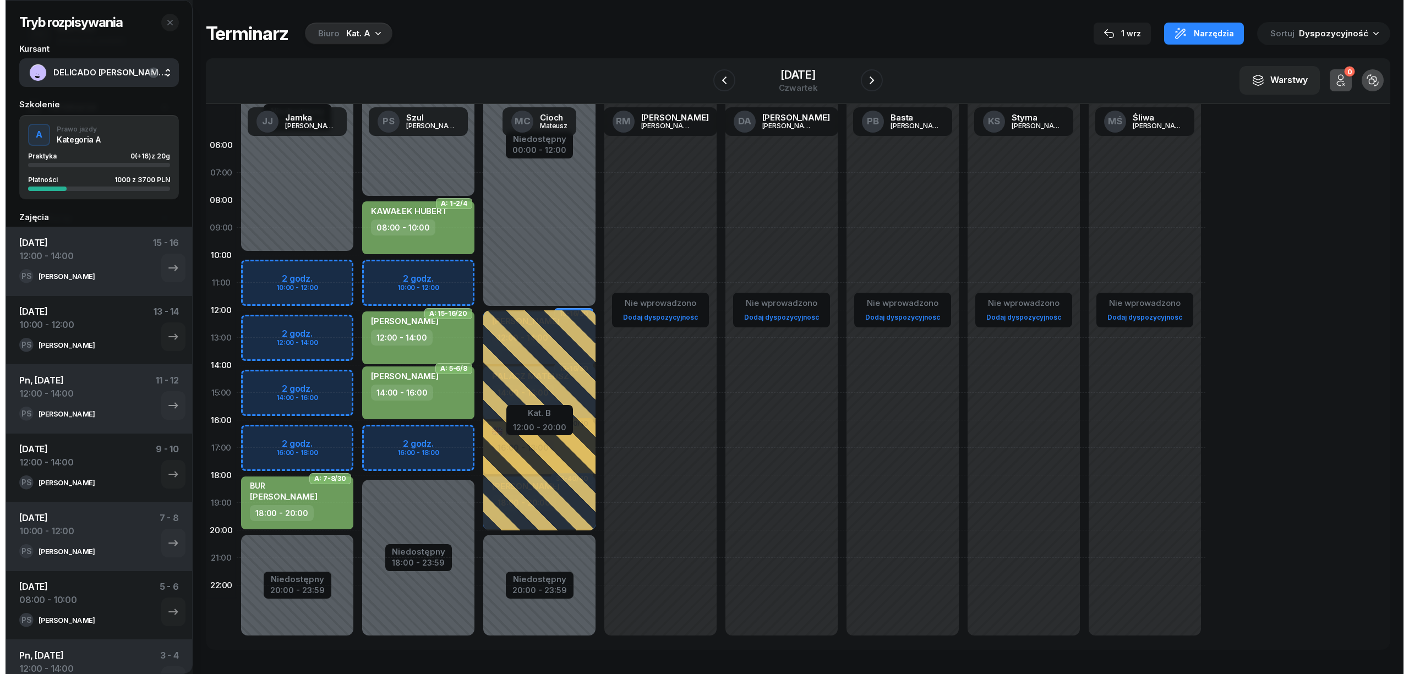
select select "10"
select select "12"
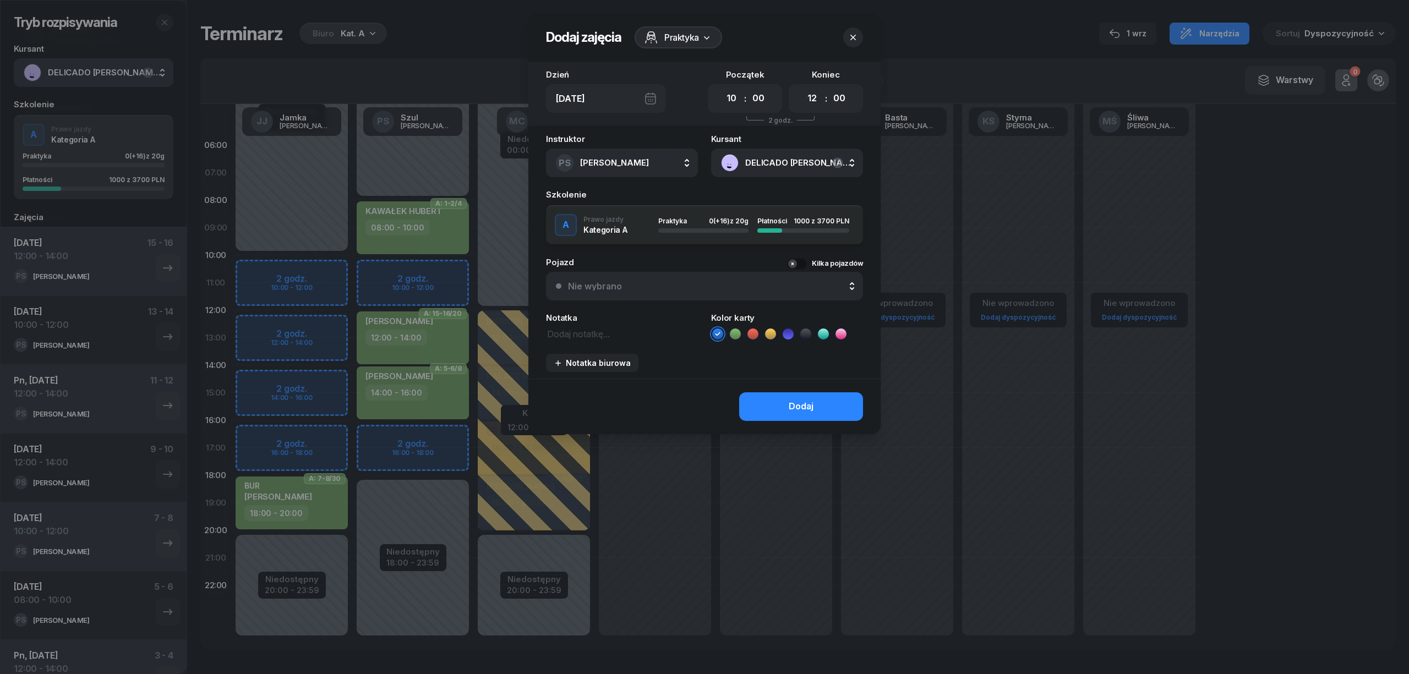
click at [732, 334] on icon at bounding box center [735, 334] width 11 height 11
click at [762, 403] on button "Dodaj" at bounding box center [801, 406] width 124 height 29
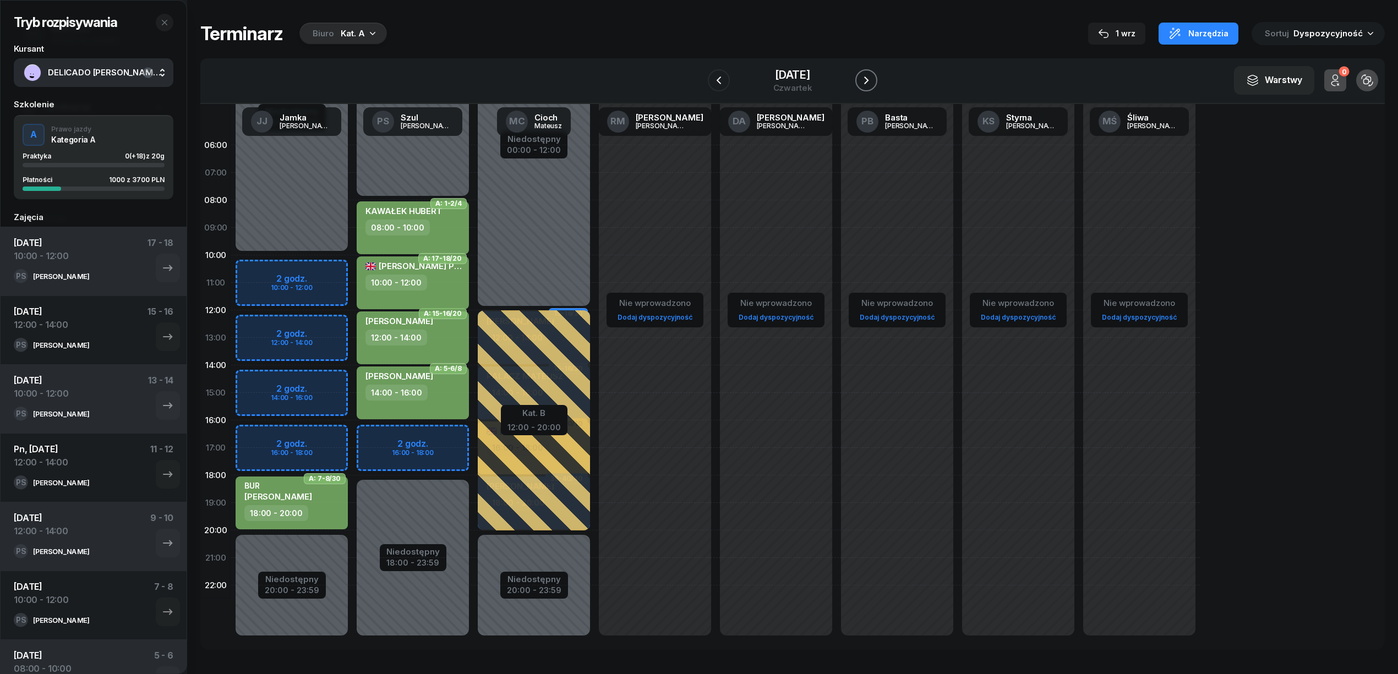
click at [863, 75] on icon "button" at bounding box center [866, 80] width 13 height 13
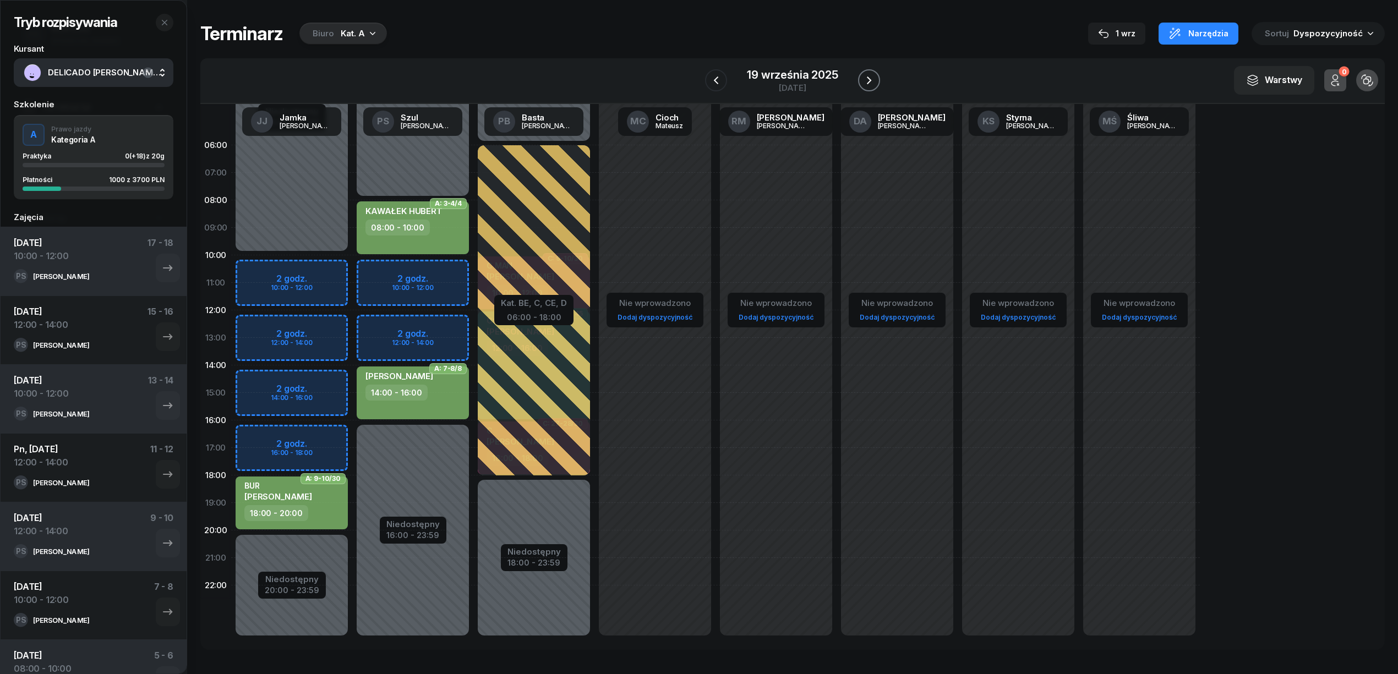
click at [868, 82] on icon "button" at bounding box center [869, 81] width 4 height 8
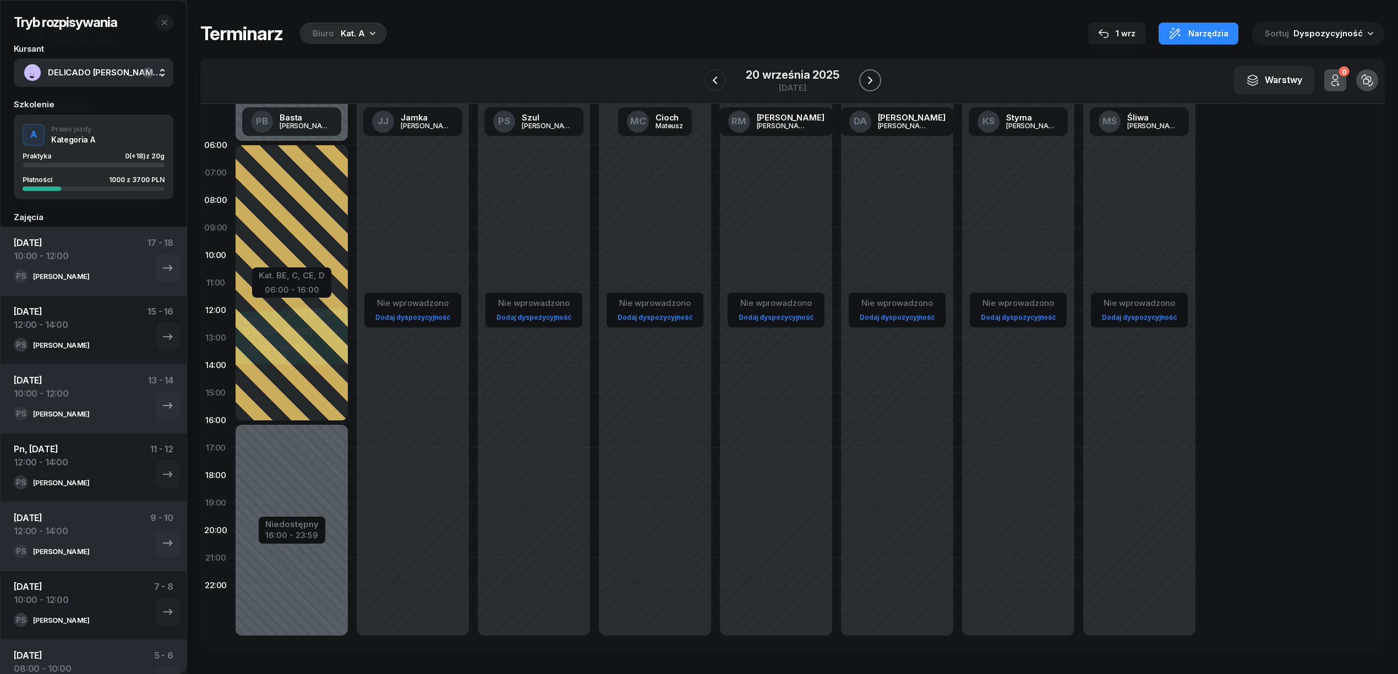
click at [868, 82] on icon "button" at bounding box center [870, 80] width 13 height 13
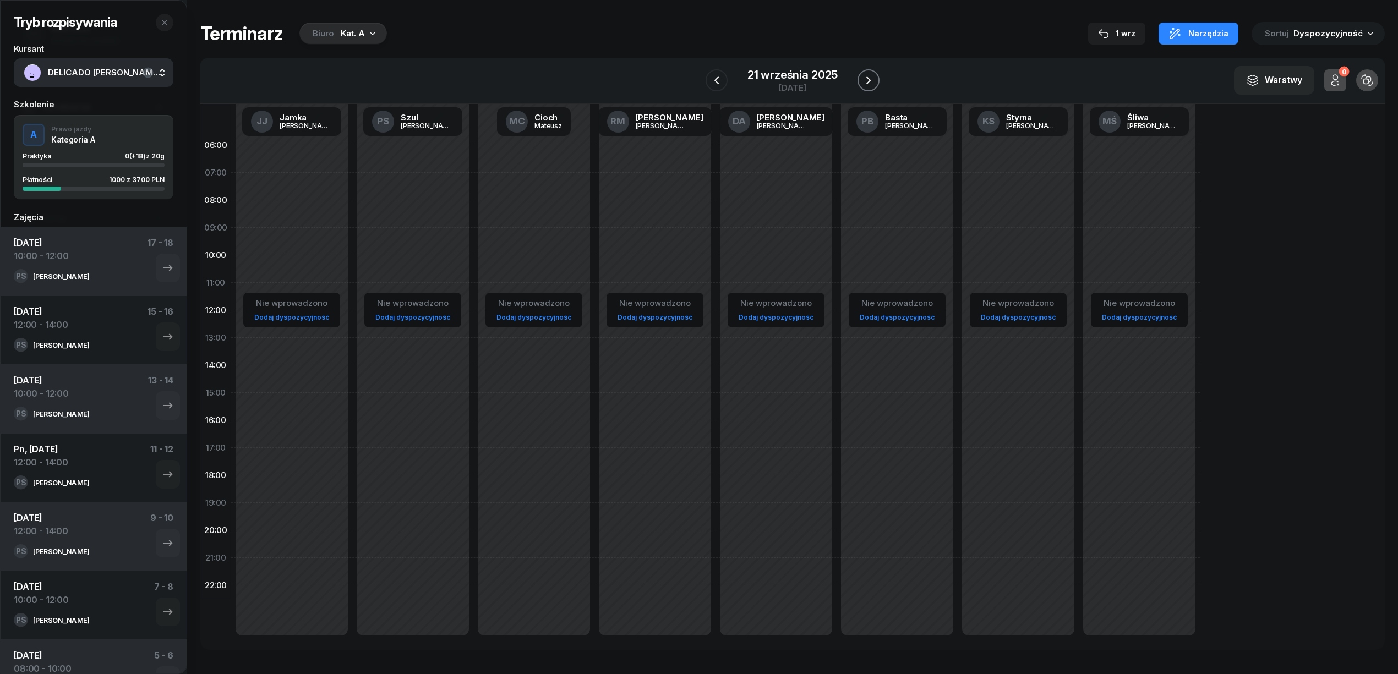
click at [868, 82] on icon "button" at bounding box center [868, 81] width 4 height 8
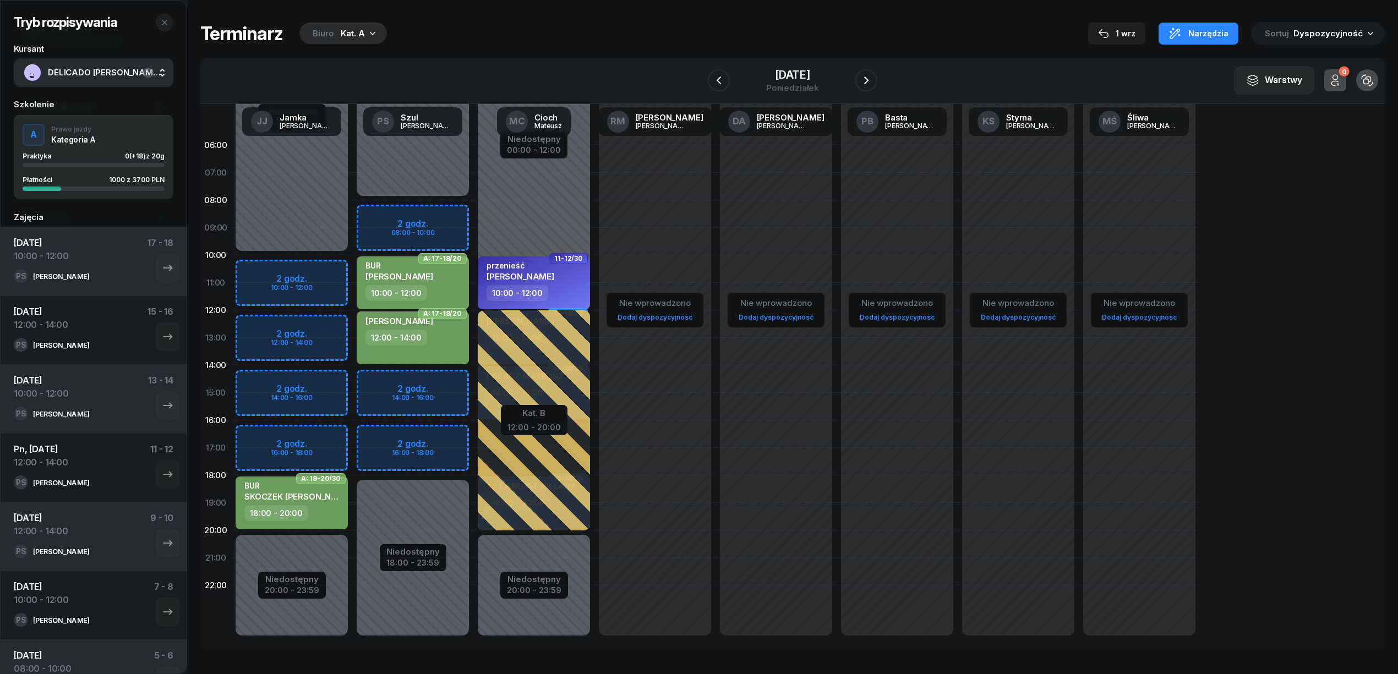
click at [445, 375] on div "Niedostępny 00:00 - 08:00 Niedostępny 18:00 - 23:59 2 godz. 08:00 - 10:00 2 god…" at bounding box center [412, 393] width 121 height 523
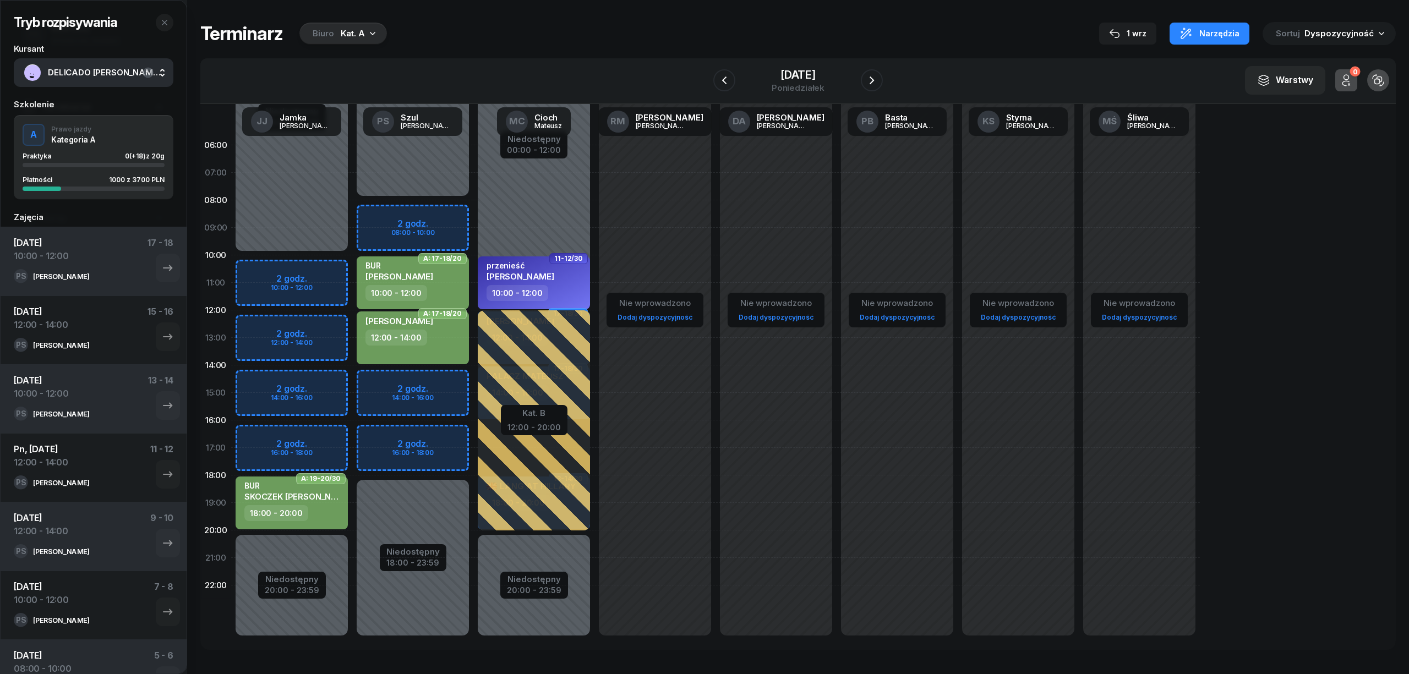
select select "14"
select select "16"
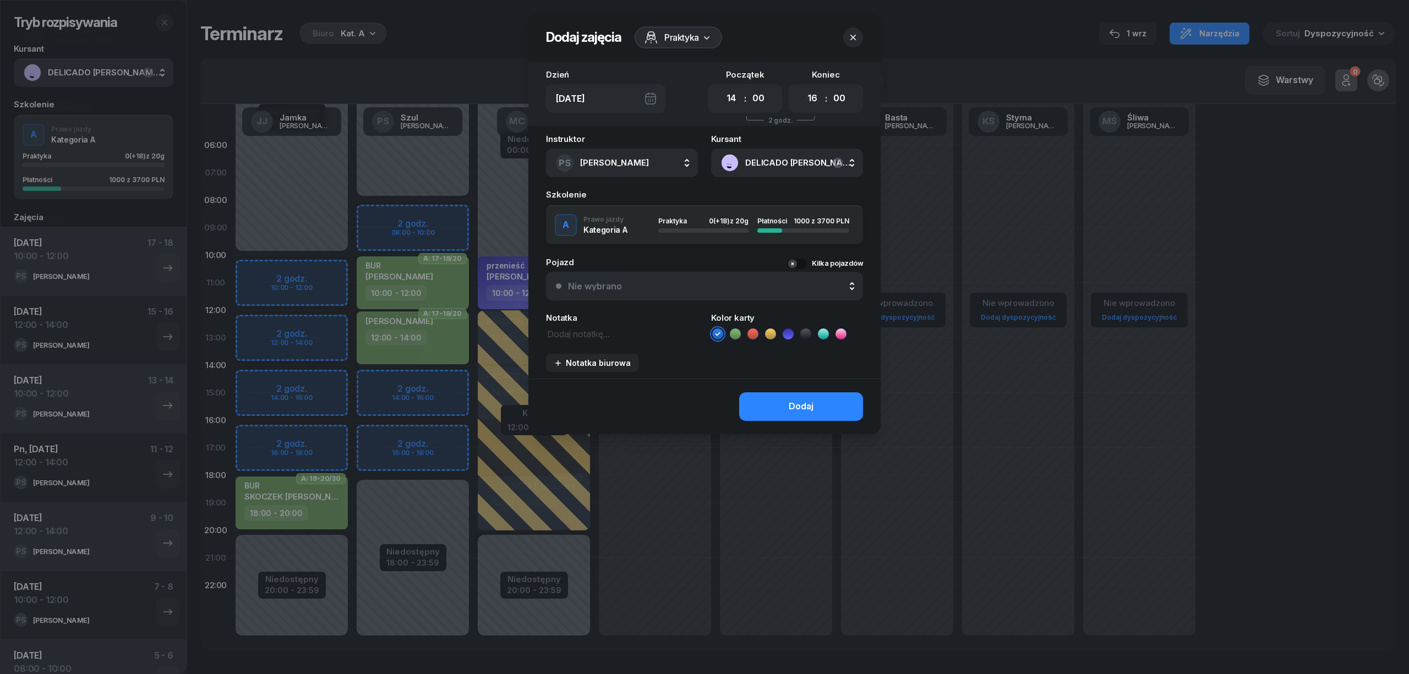
click at [738, 335] on icon at bounding box center [735, 334] width 11 height 11
click at [772, 401] on button "Dodaj" at bounding box center [801, 406] width 124 height 29
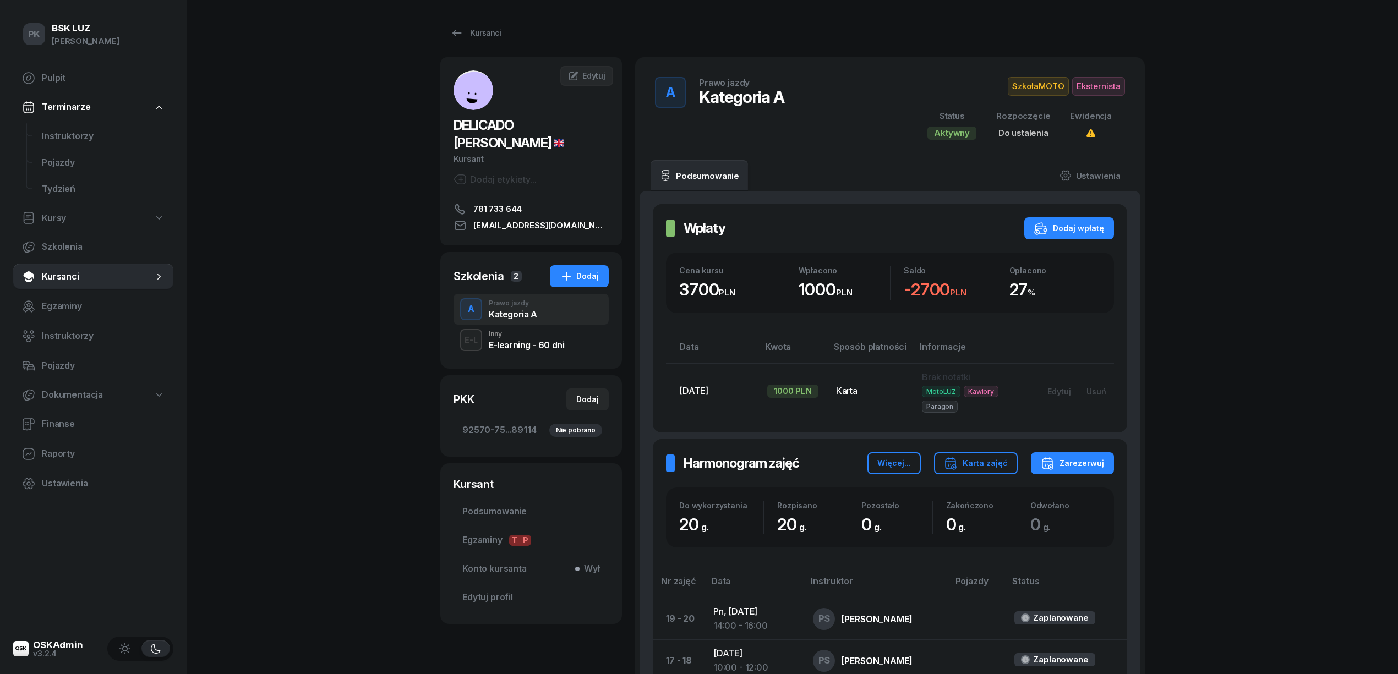
click at [511, 172] on div "DELICADO [PERSON_NAME] etykiety... 781 733 644 [EMAIL_ADDRESS][DOMAIN_NAME]" at bounding box center [531, 151] width 182 height 162
click at [509, 181] on div "Dodaj etykiety..." at bounding box center [495, 179] width 83 height 13
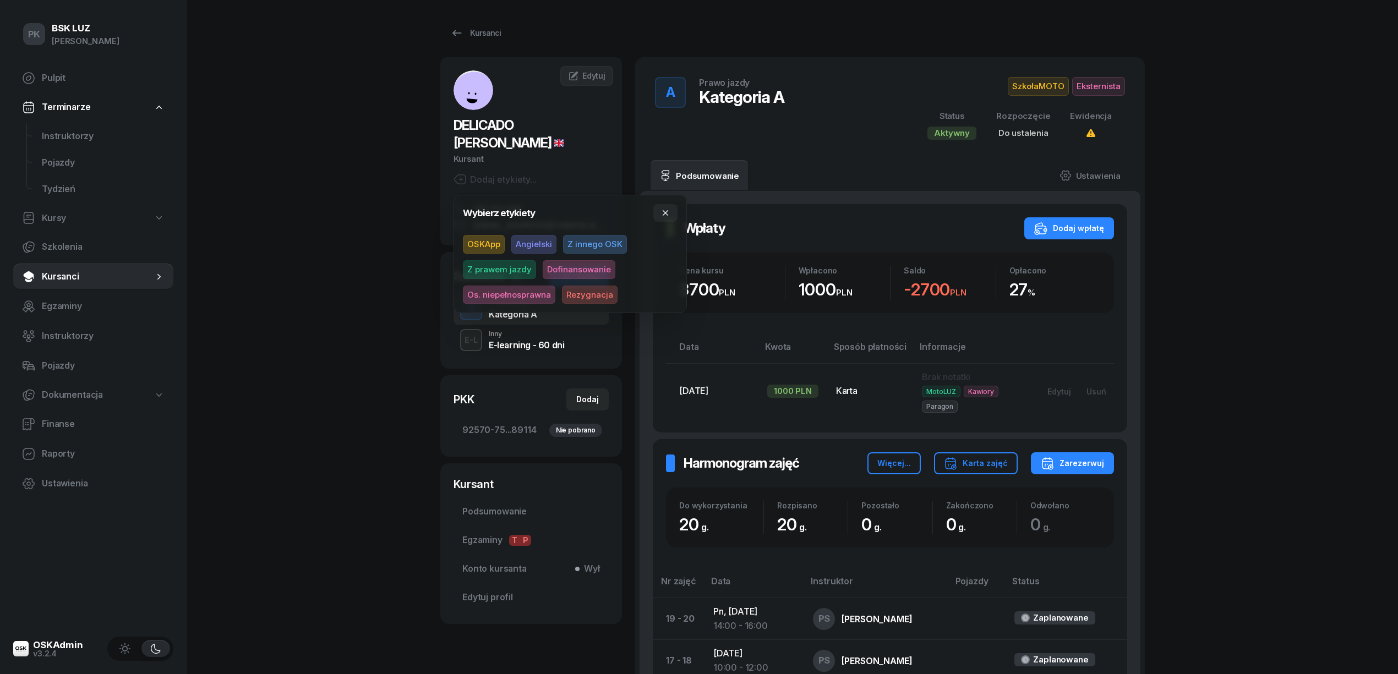
click at [479, 241] on span "OSKApp" at bounding box center [484, 244] width 42 height 19
click at [500, 511] on span "Podsumowanie" at bounding box center [531, 509] width 138 height 14
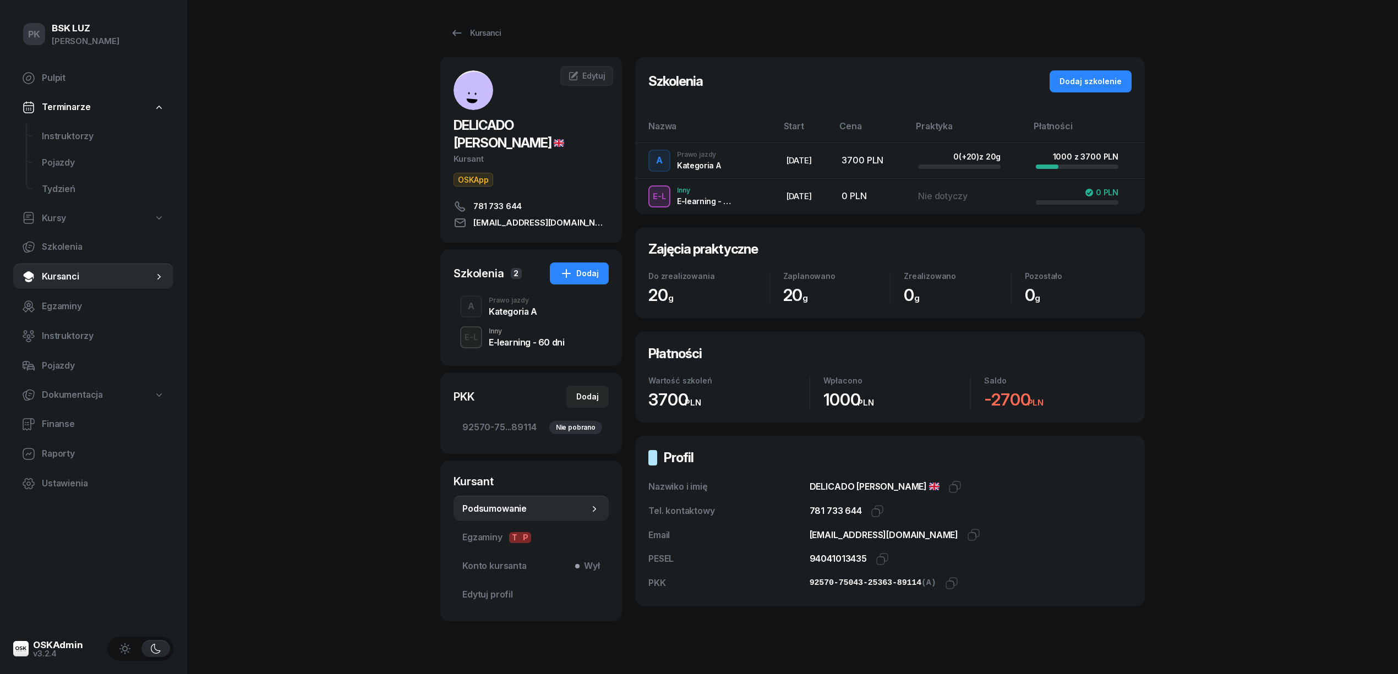
click at [503, 312] on div "Kategoria A" at bounding box center [513, 311] width 48 height 9
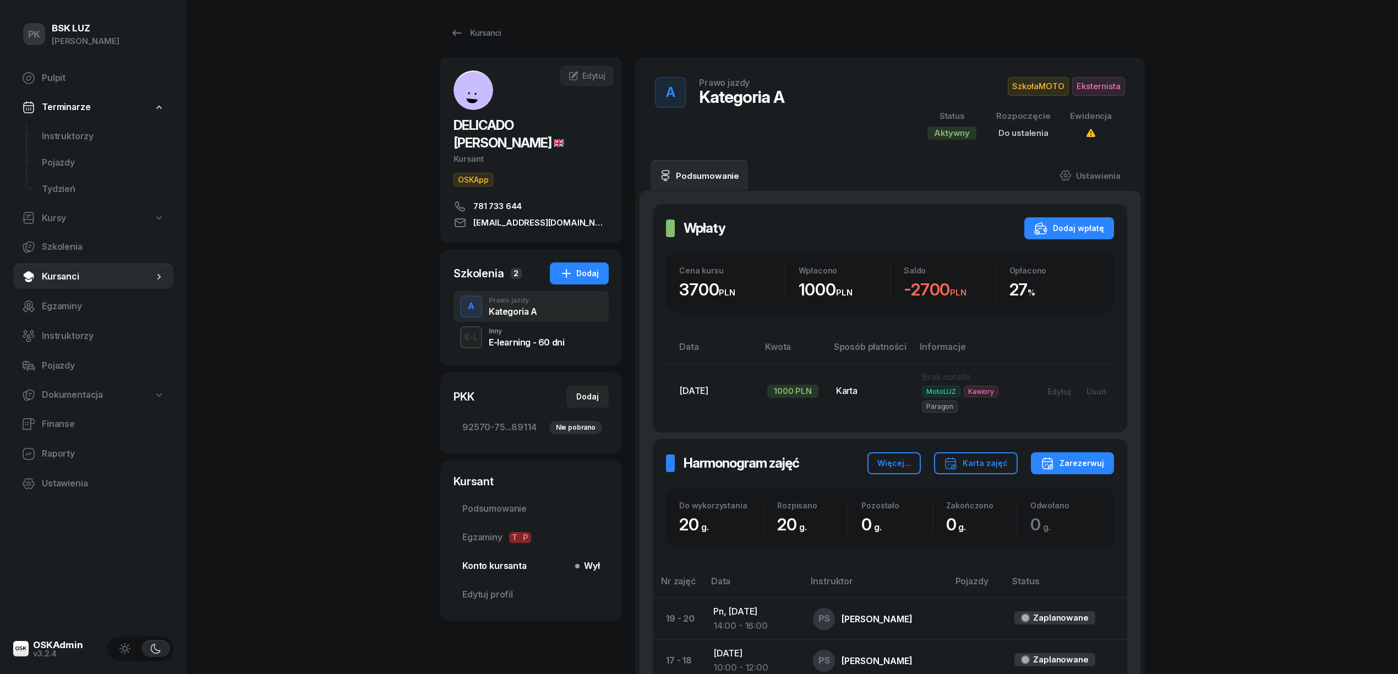
click at [510, 556] on link "Konto kursanta Wył" at bounding box center [531, 566] width 155 height 26
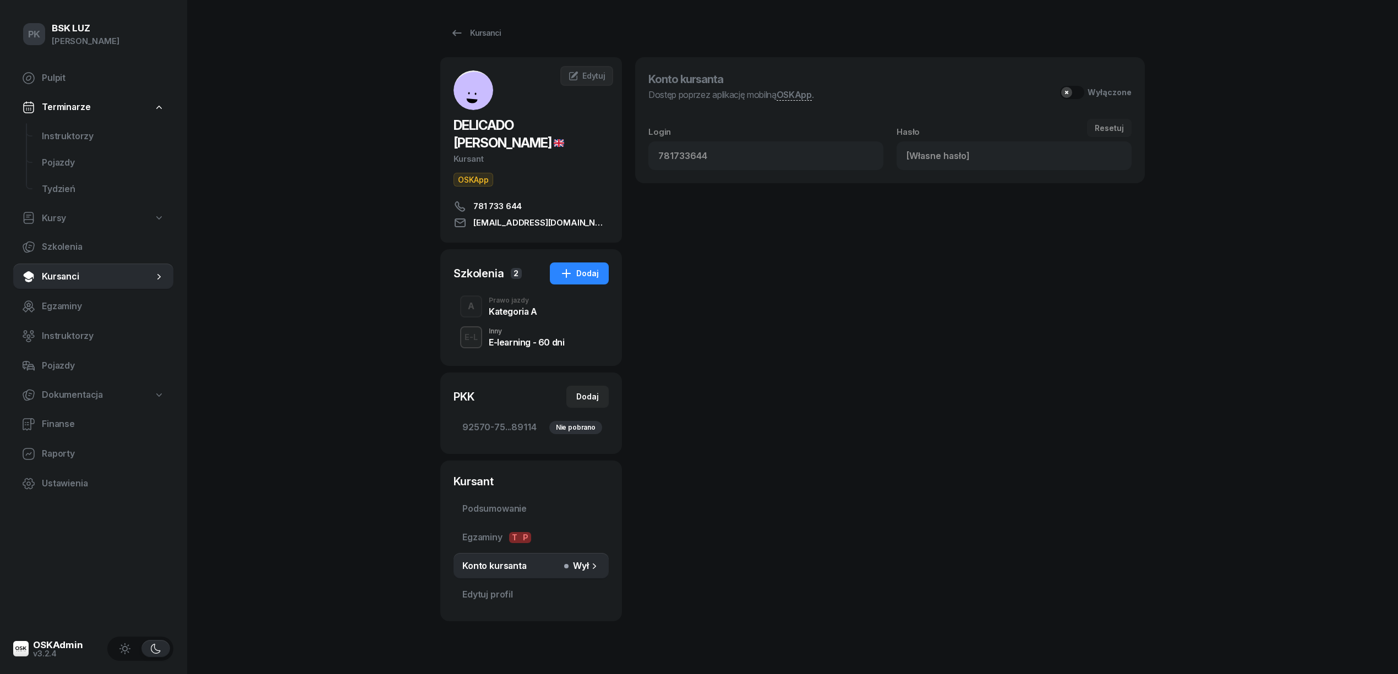
click at [1095, 84] on div "Konto kursanta Dostęp poprzez aplikację mobilną OSKApp . Wyłączone" at bounding box center [889, 92] width 483 height 44
click at [1079, 91] on button "Wyłączone" at bounding box center [1096, 92] width 72 height 13
type input "898802"
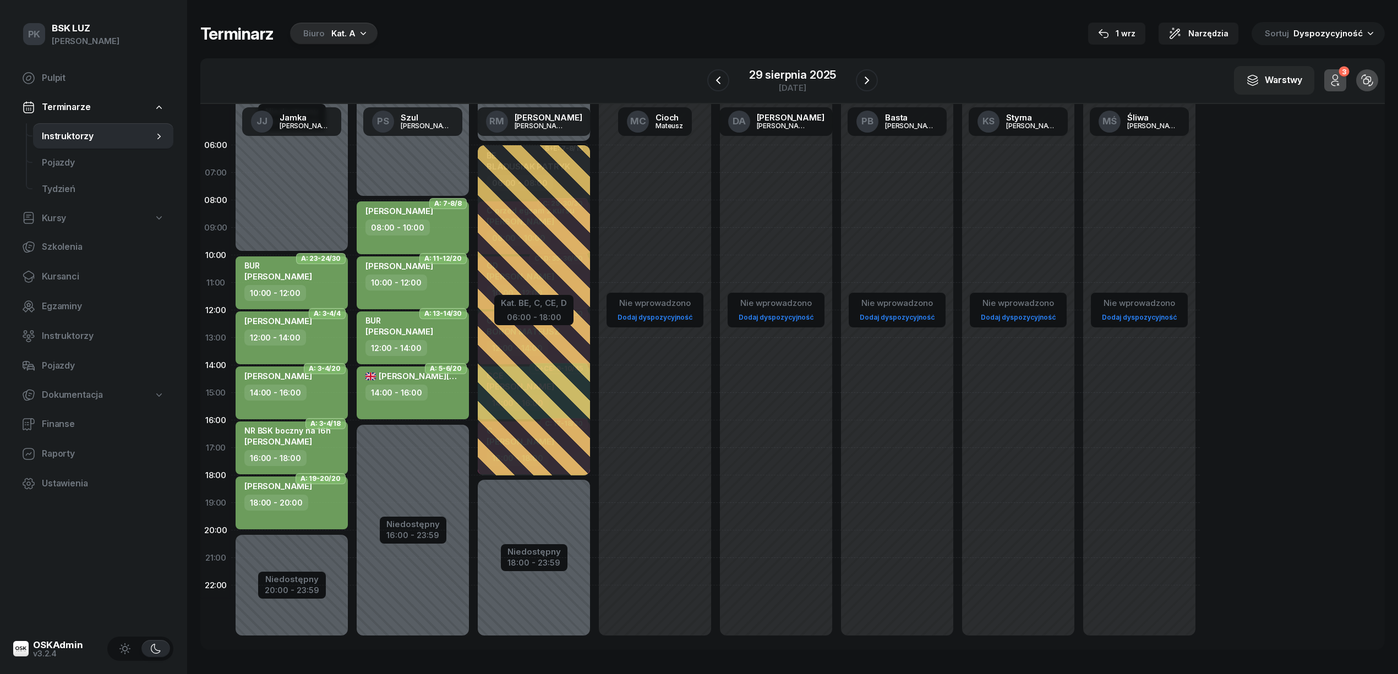
click at [343, 38] on div "Kat. A" at bounding box center [343, 33] width 24 height 13
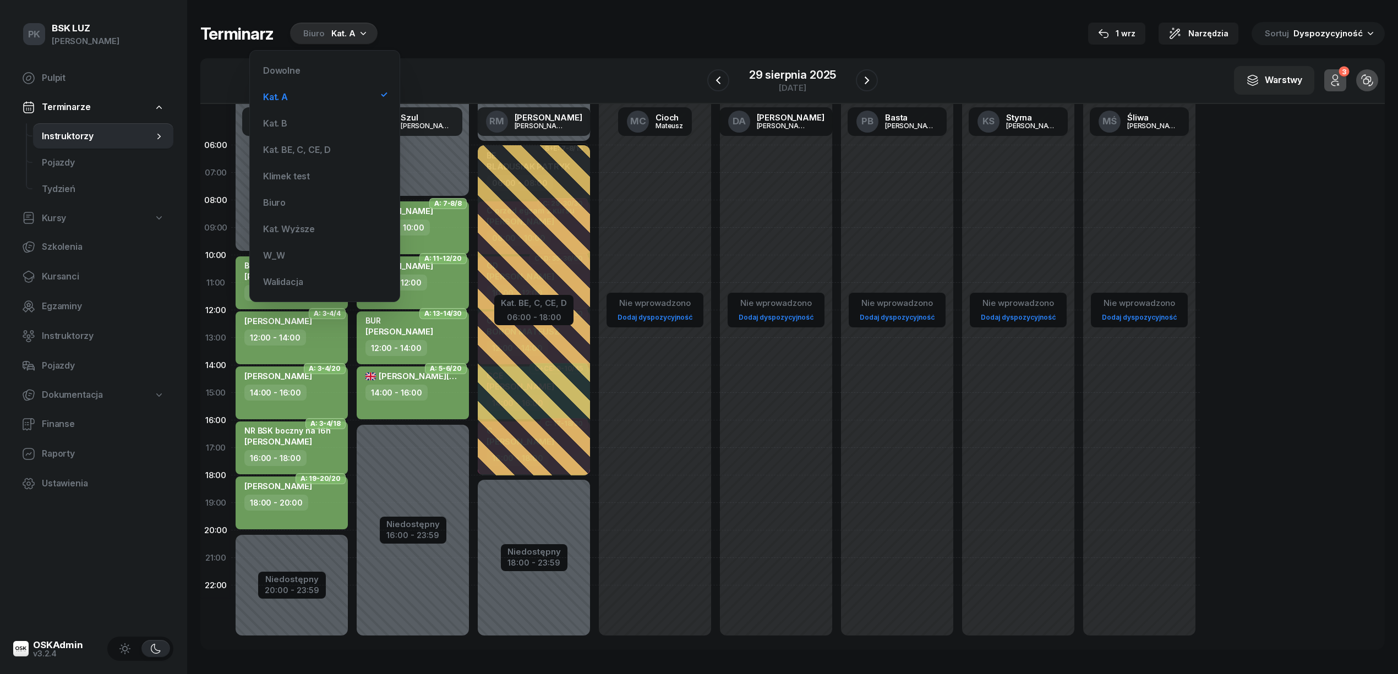
click at [332, 138] on div "Dowolne Kat. A Kat. B Kat. BE, C, CE, D Klimek test Biuro Kat. Wyższe W_W Walid…" at bounding box center [325, 175] width 132 height 233
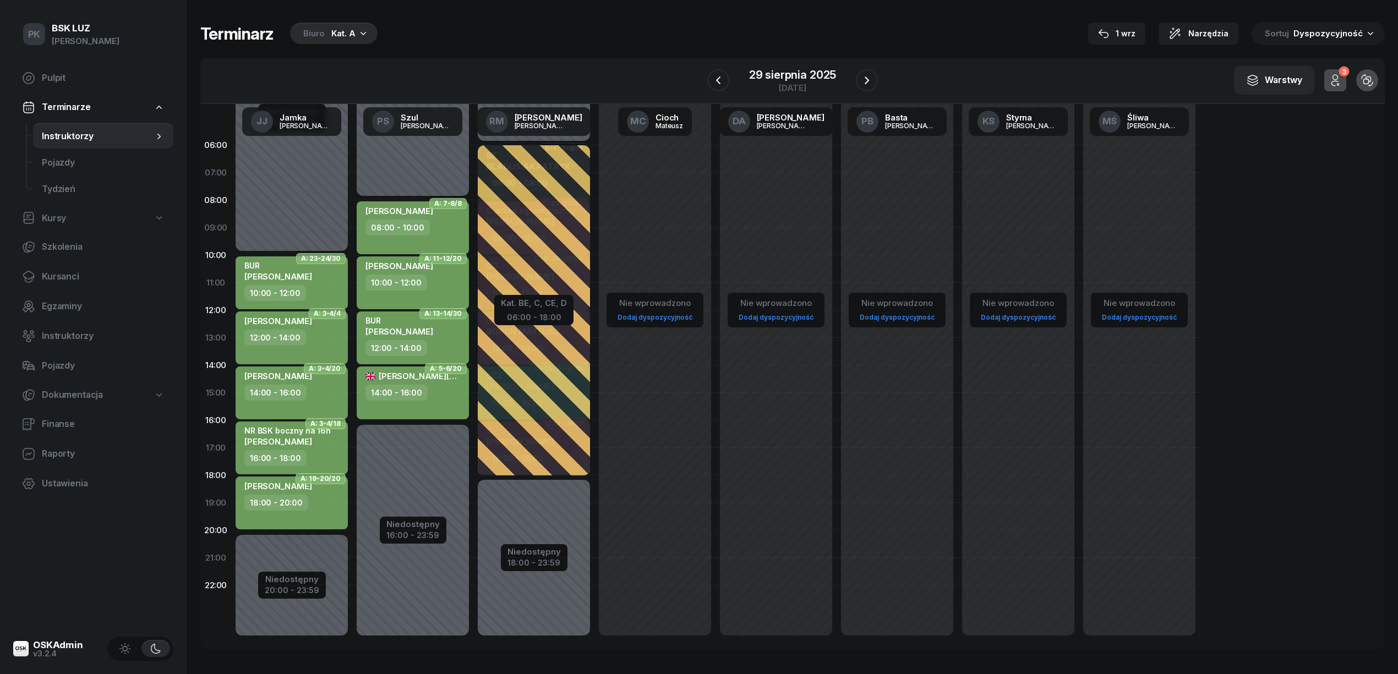
click at [348, 29] on div "Kat. A" at bounding box center [343, 33] width 24 height 13
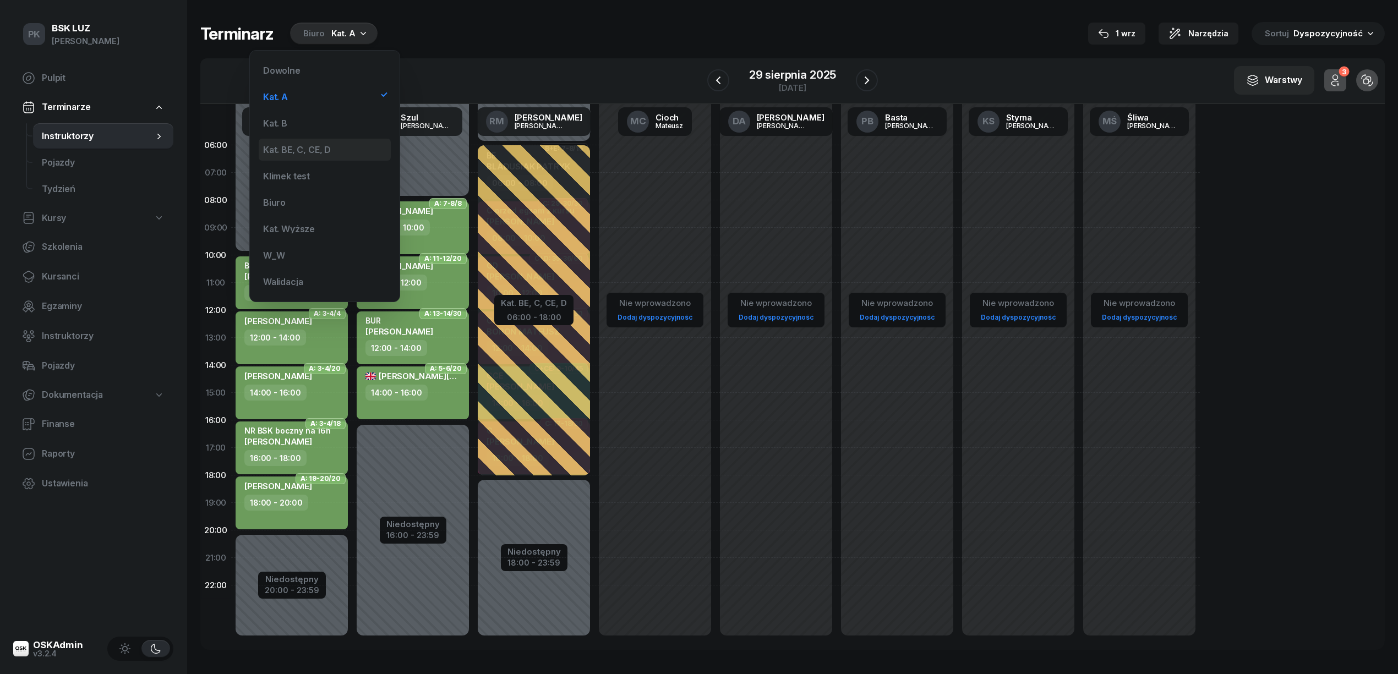
click at [298, 155] on div "Kat. BE, C, CE, D" at bounding box center [325, 150] width 132 height 22
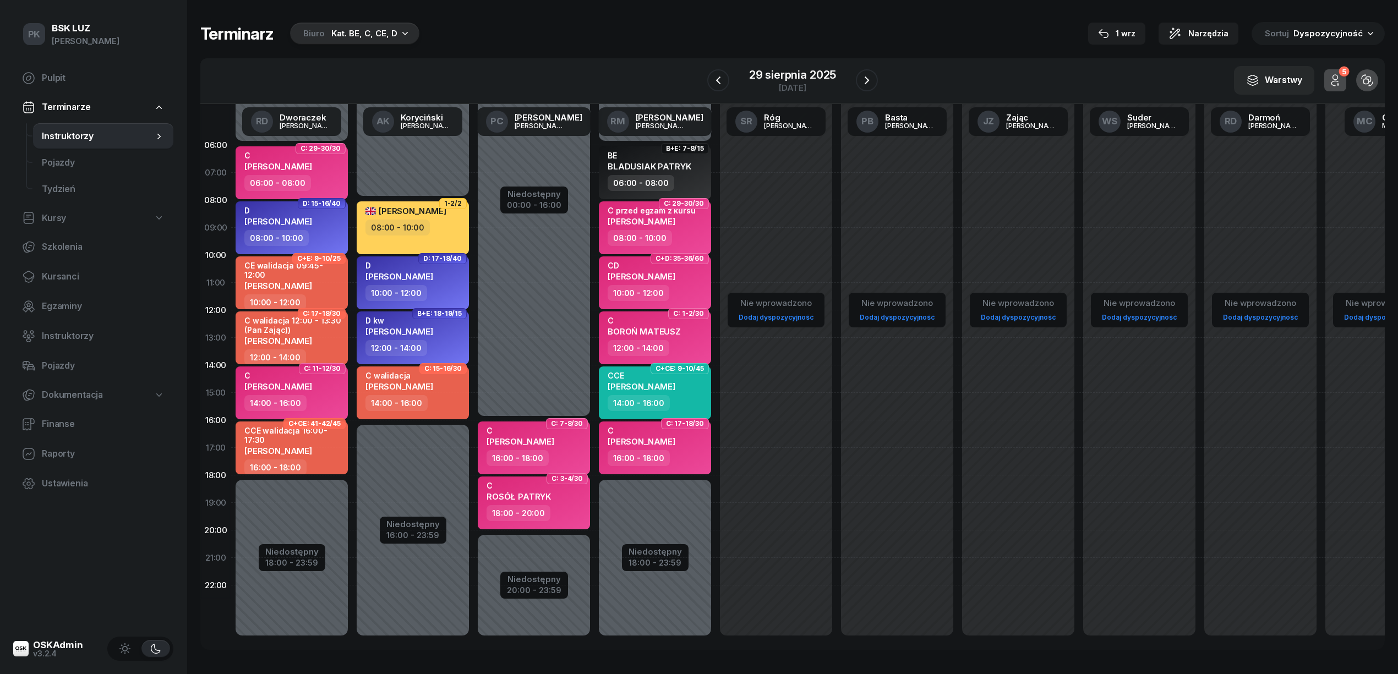
click at [633, 30] on div "Terminarz Biuro Kat. BE, C, CE, D 1 wrz Narzędzia Sortuj Dyspozycyjność" at bounding box center [792, 33] width 1184 height 23
click at [1035, 18] on div "Terminarz Biuro Kat. BE, C, CE, D 1 wrz Narzędzia Sortuj Dyspozycyjność W Wybie…" at bounding box center [792, 336] width 1184 height 672
click at [1035, 31] on div "1 wrz" at bounding box center [1116, 33] width 37 height 13
